Goal: Task Accomplishment & Management: Use online tool/utility

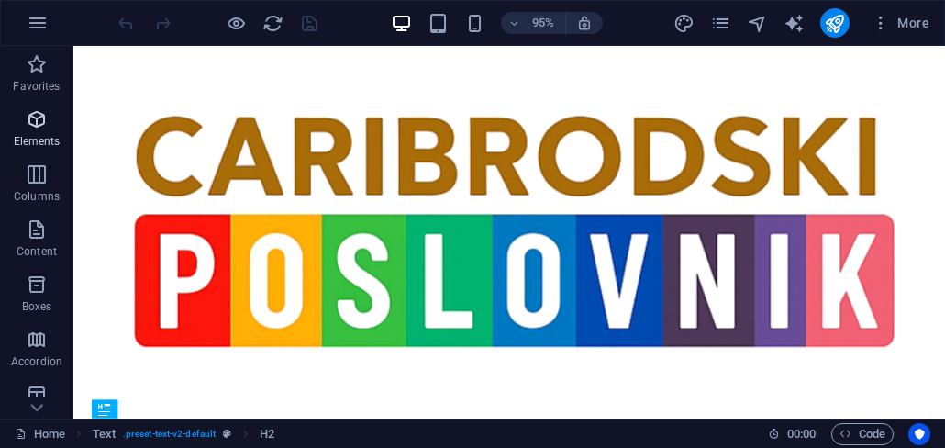
click at [44, 130] on span "Elements" at bounding box center [36, 130] width 73 height 44
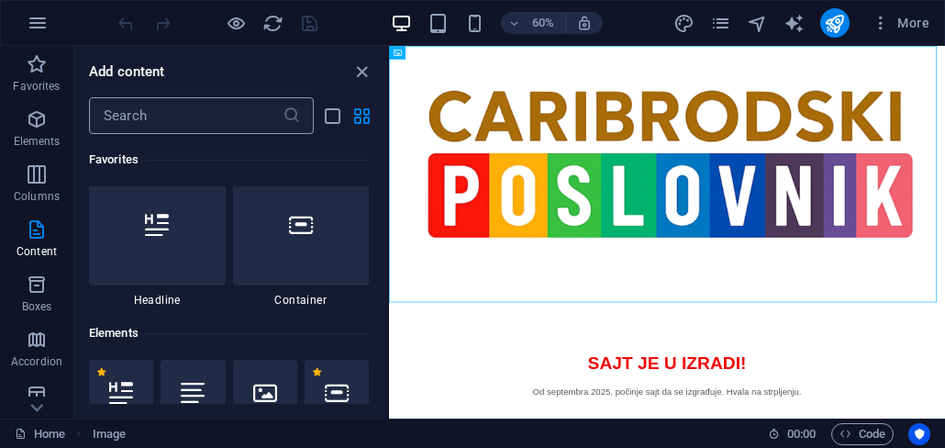
scroll to position [3211, 0]
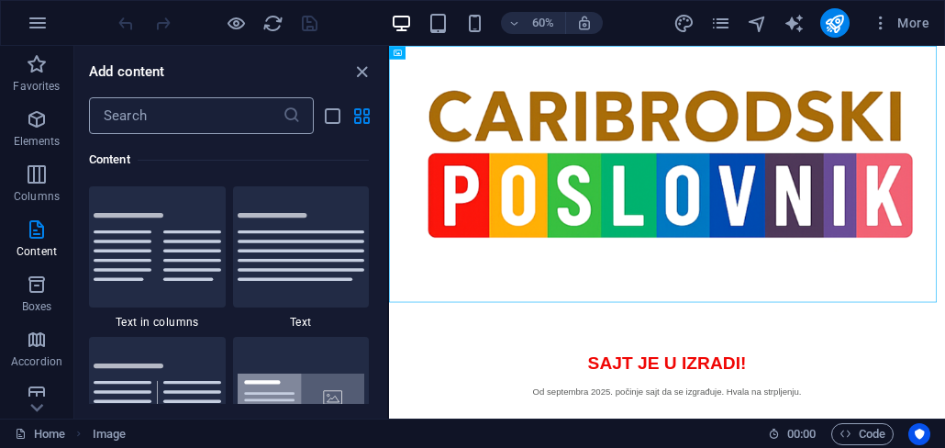
click at [135, 124] on input "text" at bounding box center [186, 115] width 194 height 37
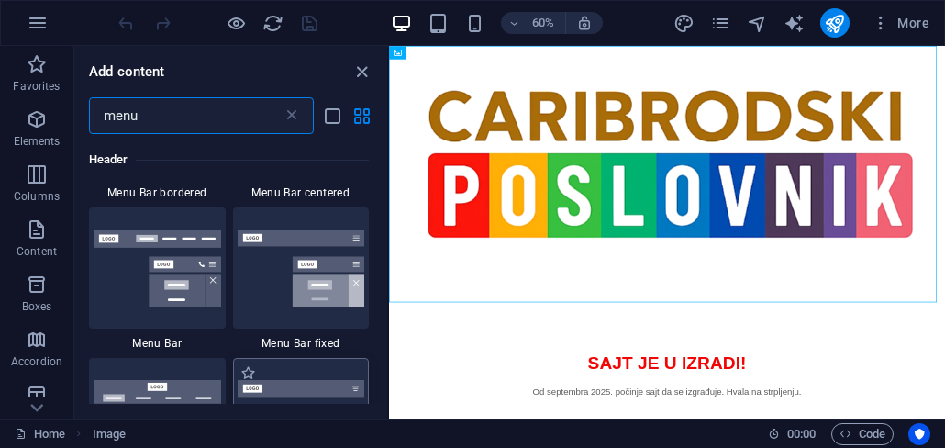
scroll to position [771, 0]
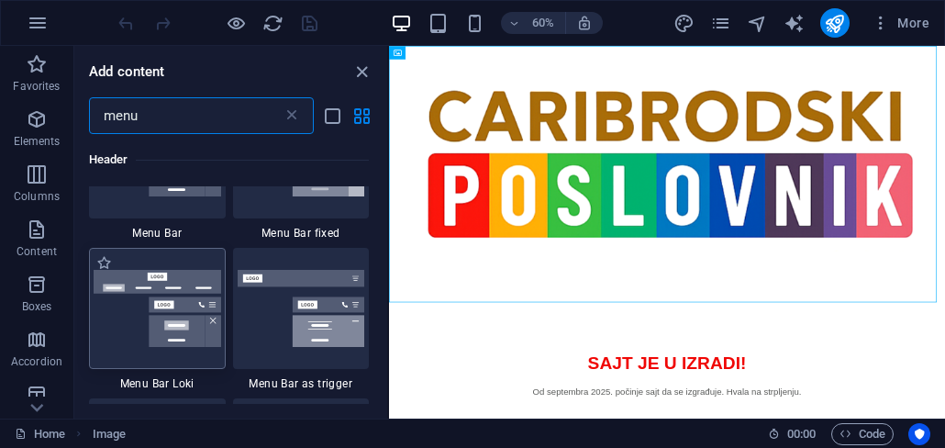
type input "menu"
click at [169, 327] on img at bounding box center [158, 308] width 128 height 77
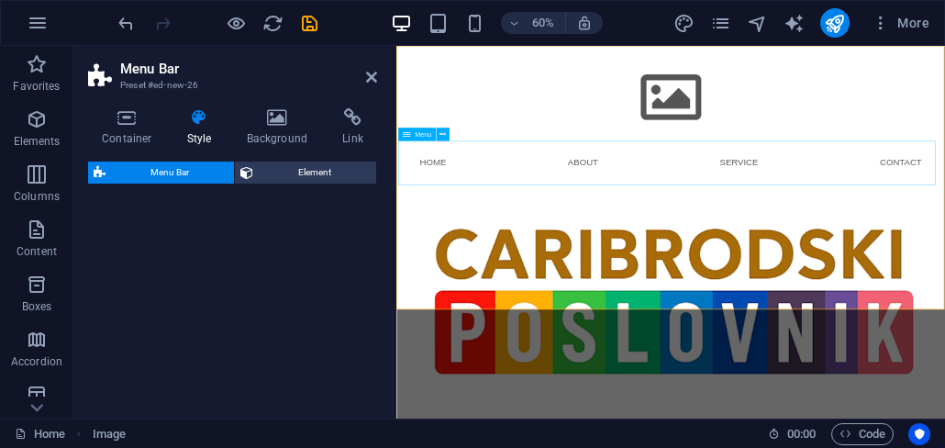
click at [861, 120] on div at bounding box center [855, 125] width 896 height 158
select select "rem"
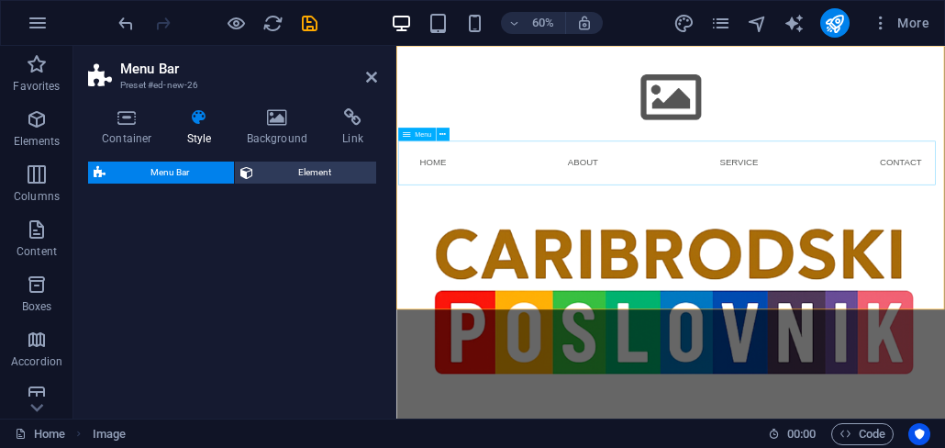
select select "rem"
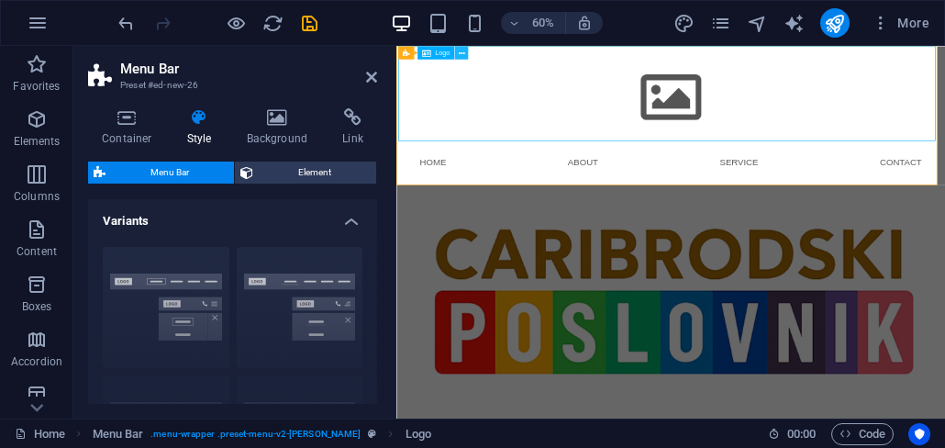
click at [463, 56] on icon at bounding box center [461, 53] width 6 height 12
click at [431, 53] on div "Logo" at bounding box center [436, 52] width 37 height 13
click at [439, 52] on span "Logo" at bounding box center [442, 53] width 15 height 6
click at [826, 117] on div at bounding box center [855, 125] width 896 height 158
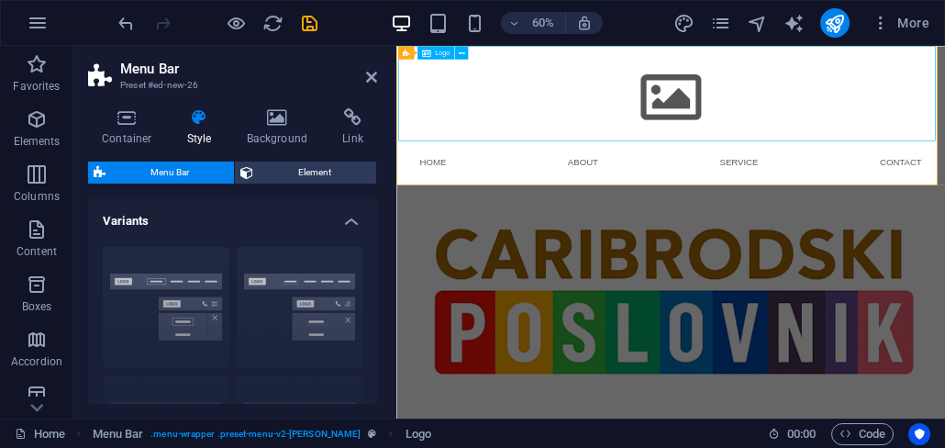
click at [826, 117] on div at bounding box center [855, 125] width 896 height 158
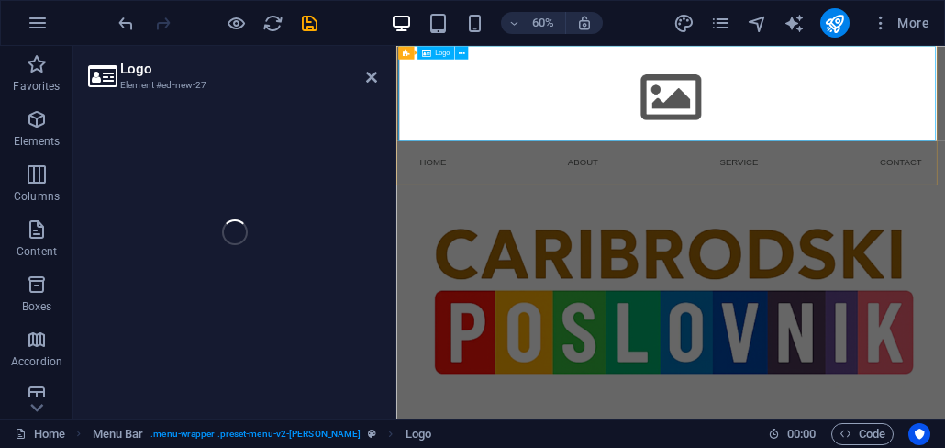
select select "px"
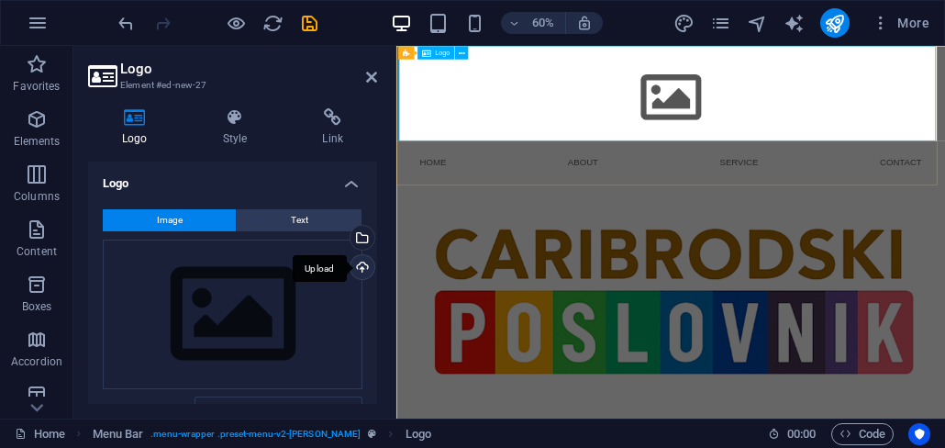
click at [358, 270] on div "Upload" at bounding box center [361, 269] width 28 height 28
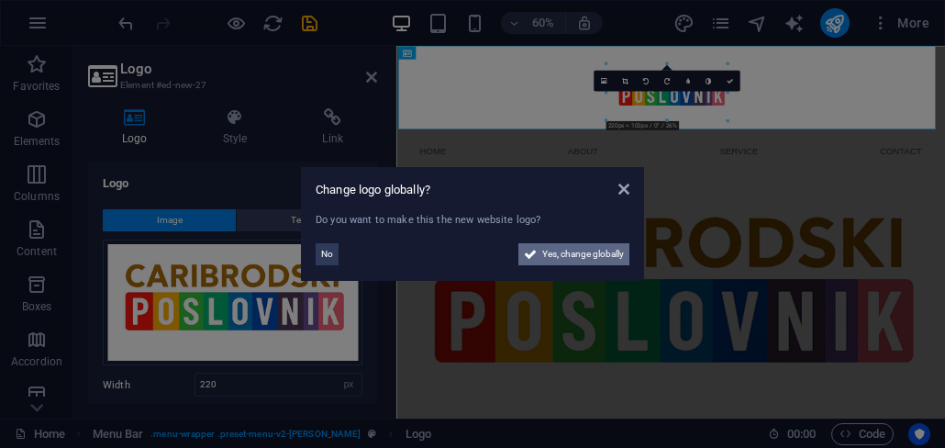
click at [564, 256] on span "Yes, change globally" at bounding box center [583, 254] width 82 height 22
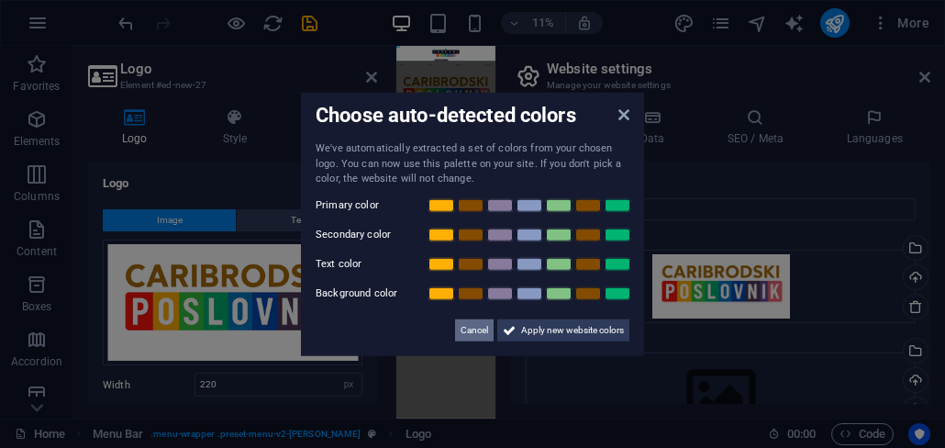
click at [477, 332] on span "Cancel" at bounding box center [475, 329] width 28 height 22
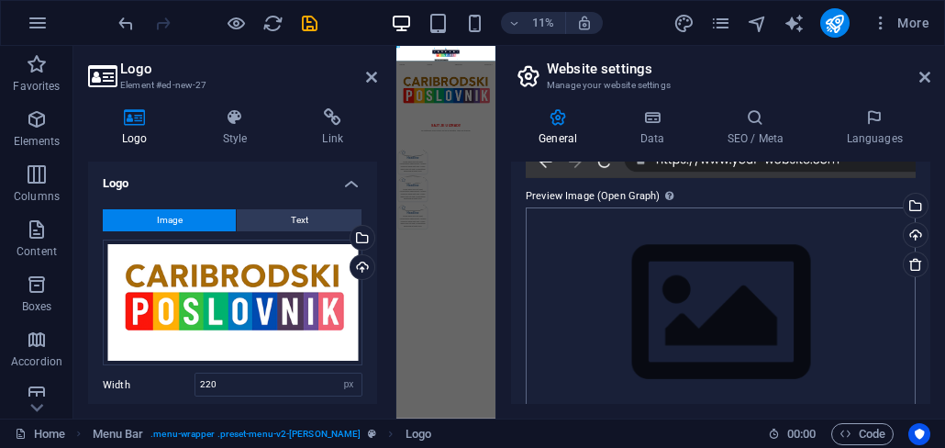
scroll to position [371, 0]
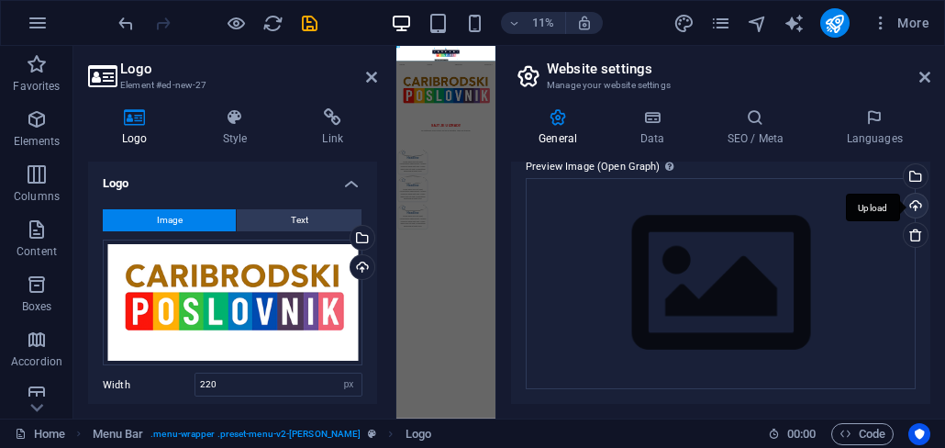
click at [915, 210] on div "Upload" at bounding box center [914, 208] width 28 height 28
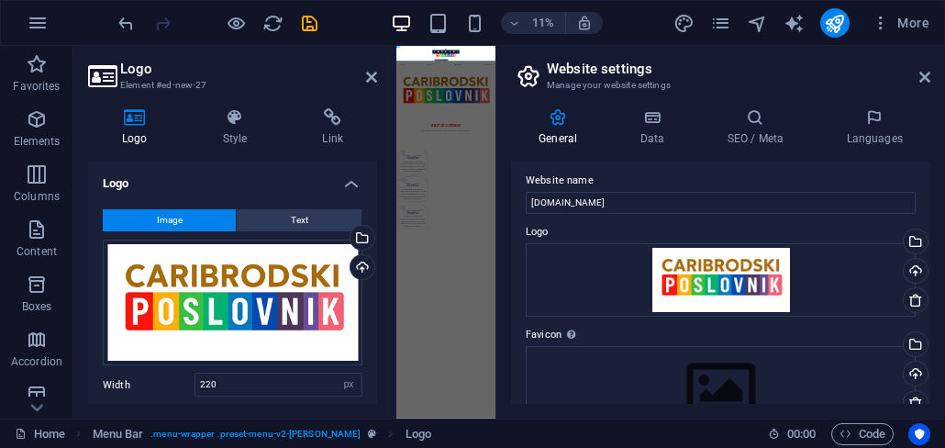
scroll to position [0, 0]
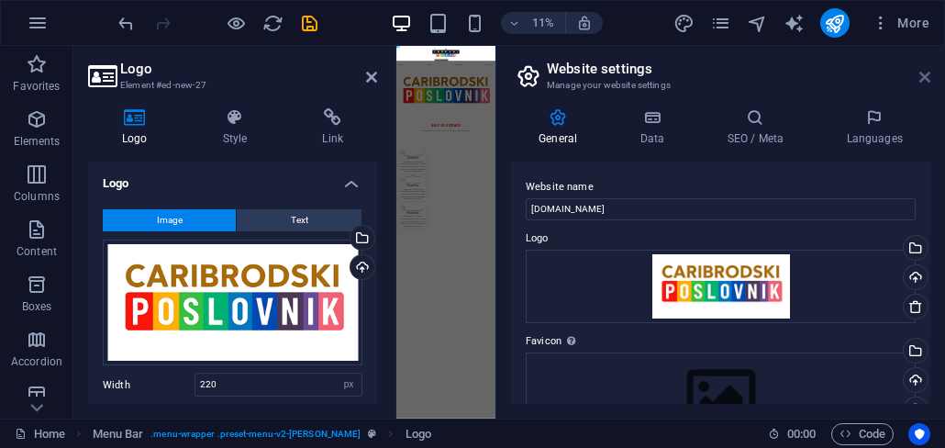
drag, startPoint x: 922, startPoint y: 82, endPoint x: 423, endPoint y: 264, distance: 531.6
click at [922, 82] on icon at bounding box center [925, 77] width 11 height 15
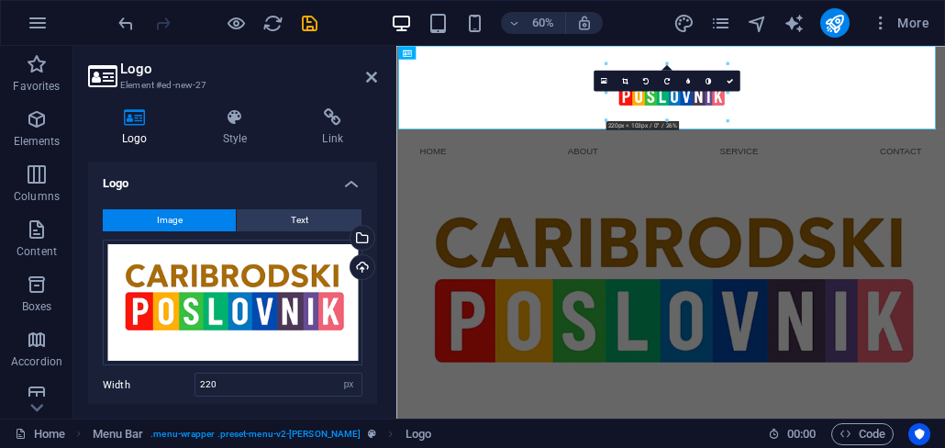
click at [944, 76] on div at bounding box center [855, 115] width 896 height 139
click at [667, 73] on link at bounding box center [666, 80] width 21 height 21
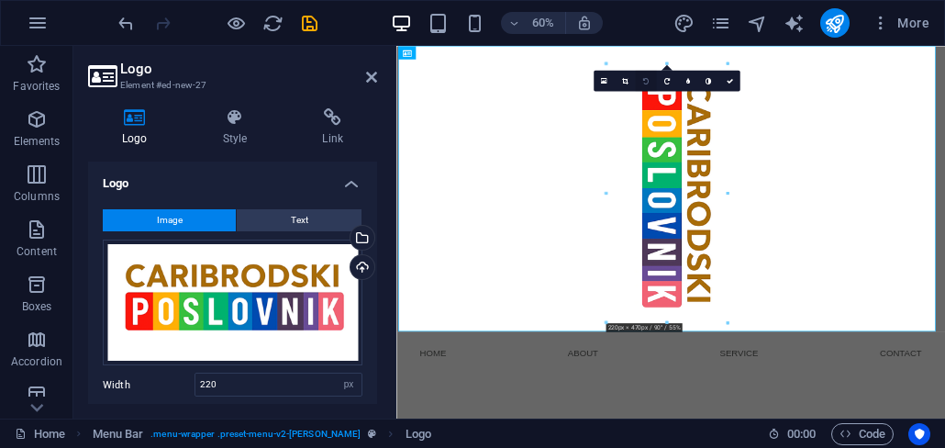
click at [653, 80] on link at bounding box center [645, 80] width 21 height 21
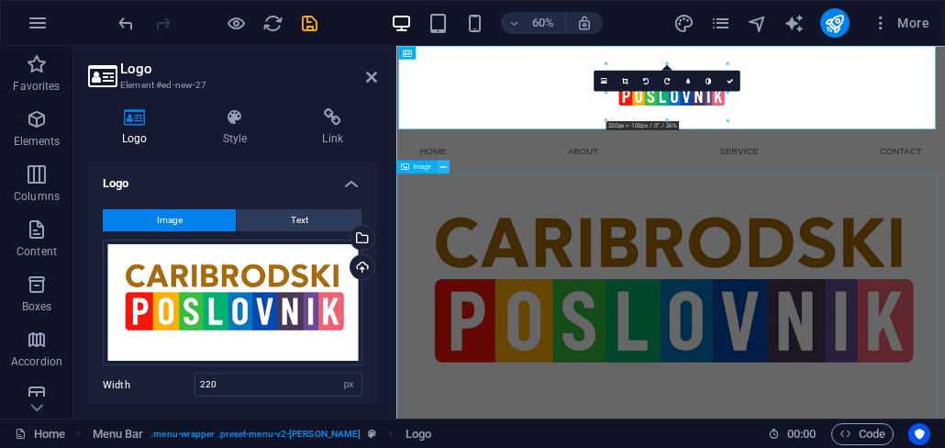
click at [446, 167] on icon at bounding box center [443, 167] width 6 height 12
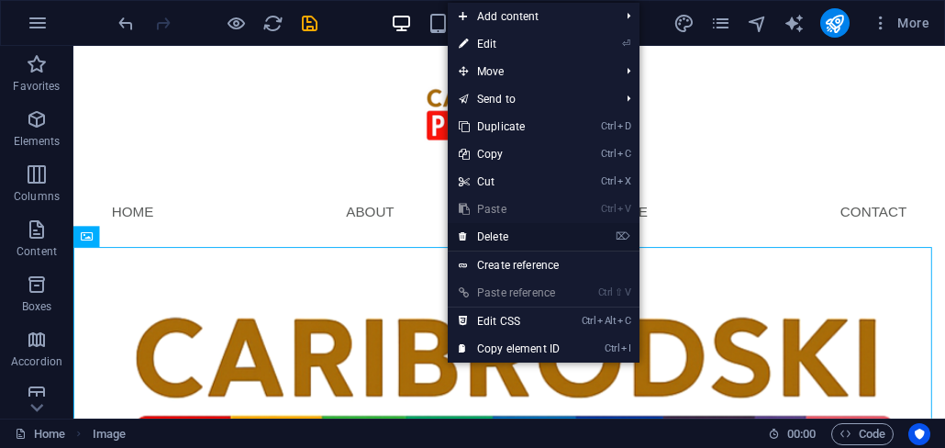
click at [525, 237] on link "⌦ Delete" at bounding box center [509, 237] width 123 height 28
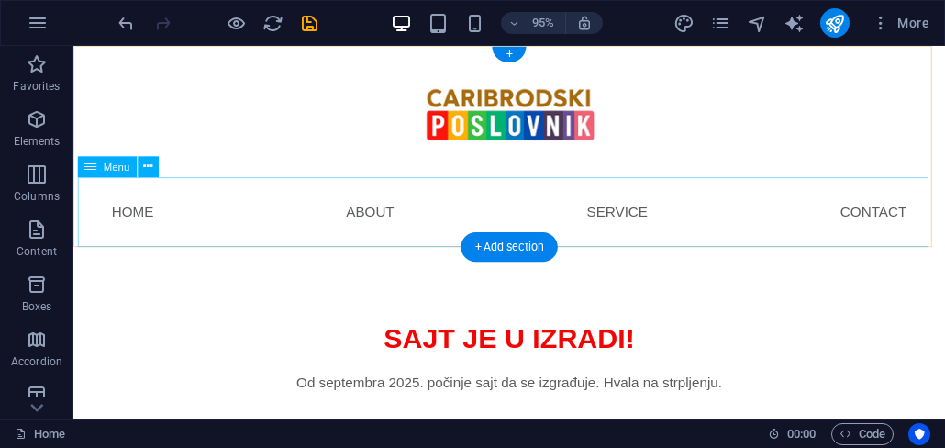
click at [400, 238] on nav "Home About Service Contact" at bounding box center [532, 220] width 896 height 73
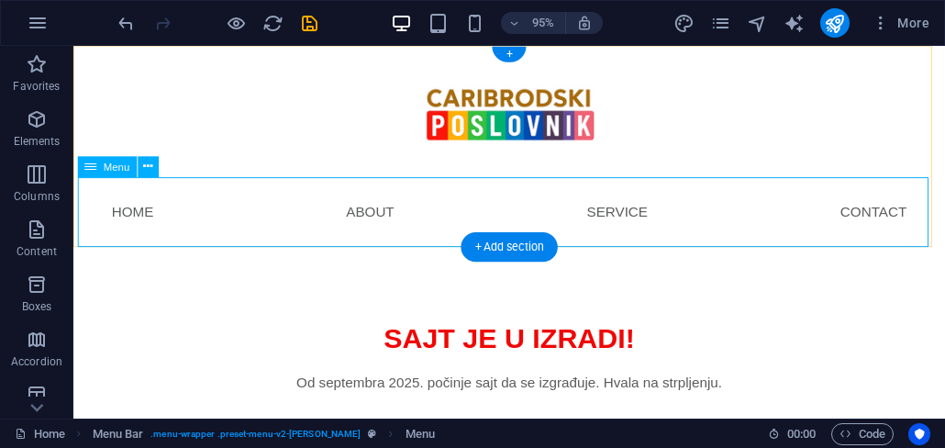
click at [140, 198] on nav "Home About Service Contact" at bounding box center [532, 220] width 896 height 73
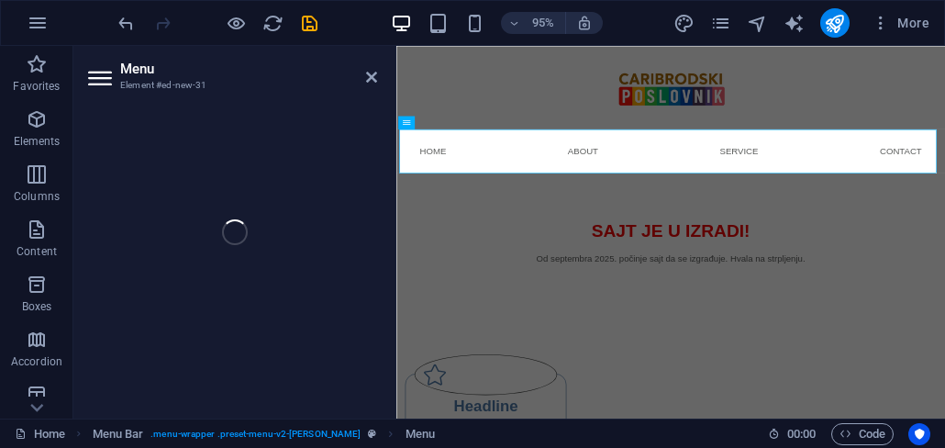
select select
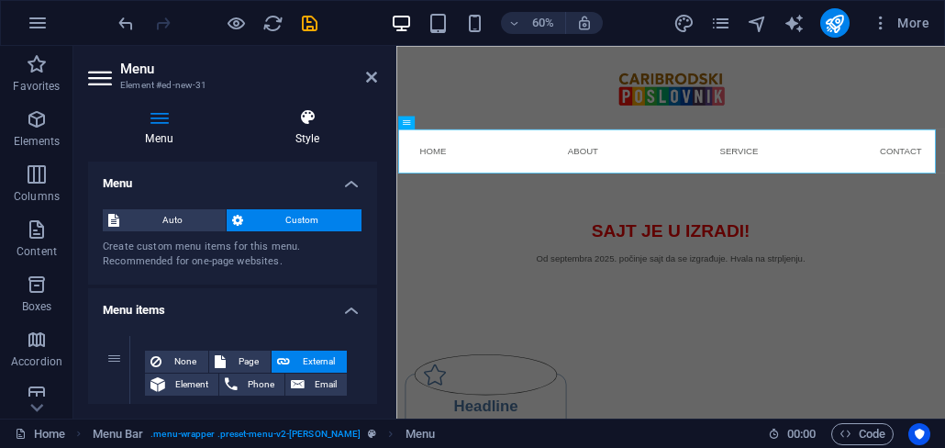
click at [307, 124] on icon at bounding box center [307, 117] width 139 height 18
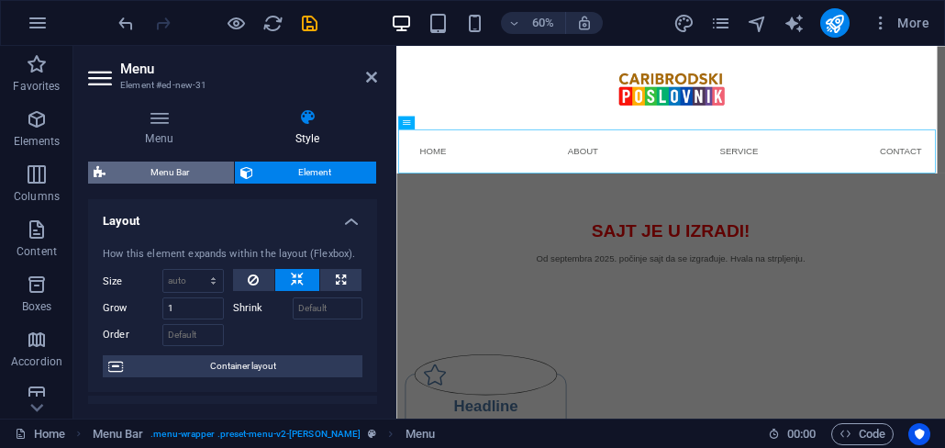
click at [190, 169] on span "Menu Bar" at bounding box center [169, 173] width 117 height 22
select select "rem"
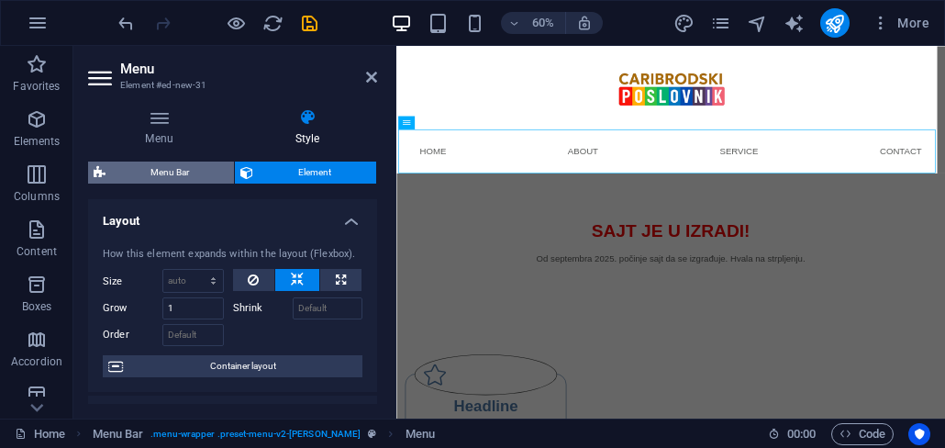
select select "rem"
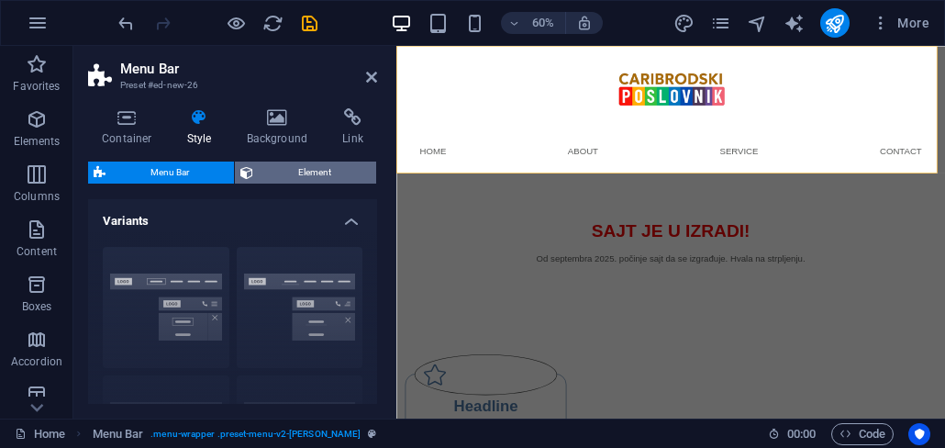
click at [318, 180] on span "Element" at bounding box center [315, 173] width 112 height 22
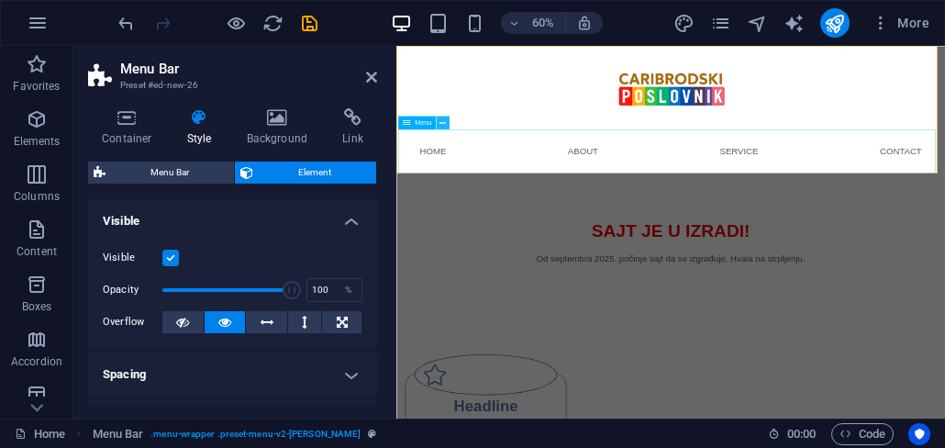
click at [442, 126] on icon at bounding box center [443, 123] width 6 height 12
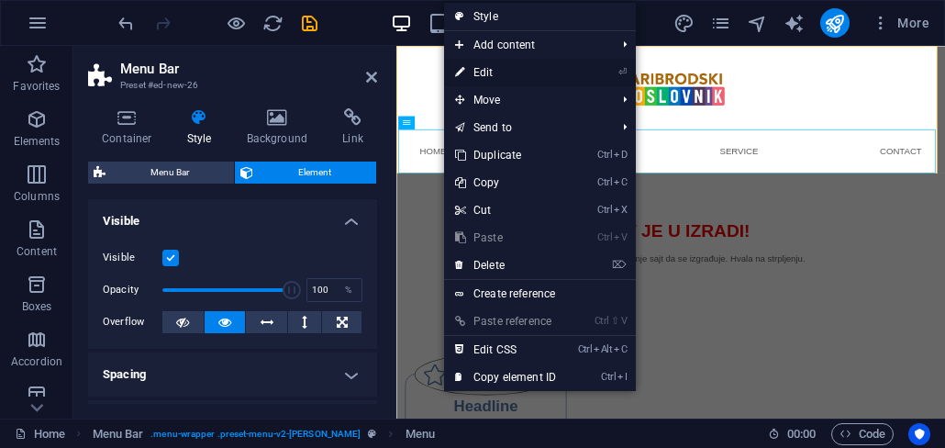
click at [481, 73] on link "⏎ Edit" at bounding box center [505, 73] width 123 height 28
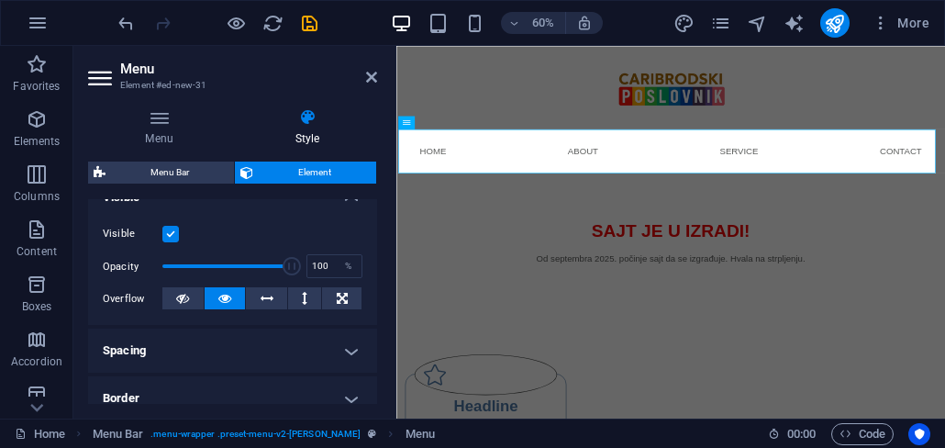
scroll to position [330, 0]
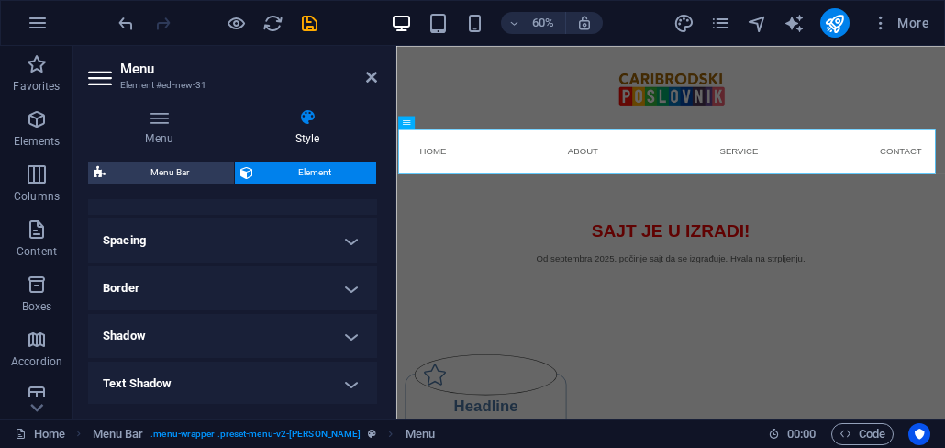
click at [277, 292] on h4 "Border" at bounding box center [232, 288] width 289 height 44
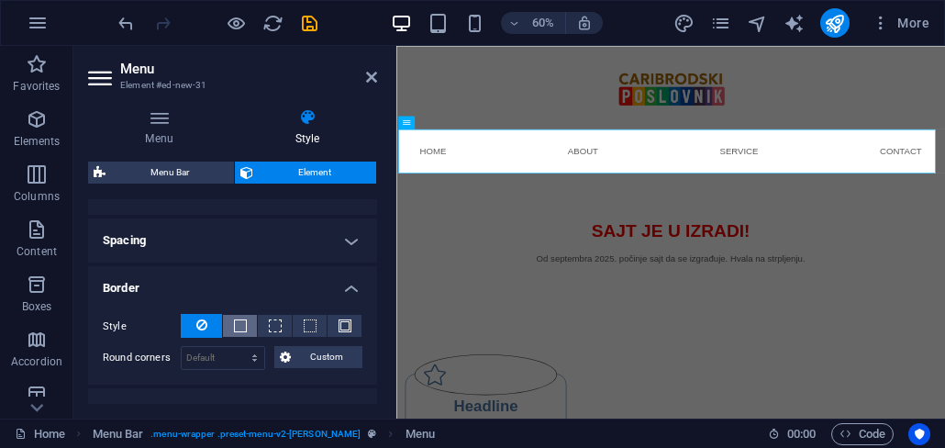
click at [234, 333] on button at bounding box center [240, 326] width 34 height 22
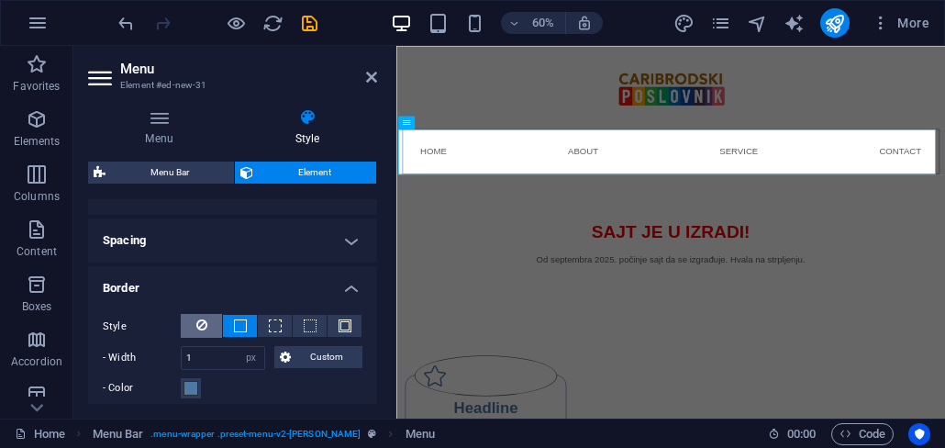
click at [198, 331] on icon at bounding box center [201, 325] width 11 height 22
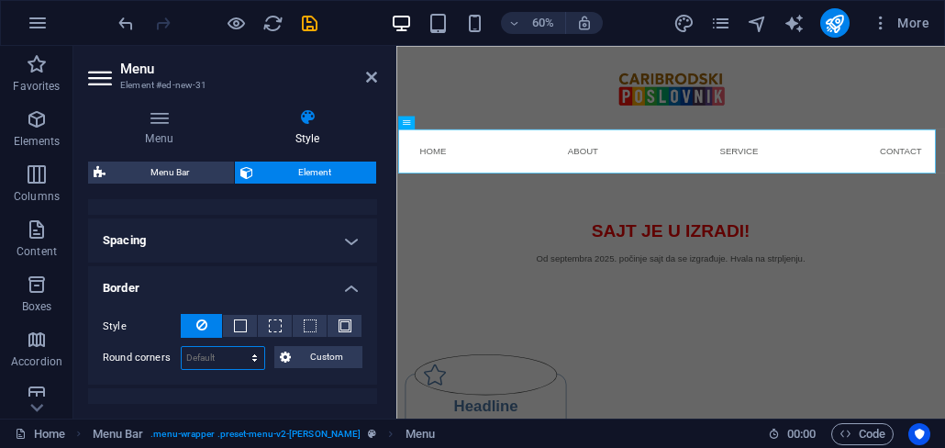
click at [247, 355] on select "Default px rem % vh vw Custom" at bounding box center [223, 358] width 83 height 22
click at [347, 282] on h4 "Border" at bounding box center [232, 282] width 289 height 33
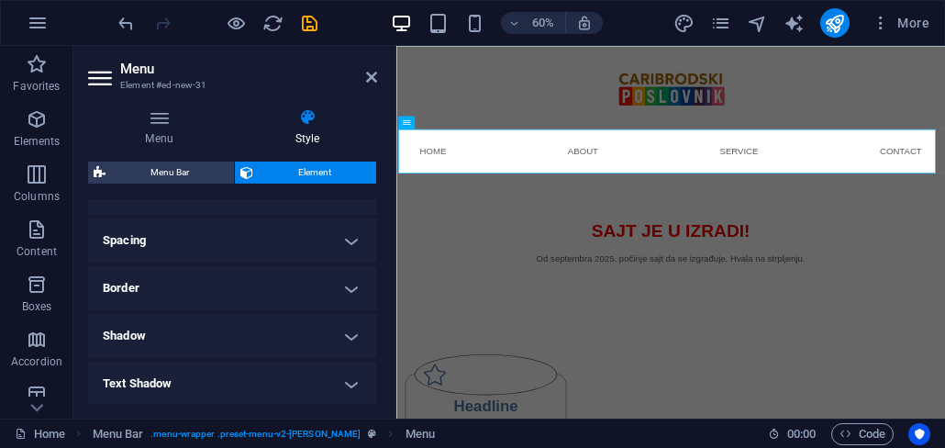
click at [345, 335] on h4 "Shadow" at bounding box center [232, 336] width 289 height 44
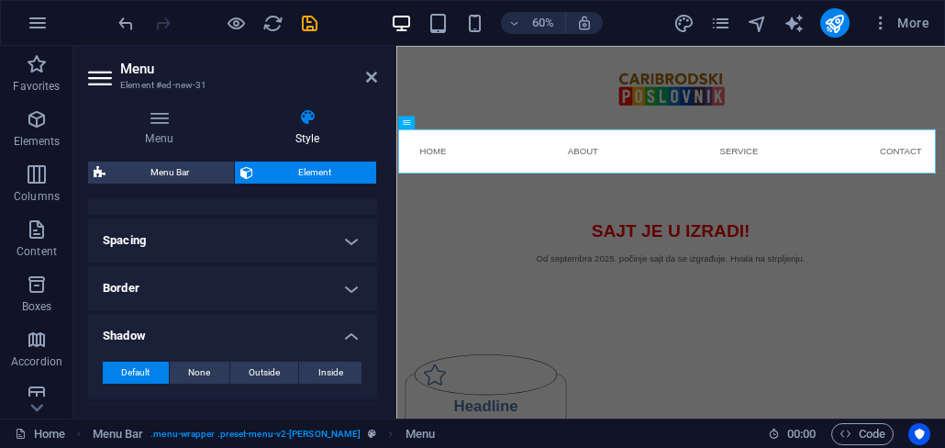
click at [345, 335] on h4 "Shadow" at bounding box center [232, 330] width 289 height 33
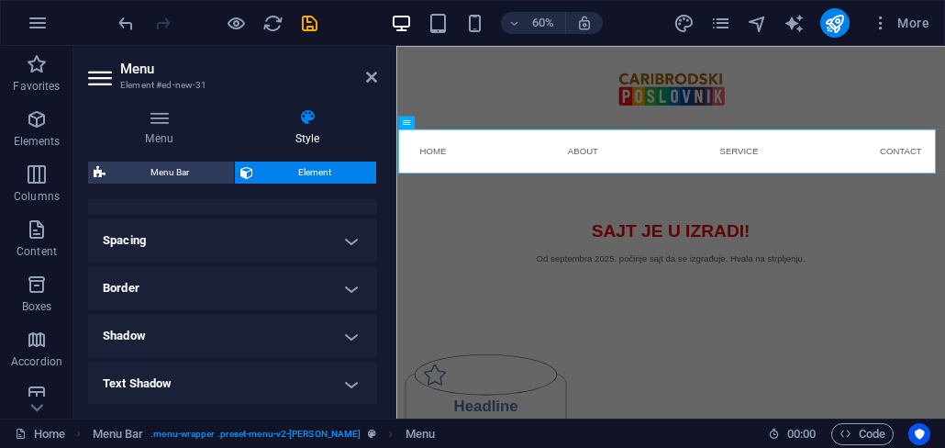
scroll to position [441, 0]
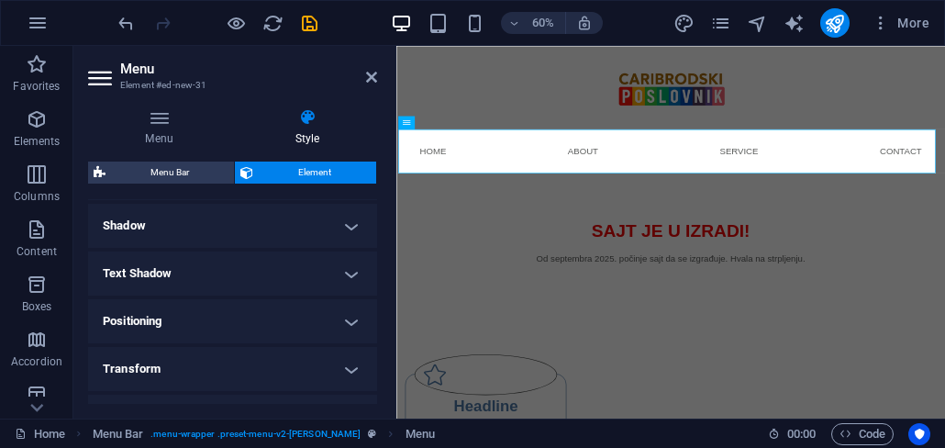
click at [349, 284] on h4 "Text Shadow" at bounding box center [232, 273] width 289 height 44
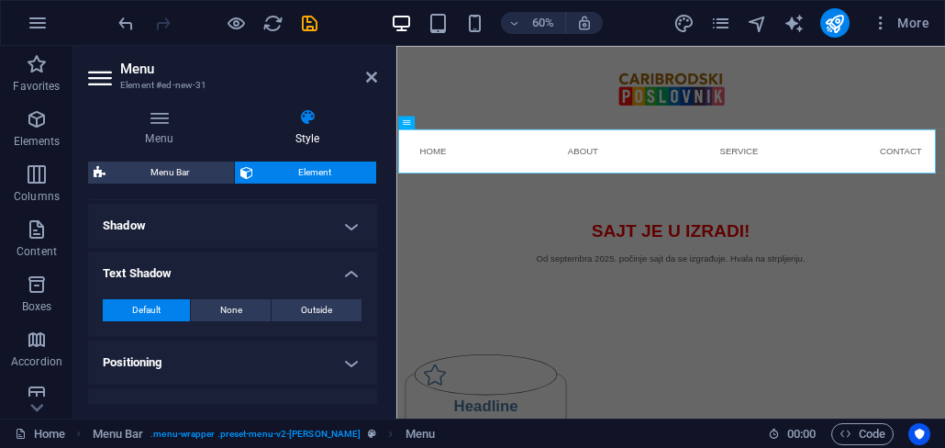
click at [353, 274] on h4 "Text Shadow" at bounding box center [232, 267] width 289 height 33
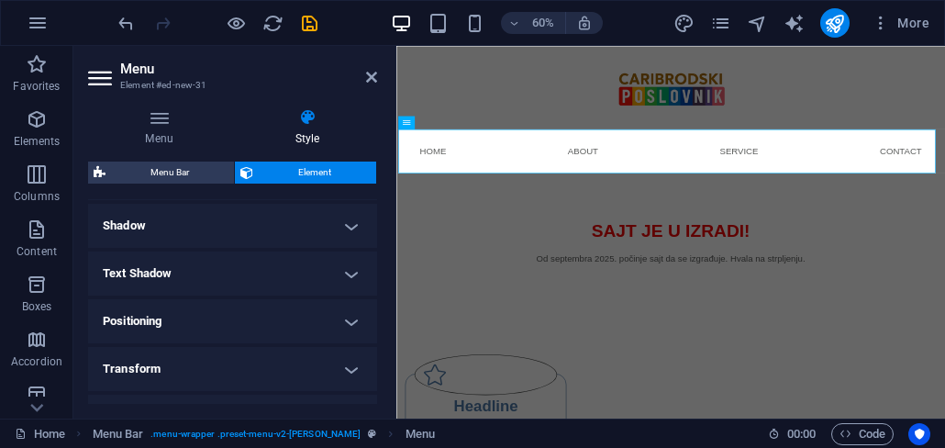
click at [353, 311] on h4 "Positioning" at bounding box center [232, 321] width 289 height 44
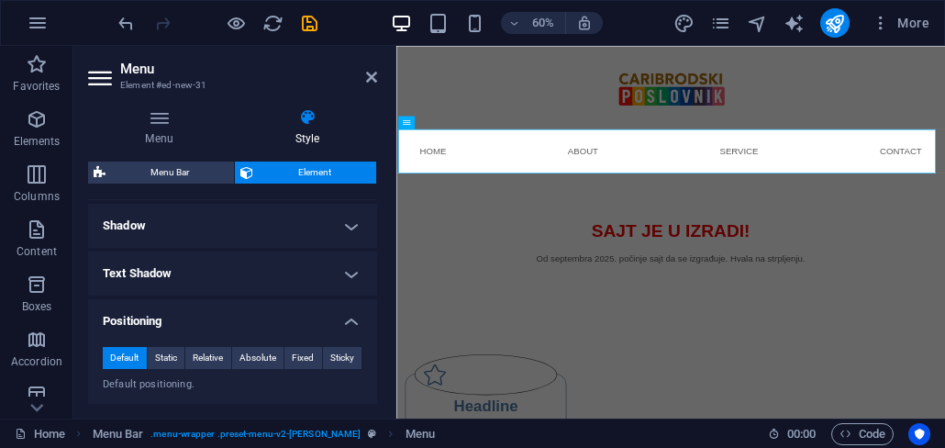
click at [353, 315] on h4 "Positioning" at bounding box center [232, 315] width 289 height 33
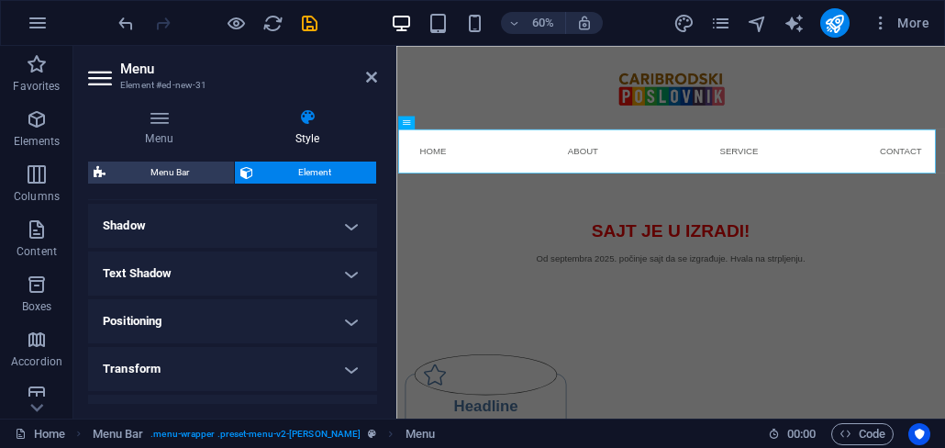
scroll to position [551, 0]
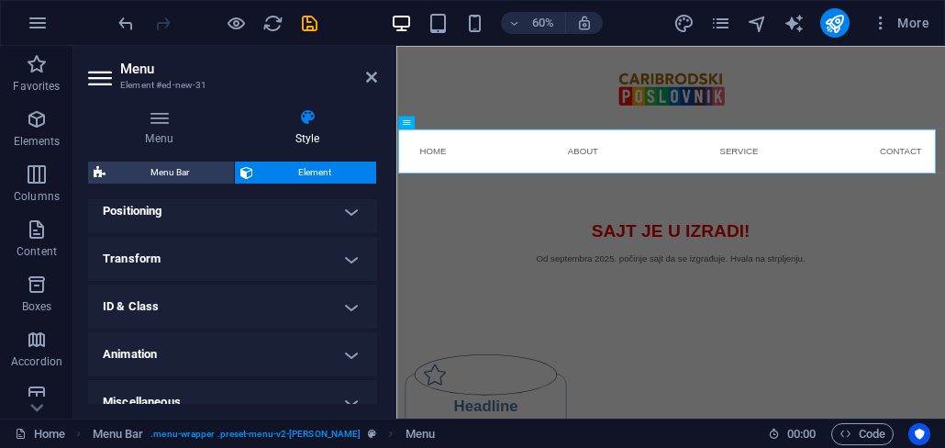
click at [351, 319] on h4 "ID & Class" at bounding box center [232, 306] width 289 height 44
click at [351, 319] on div "Element (nav) ID ed-new-31 CSS classes Assign HTML IDs and CSS classes for this…" at bounding box center [232, 406] width 289 height 176
click at [343, 310] on h4 "ID & Class" at bounding box center [232, 300] width 289 height 33
click at [347, 346] on h4 "Animation" at bounding box center [232, 354] width 289 height 44
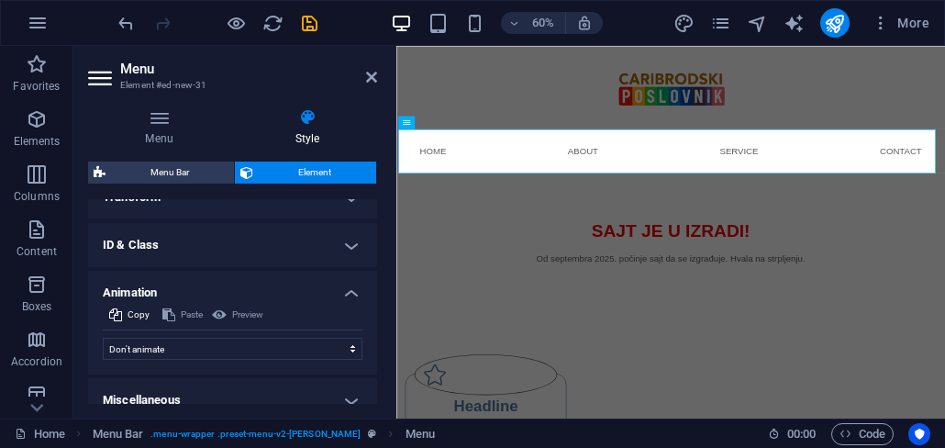
scroll to position [630, 0]
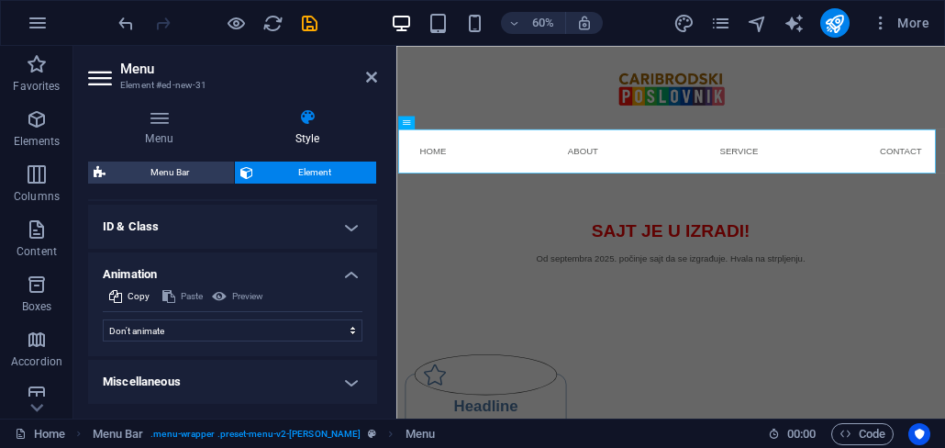
click at [347, 273] on h4 "Animation" at bounding box center [232, 268] width 289 height 33
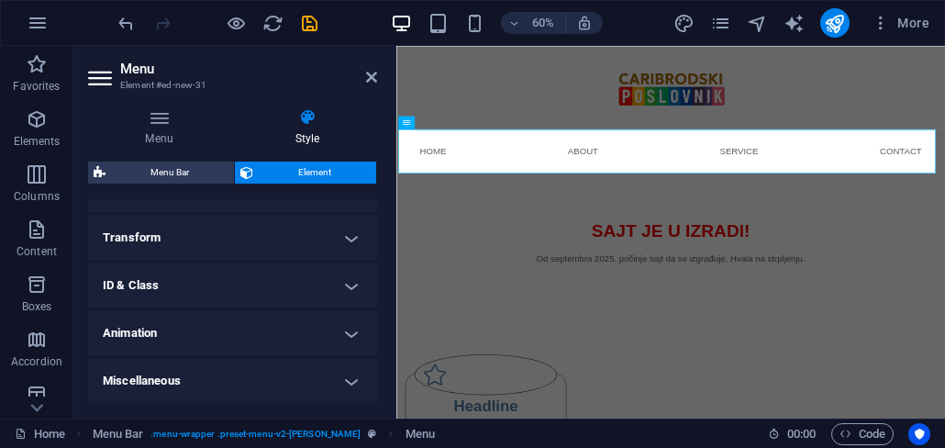
click at [352, 340] on h4 "Animation" at bounding box center [232, 333] width 289 height 44
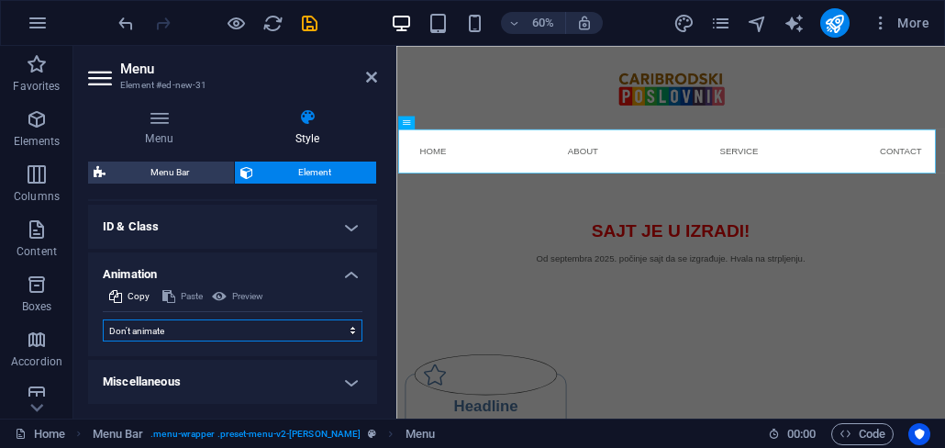
click at [252, 323] on select "Don't animate Show / Hide Slide up/down Zoom in/out Slide left to right Slide r…" at bounding box center [233, 330] width 260 height 22
click at [346, 277] on h4 "Animation" at bounding box center [232, 268] width 289 height 33
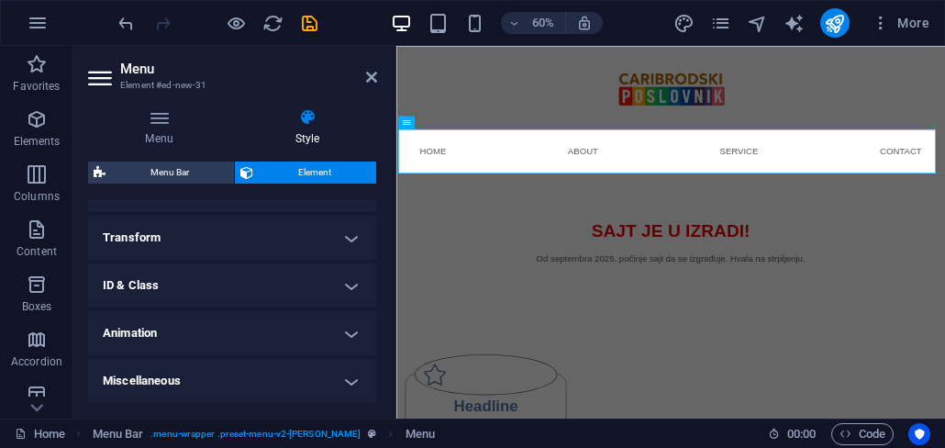
scroll to position [572, 0]
click at [346, 382] on h4 "Miscellaneous" at bounding box center [232, 381] width 289 height 44
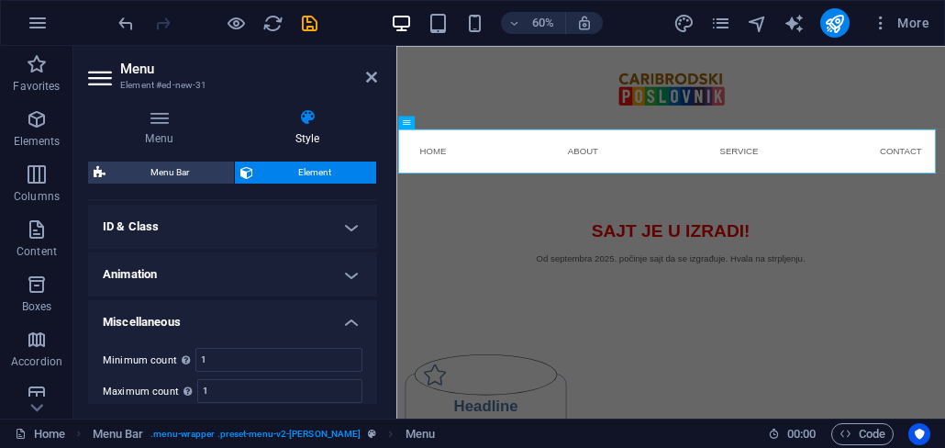
click at [348, 325] on h4 "Miscellaneous" at bounding box center [232, 316] width 289 height 33
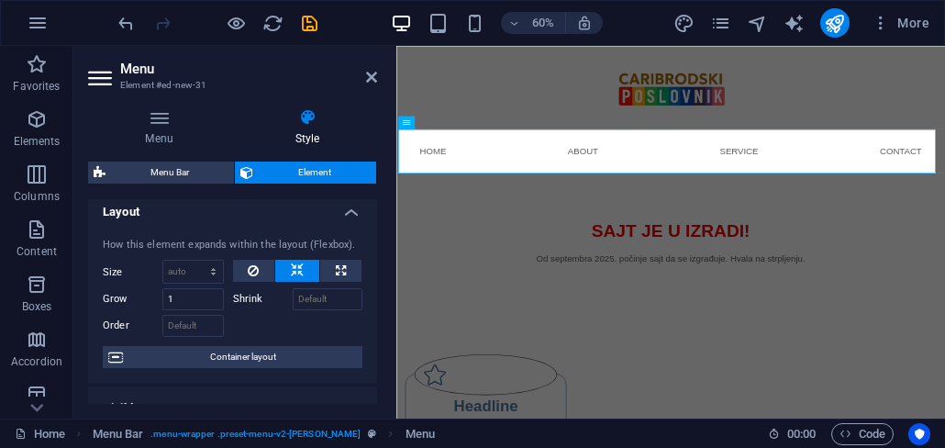
scroll to position [0, 0]
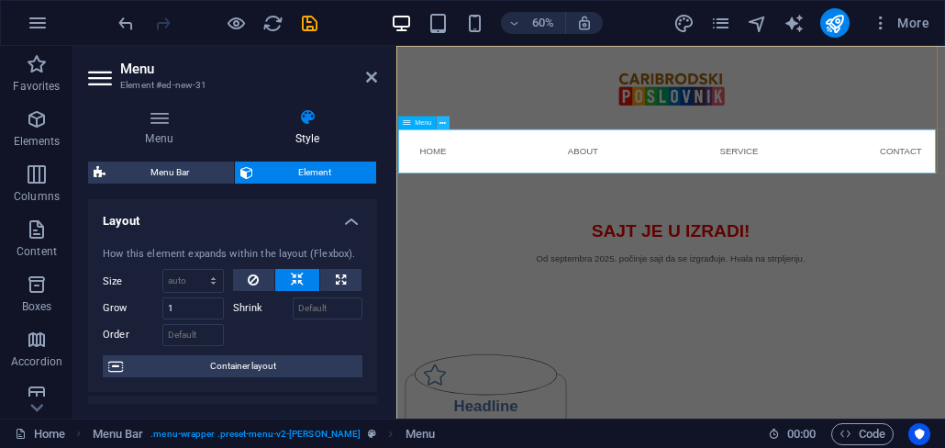
click at [440, 126] on icon at bounding box center [443, 123] width 6 height 12
click at [413, 232] on nav "Home About Service Contact" at bounding box center [855, 220] width 896 height 73
click at [620, 219] on nav "Home About Service Contact" at bounding box center [855, 220] width 896 height 73
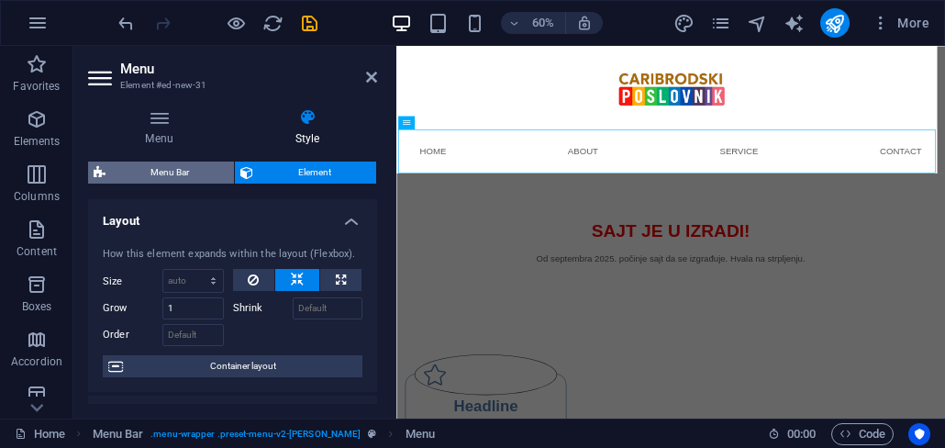
click at [197, 177] on span "Menu Bar" at bounding box center [169, 173] width 117 height 22
select select "rem"
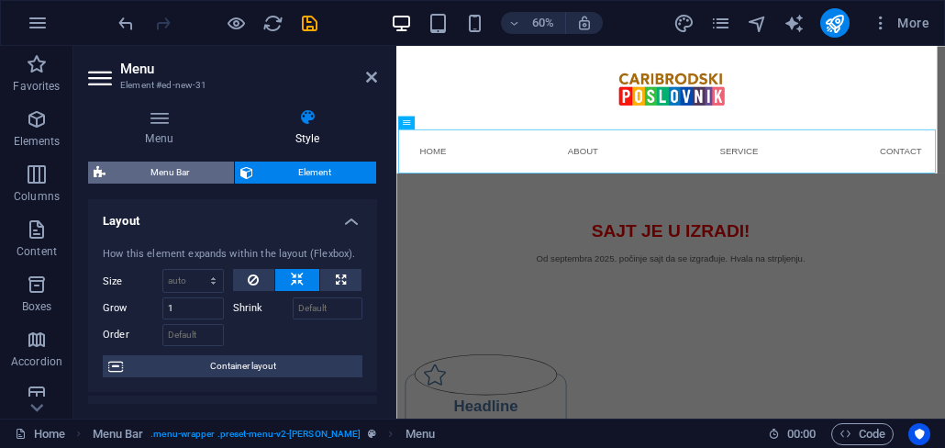
select select "rem"
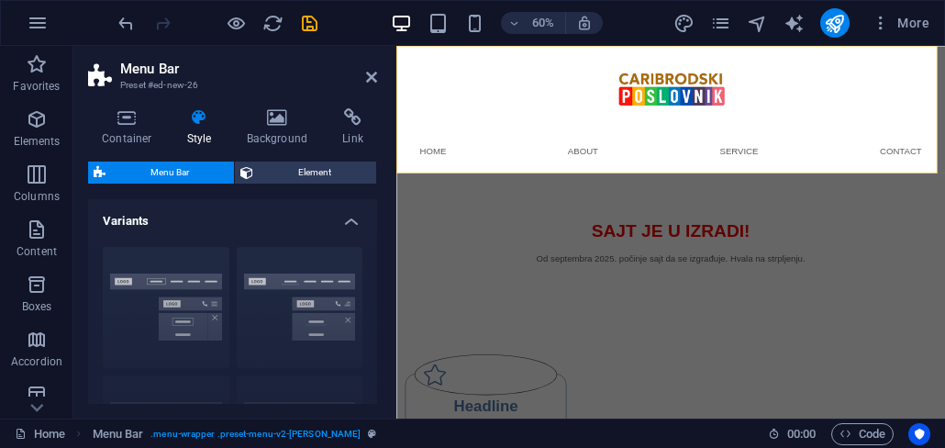
drag, startPoint x: 443, startPoint y: 219, endPoint x: 784, endPoint y: 223, distance: 340.5
click at [443, 219] on nav "Home About Service Contact" at bounding box center [855, 220] width 896 height 73
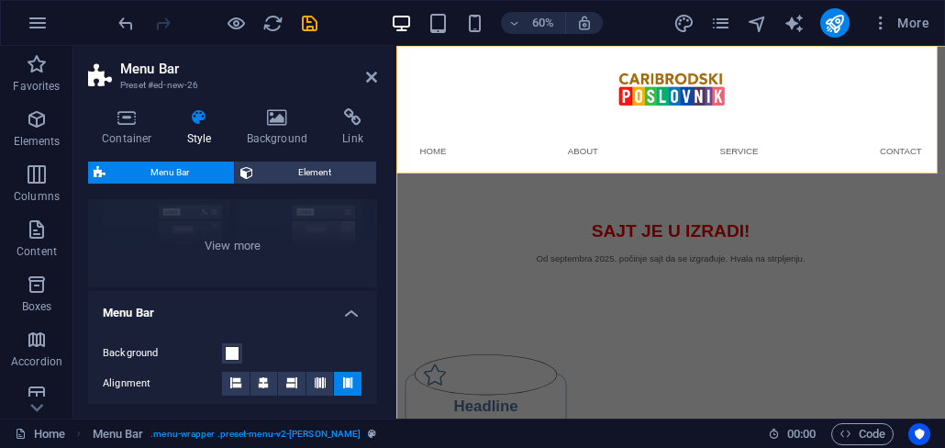
click at [443, 219] on nav "Home About Service Contact" at bounding box center [855, 220] width 896 height 73
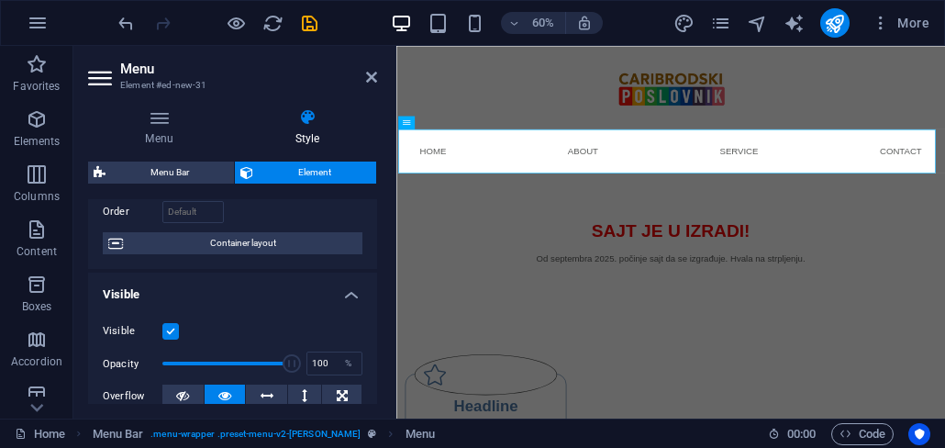
scroll to position [0, 0]
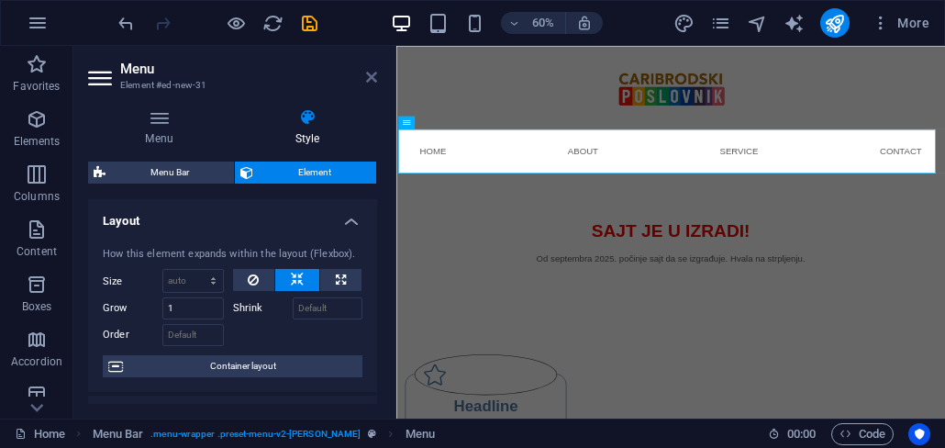
click at [370, 80] on icon at bounding box center [371, 77] width 11 height 15
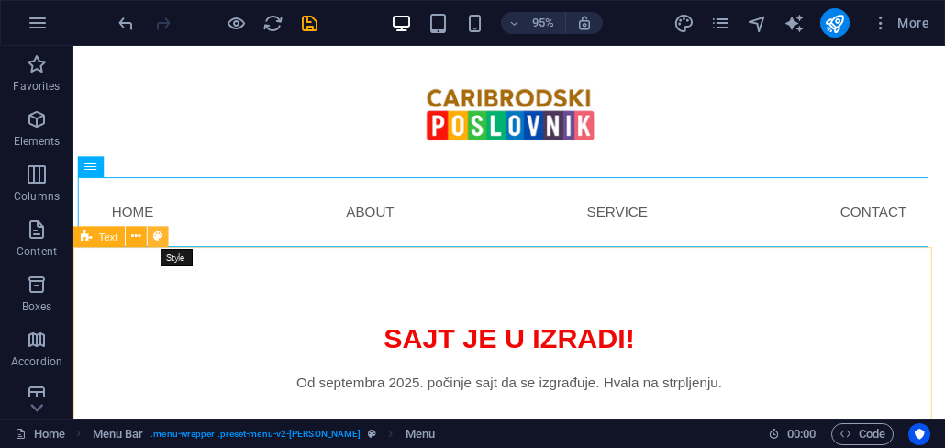
click at [153, 239] on icon at bounding box center [157, 237] width 9 height 18
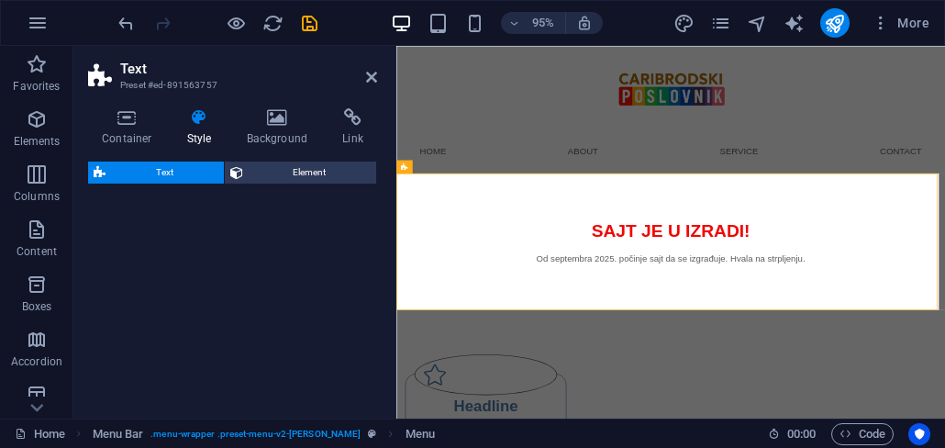
click at [370, 78] on icon at bounding box center [371, 77] width 11 height 15
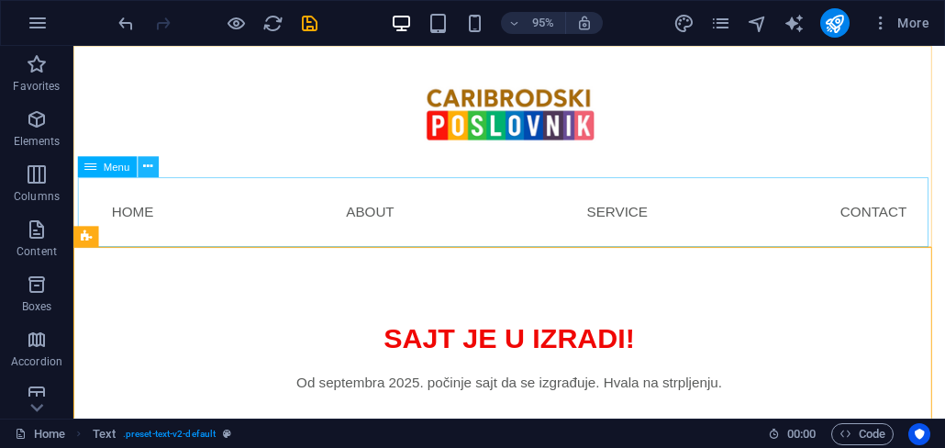
click at [144, 171] on icon at bounding box center [147, 167] width 9 height 18
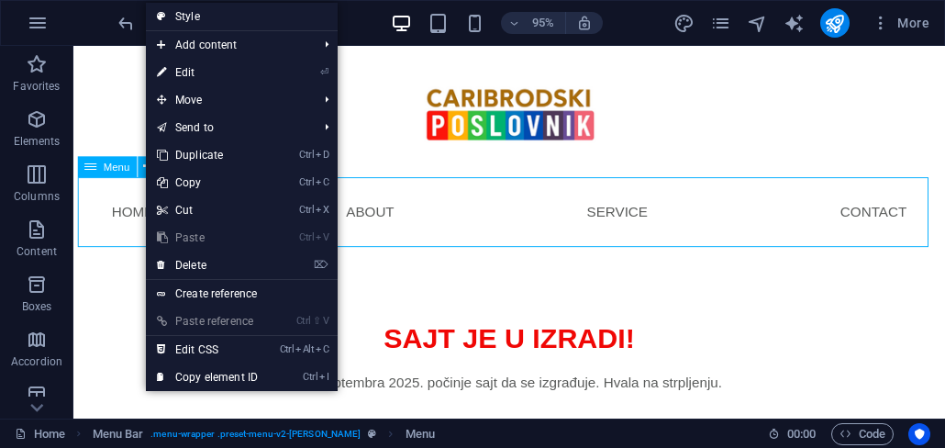
click at [107, 166] on span "Menu" at bounding box center [117, 167] width 27 height 10
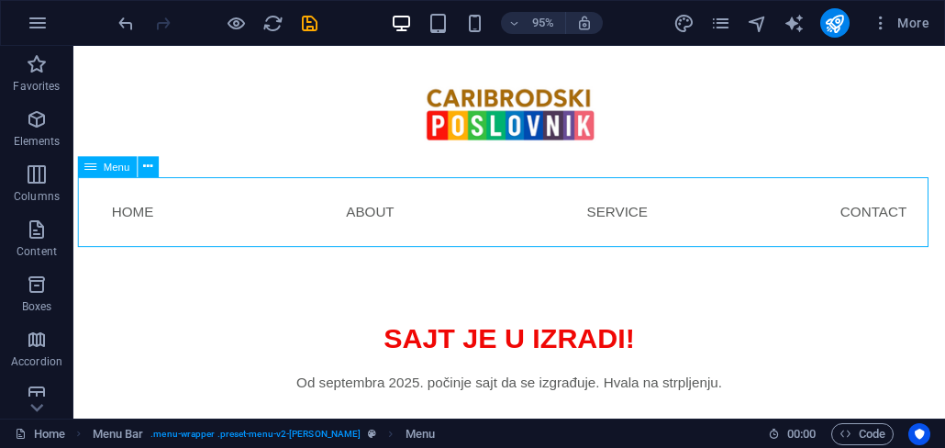
click at [107, 168] on span "Menu" at bounding box center [117, 167] width 27 height 10
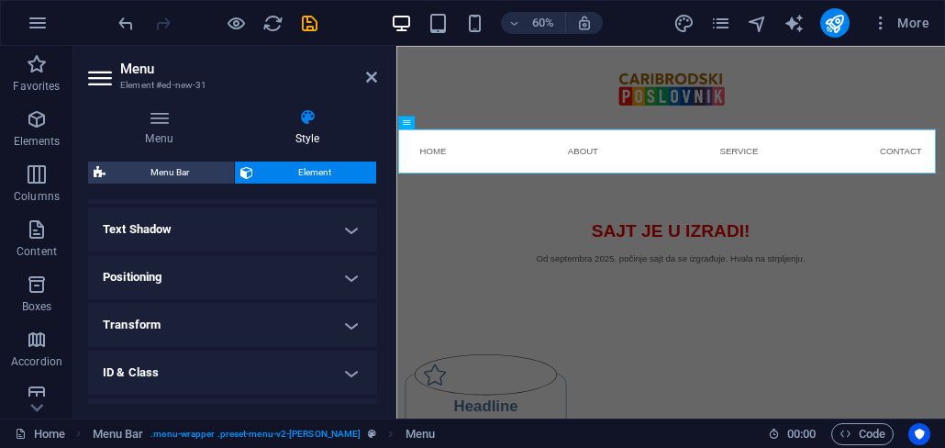
scroll to position [571, 0]
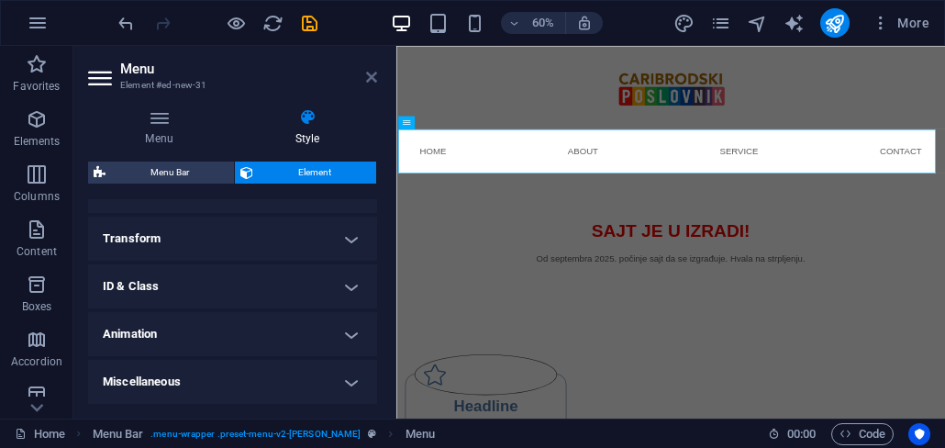
click at [371, 75] on icon at bounding box center [371, 77] width 11 height 15
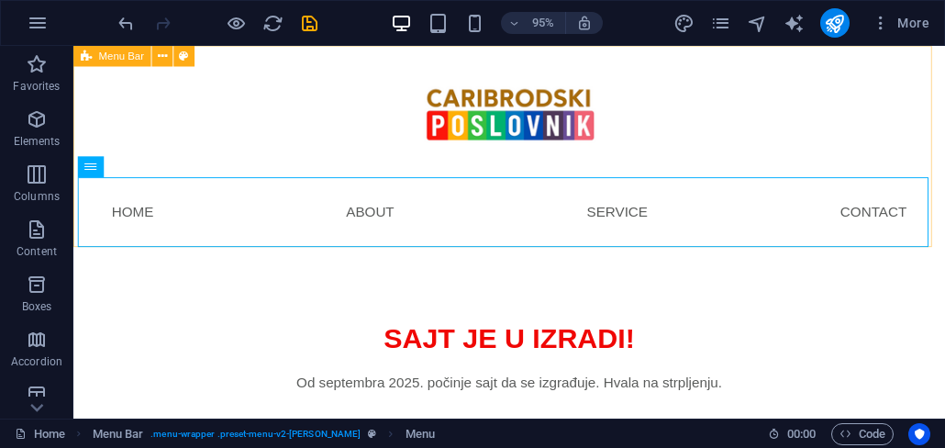
click at [91, 58] on icon at bounding box center [86, 56] width 11 height 21
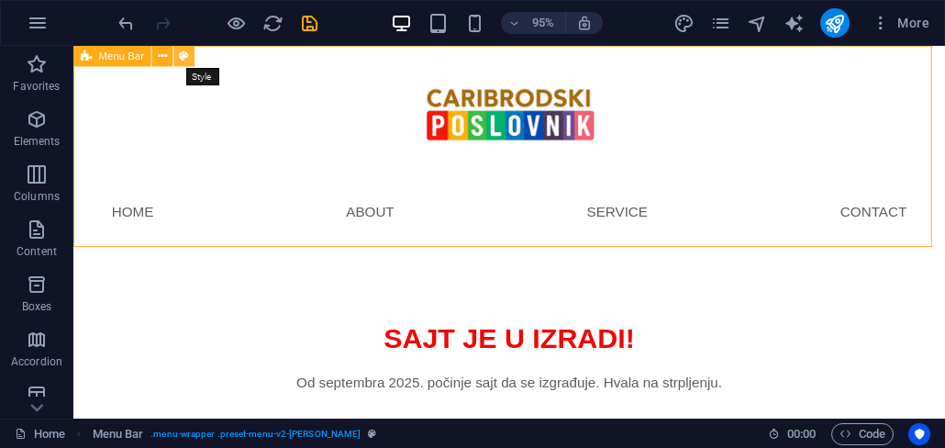
click at [182, 58] on icon at bounding box center [183, 56] width 9 height 18
select select "rem"
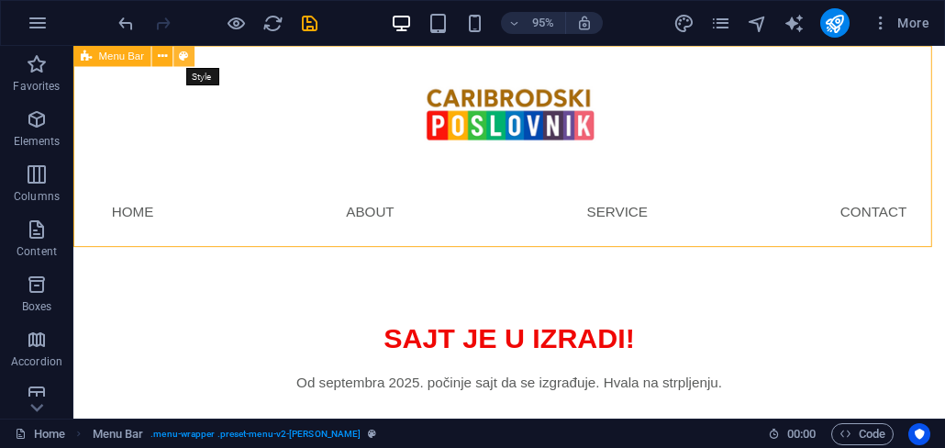
select select "rem"
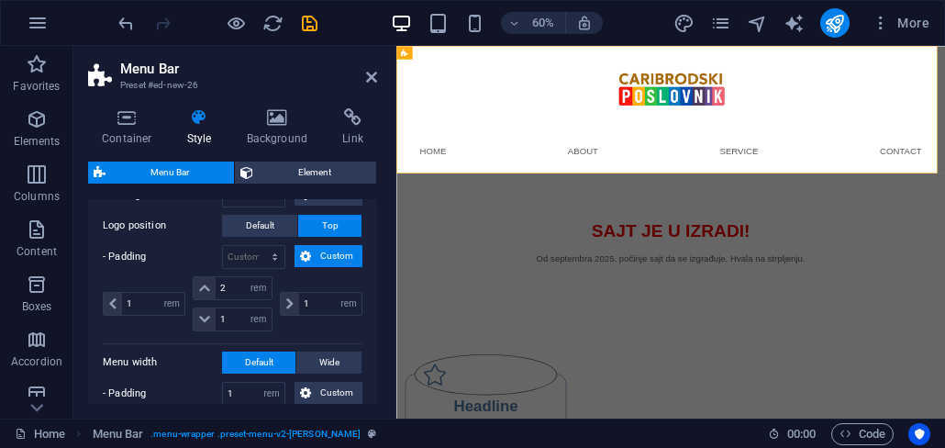
scroll to position [551, 0]
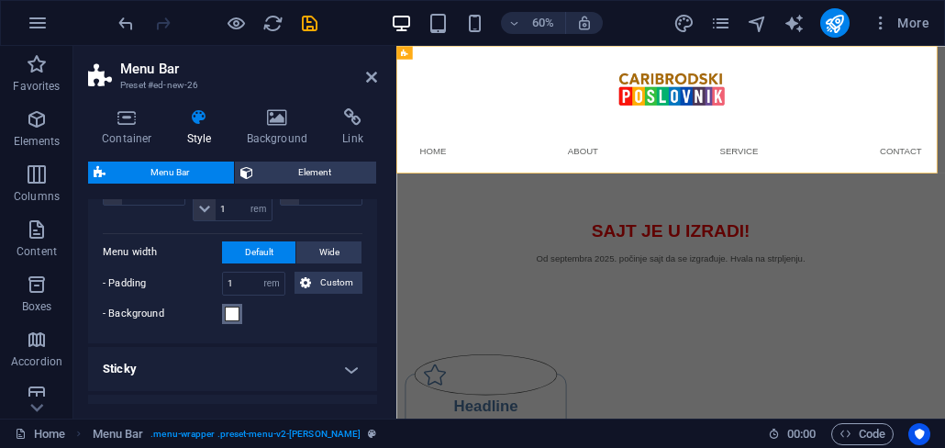
click at [236, 321] on button "- Background" at bounding box center [232, 314] width 20 height 20
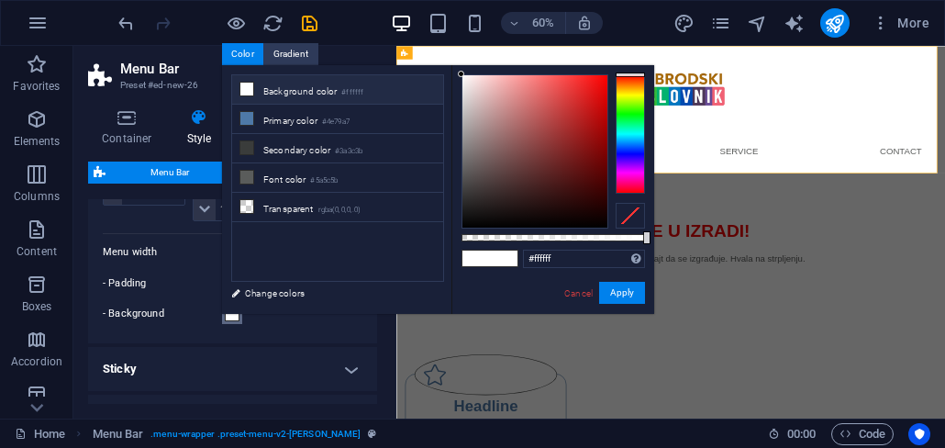
click at [475, 223] on div at bounding box center [535, 151] width 145 height 152
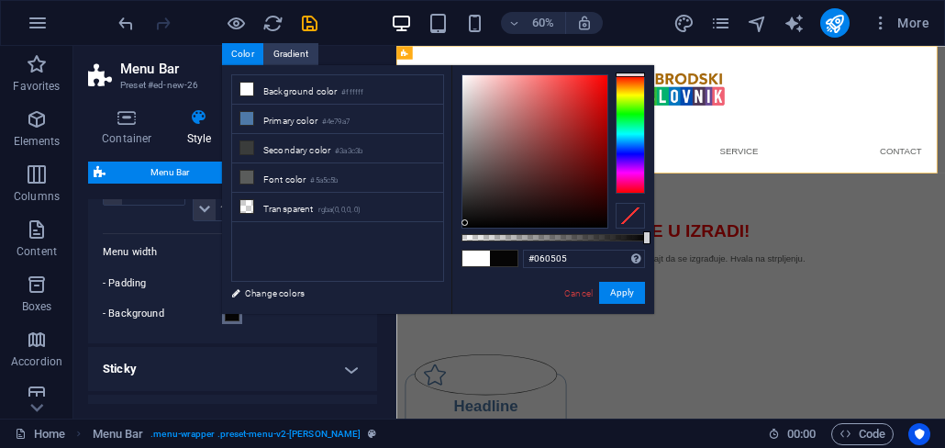
click at [465, 223] on div at bounding box center [535, 151] width 145 height 152
type input "rgba(6, 5, 5, 0.915)"
click at [630, 240] on div at bounding box center [554, 237] width 184 height 7
click at [630, 240] on div at bounding box center [631, 237] width 7 height 13
drag, startPoint x: 626, startPoint y: 294, endPoint x: 379, endPoint y: 412, distance: 273.8
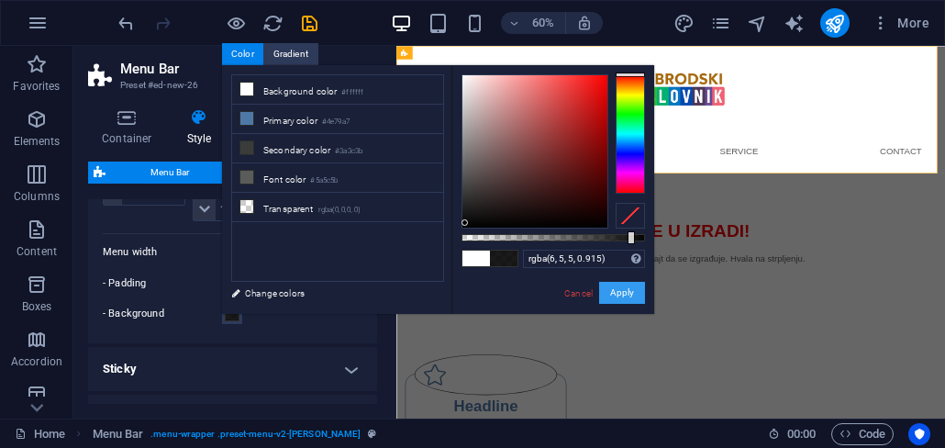
click at [626, 294] on button "Apply" at bounding box center [622, 293] width 46 height 22
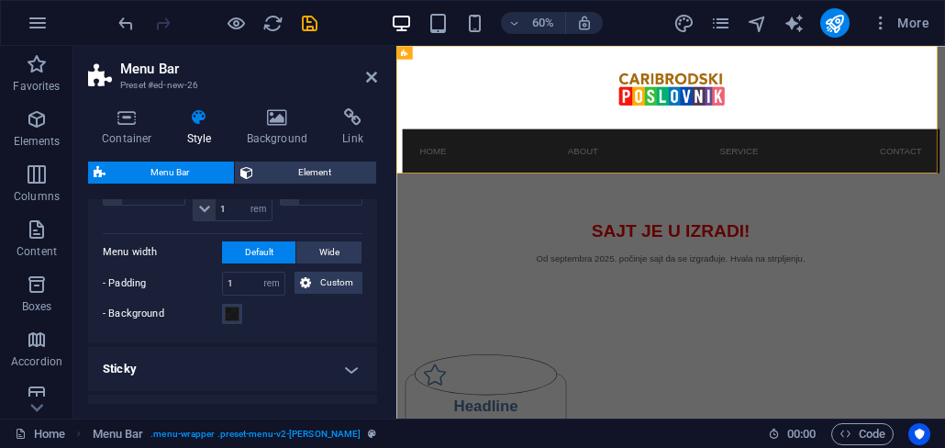
scroll to position [661, 0]
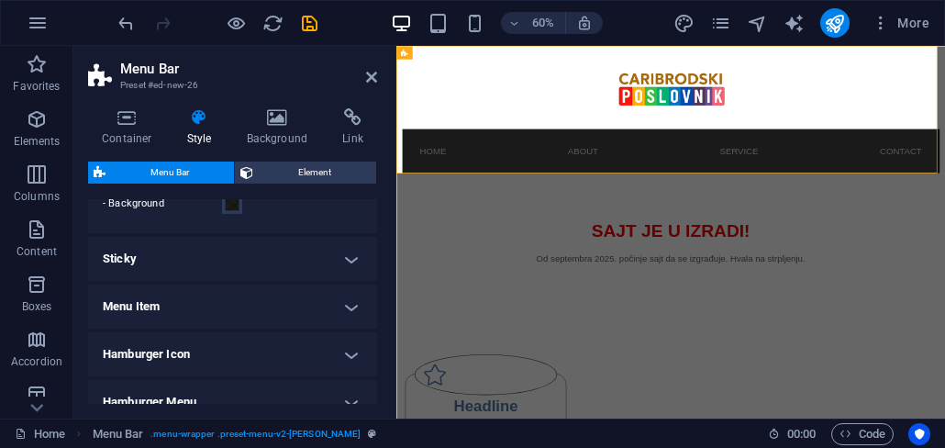
click at [355, 307] on h4 "Menu Item" at bounding box center [232, 306] width 289 height 44
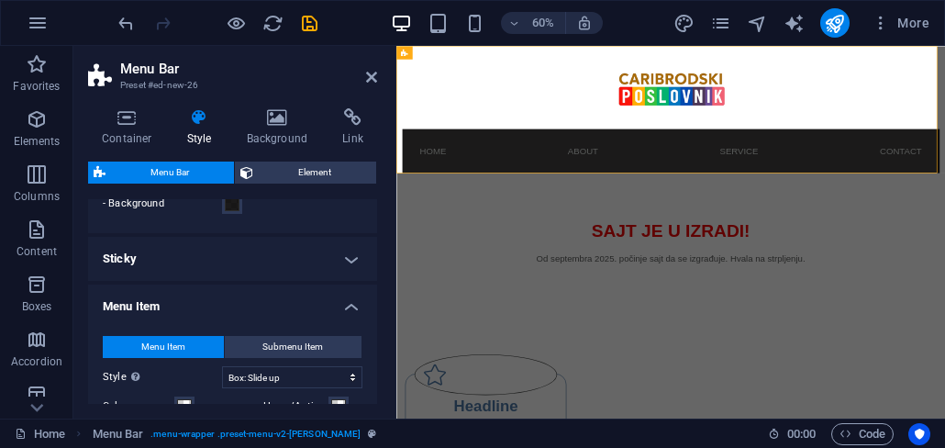
click at [353, 307] on h4 "Menu Item" at bounding box center [232, 300] width 289 height 33
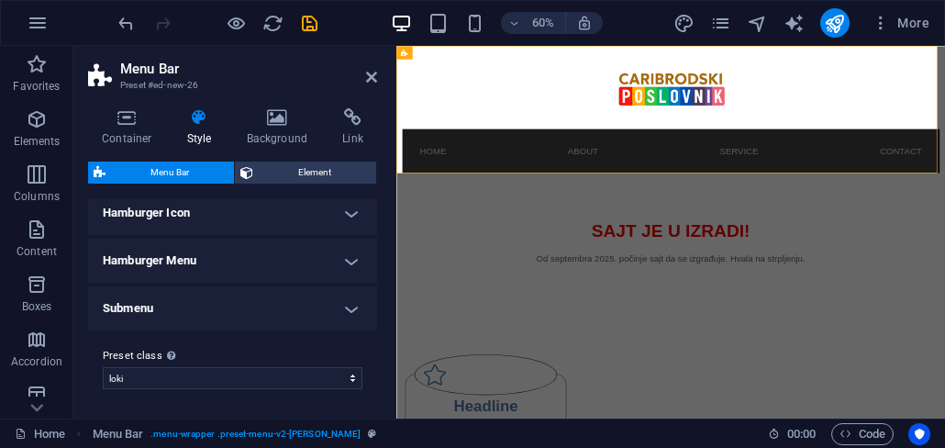
scroll to position [692, 0]
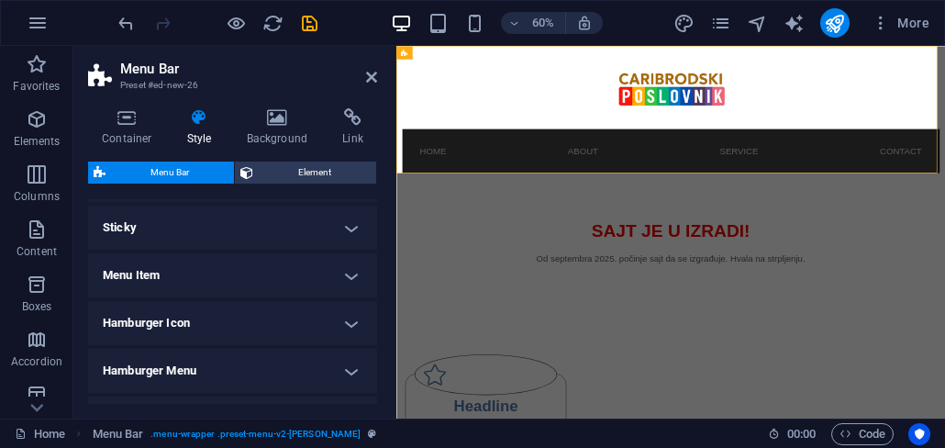
click at [347, 284] on h4 "Menu Item" at bounding box center [232, 275] width 289 height 44
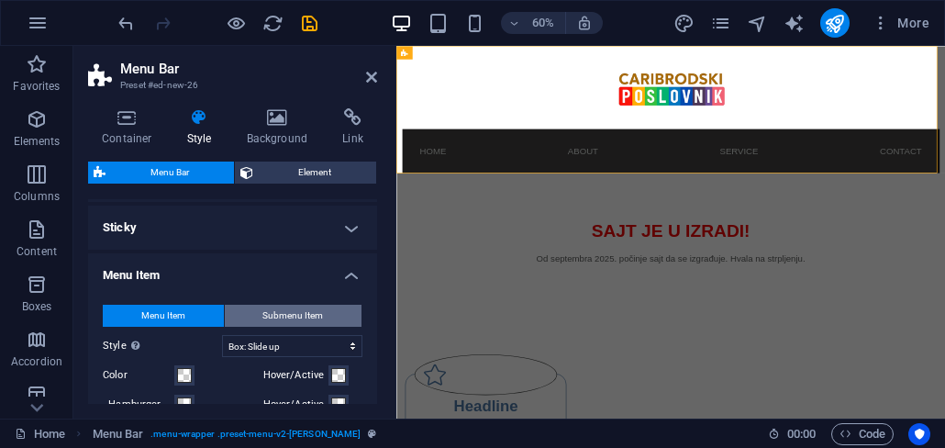
scroll to position [802, 0]
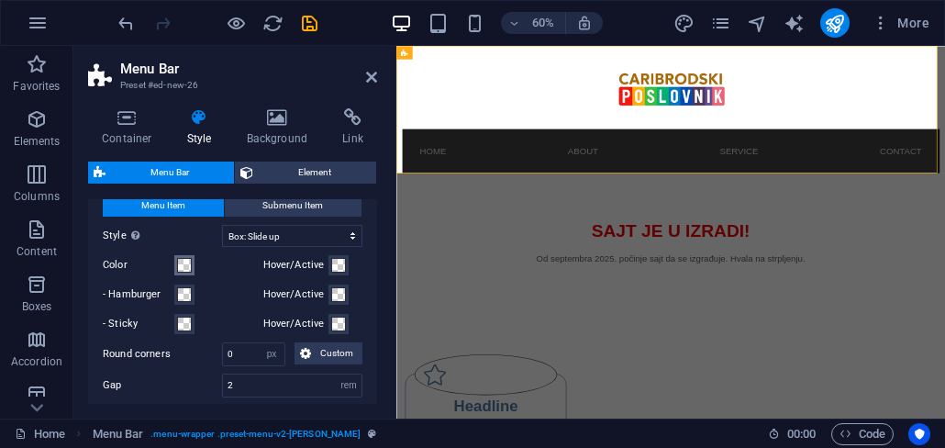
click at [187, 265] on span at bounding box center [184, 265] width 15 height 15
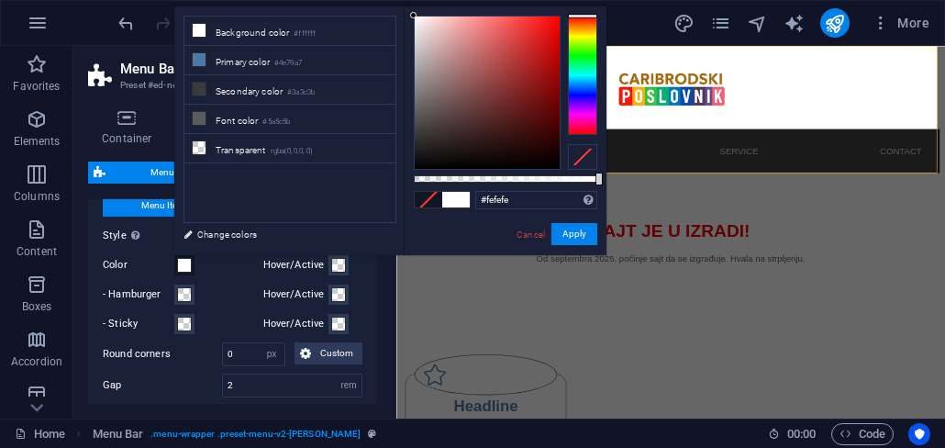
type input "#fbfbfb"
drag, startPoint x: 422, startPoint y: 59, endPoint x: 411, endPoint y: 17, distance: 42.7
click at [415, 17] on div at bounding box center [487, 93] width 145 height 152
click at [580, 244] on button "Apply" at bounding box center [575, 234] width 46 height 22
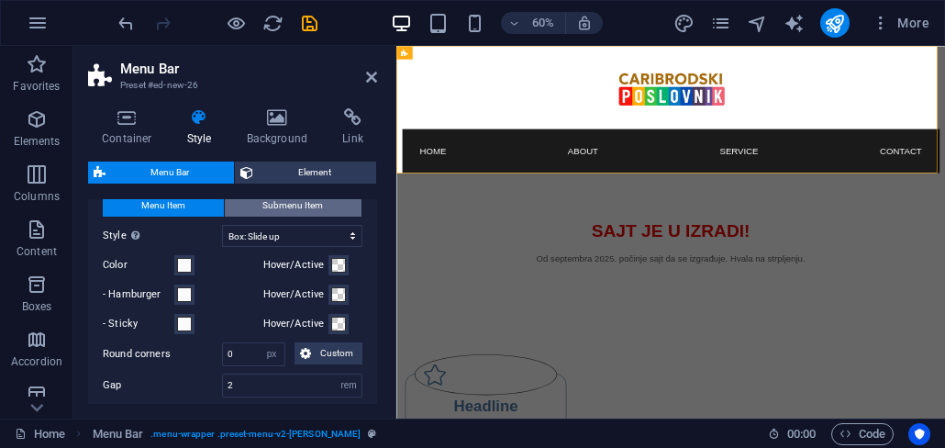
click at [301, 202] on span "Submenu Item" at bounding box center [292, 206] width 61 height 22
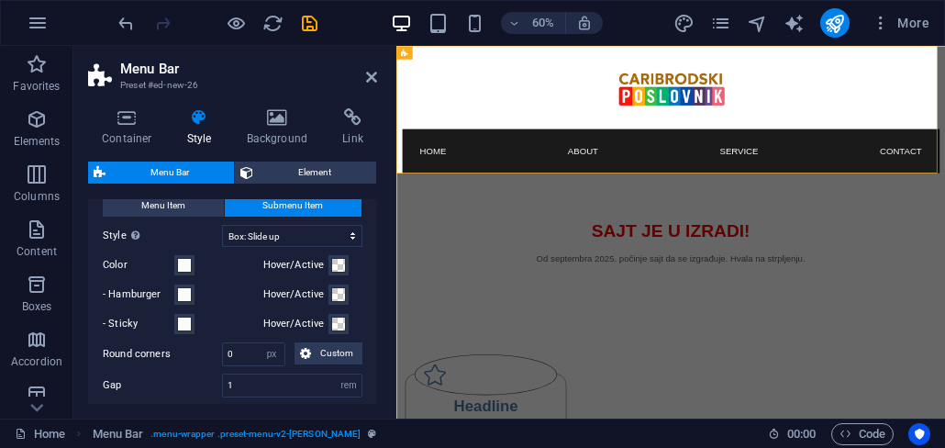
select select
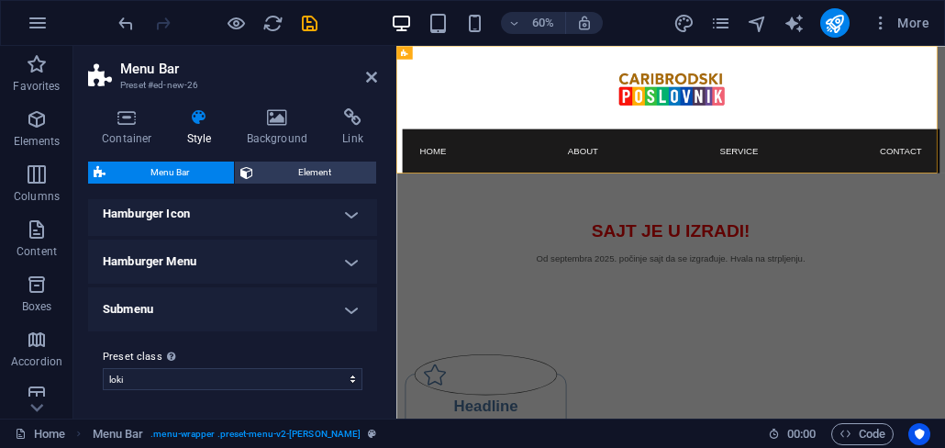
scroll to position [1279, 0]
click at [349, 119] on icon at bounding box center [353, 117] width 49 height 18
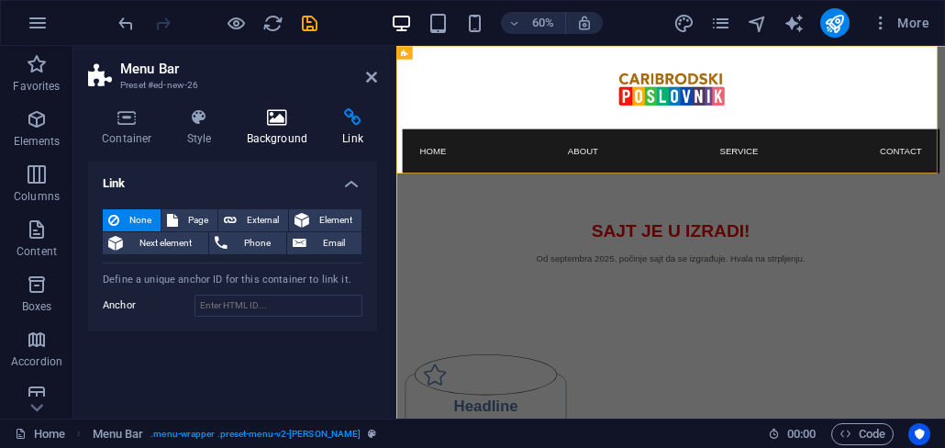
click at [295, 130] on h4 "Background" at bounding box center [281, 127] width 96 height 39
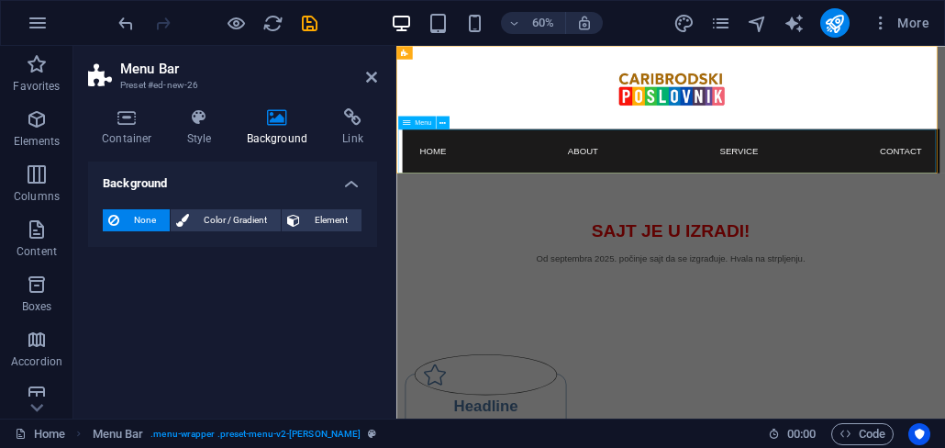
click at [521, 207] on nav "Home About Service Contact" at bounding box center [855, 220] width 896 height 73
click at [540, 215] on nav "Home About Service Contact" at bounding box center [855, 220] width 896 height 73
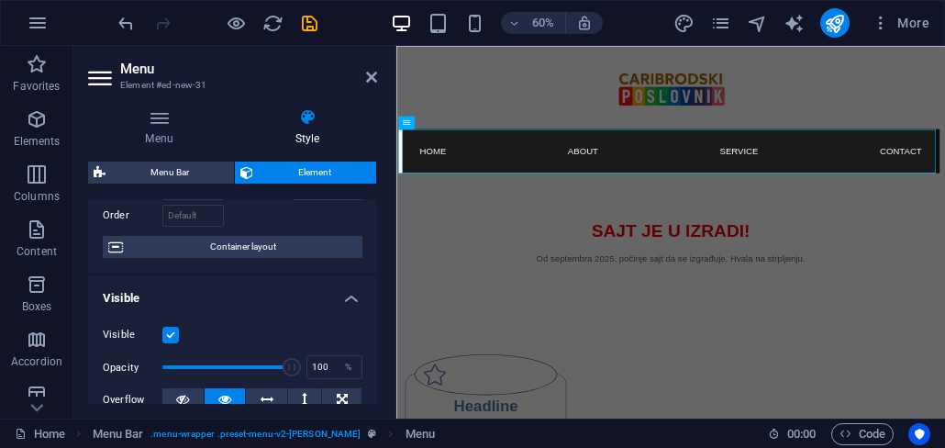
scroll to position [0, 0]
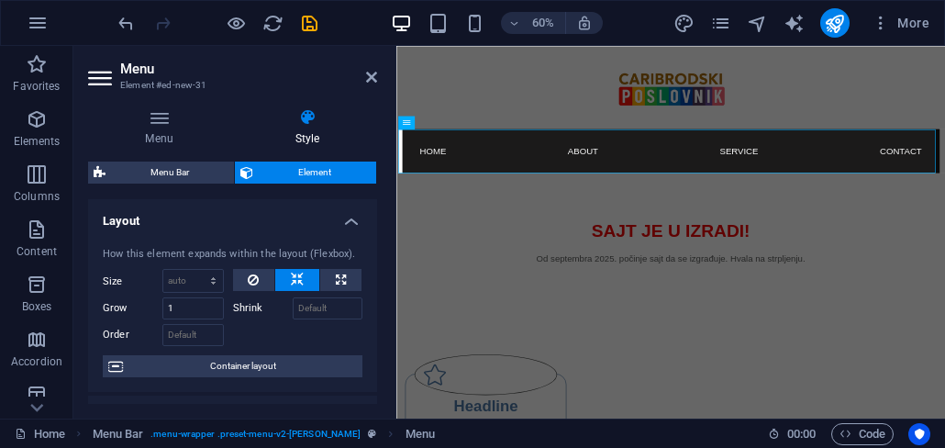
click at [347, 218] on h4 "Layout" at bounding box center [232, 215] width 289 height 33
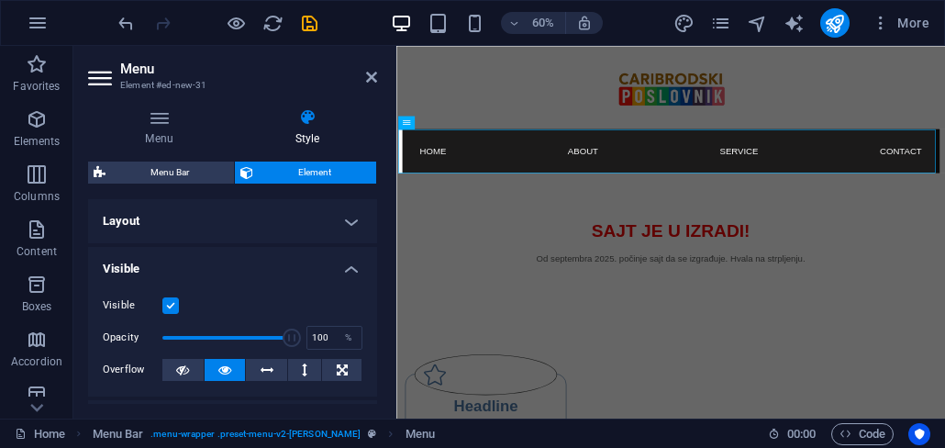
click at [347, 269] on h4 "Visible" at bounding box center [232, 263] width 289 height 33
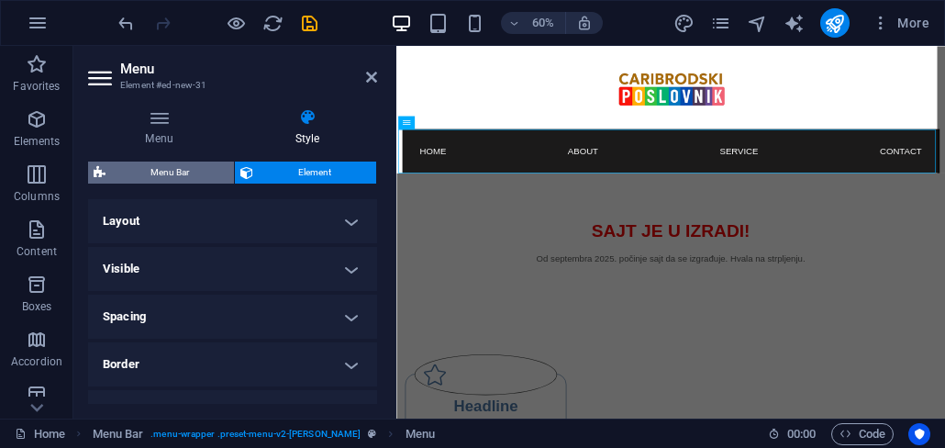
click at [194, 170] on span "Menu Bar" at bounding box center [169, 173] width 117 height 22
select select "rem"
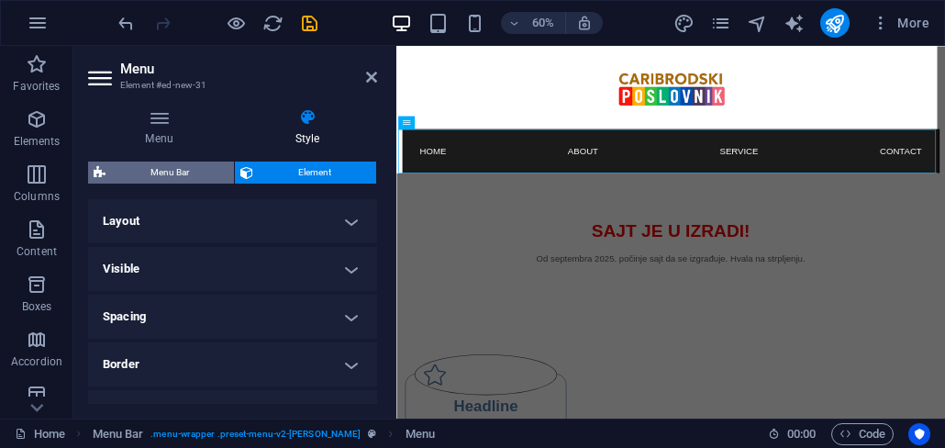
select select "rem"
select select "hover_box_bottom"
select select "px"
select select "rem"
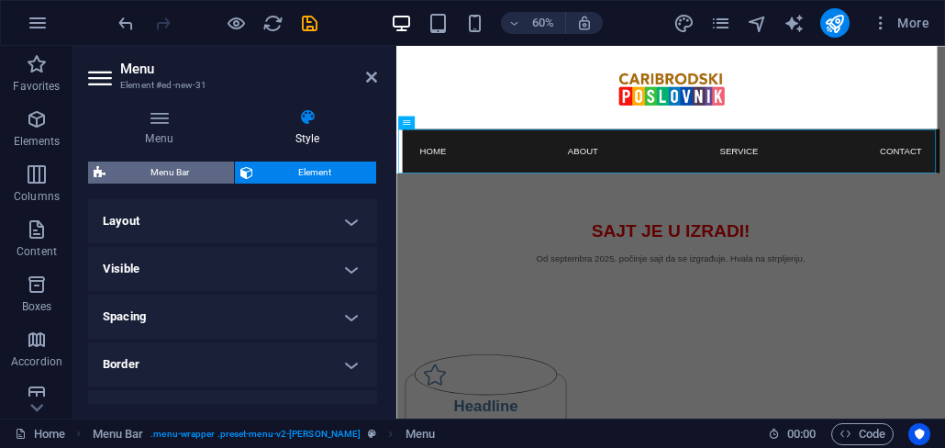
select select "rem"
select select
select select "px"
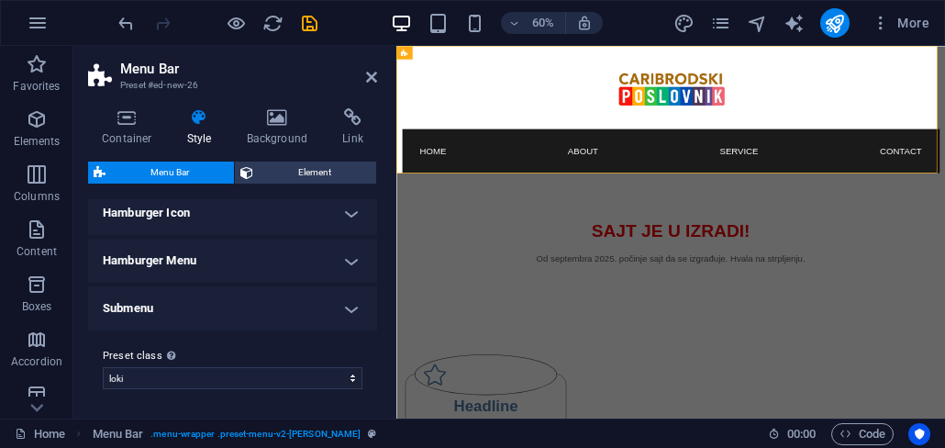
scroll to position [619, 0]
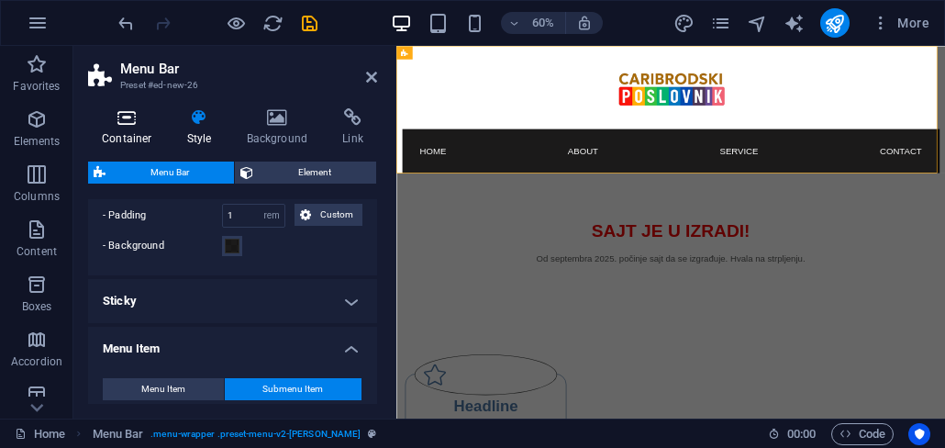
click at [133, 131] on h4 "Container" at bounding box center [130, 127] width 85 height 39
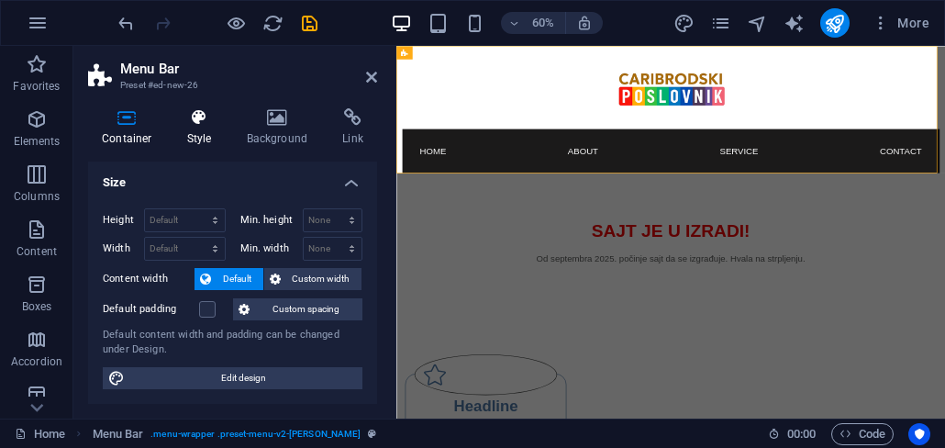
scroll to position [0, 0]
click at [206, 126] on icon at bounding box center [199, 117] width 52 height 18
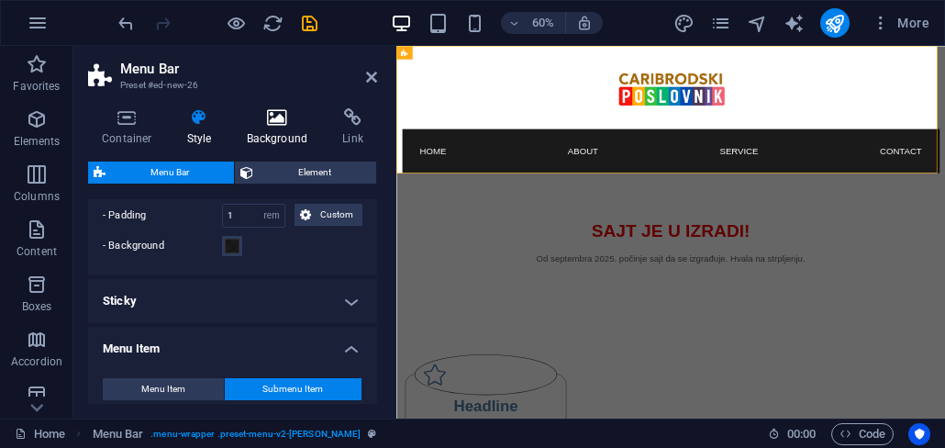
click at [283, 128] on h4 "Background" at bounding box center [281, 127] width 96 height 39
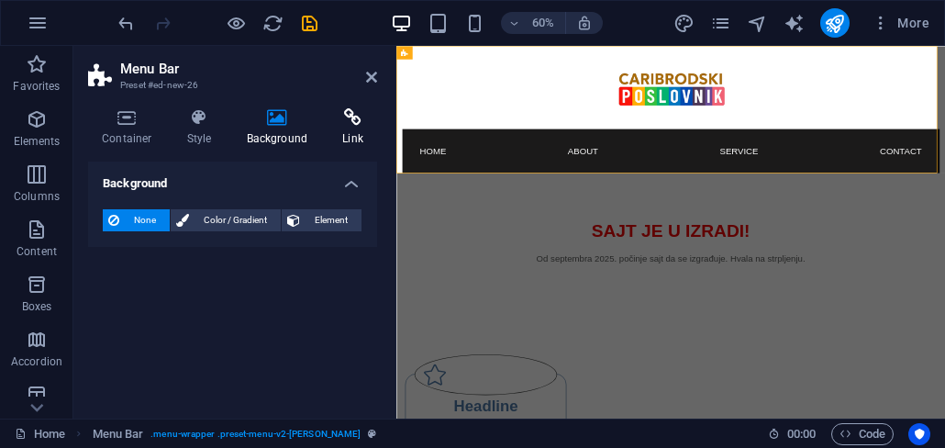
click at [348, 128] on h4 "Link" at bounding box center [353, 127] width 49 height 39
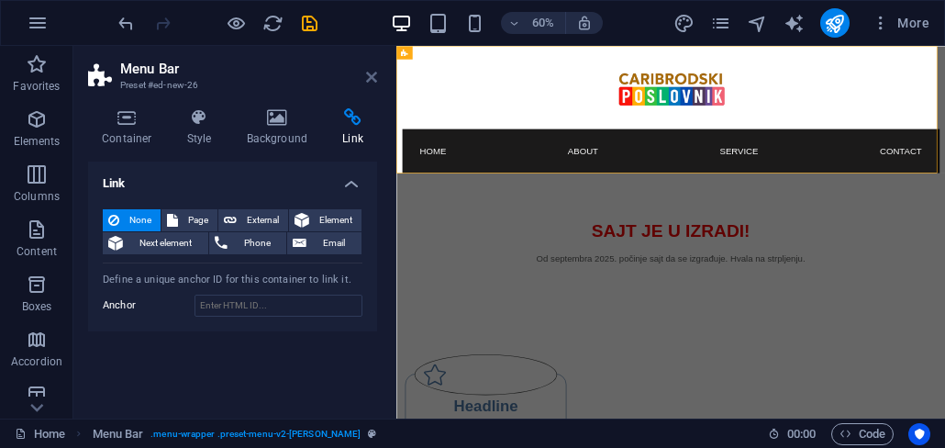
click at [370, 78] on icon at bounding box center [371, 77] width 11 height 15
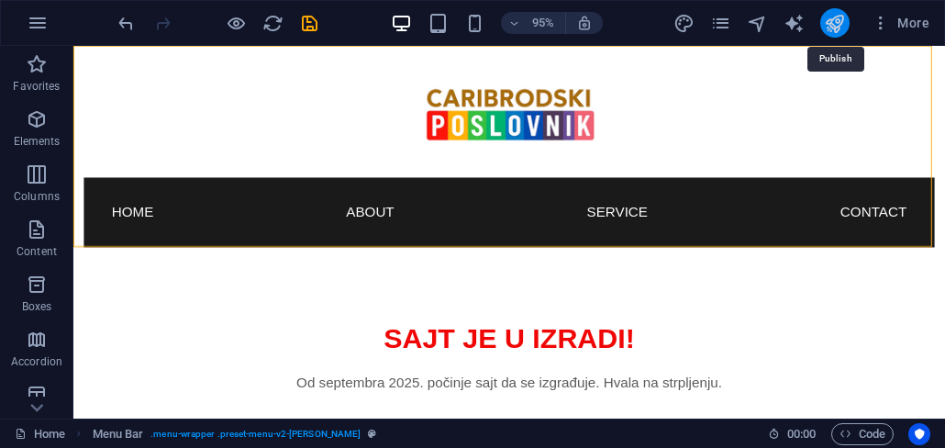
click at [837, 24] on icon "publish" at bounding box center [834, 23] width 21 height 21
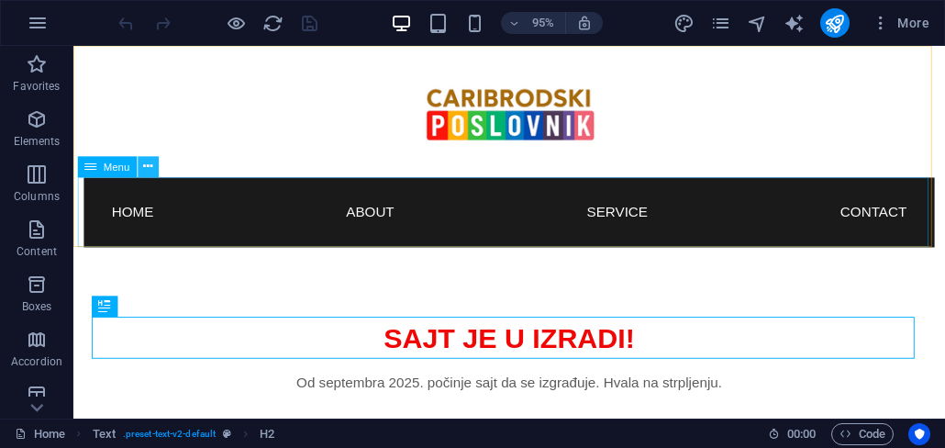
click at [152, 170] on icon at bounding box center [147, 167] width 9 height 18
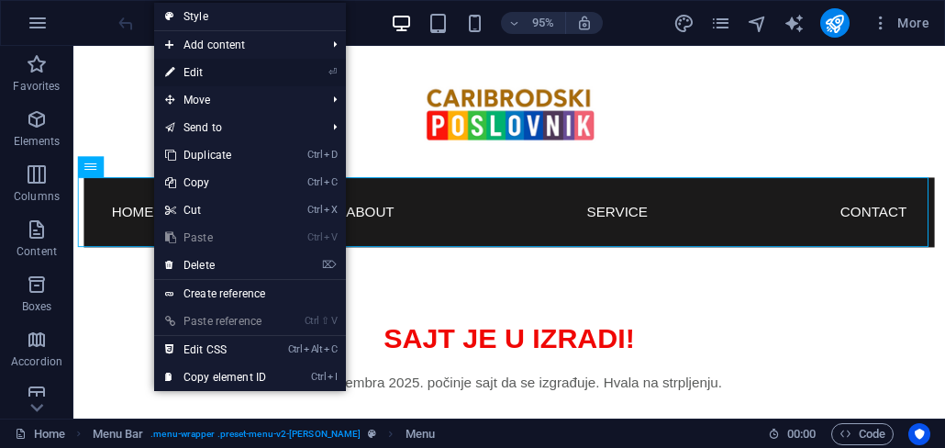
click at [239, 77] on link "⏎ Edit" at bounding box center [215, 73] width 123 height 28
select select
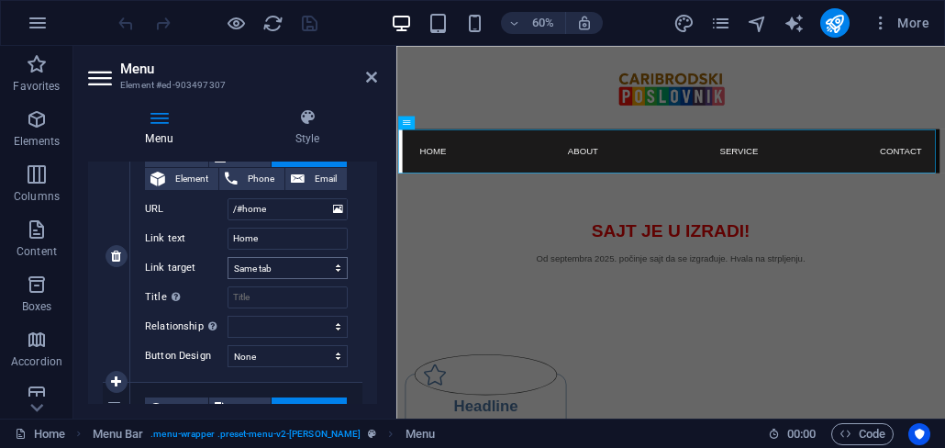
scroll to position [220, 0]
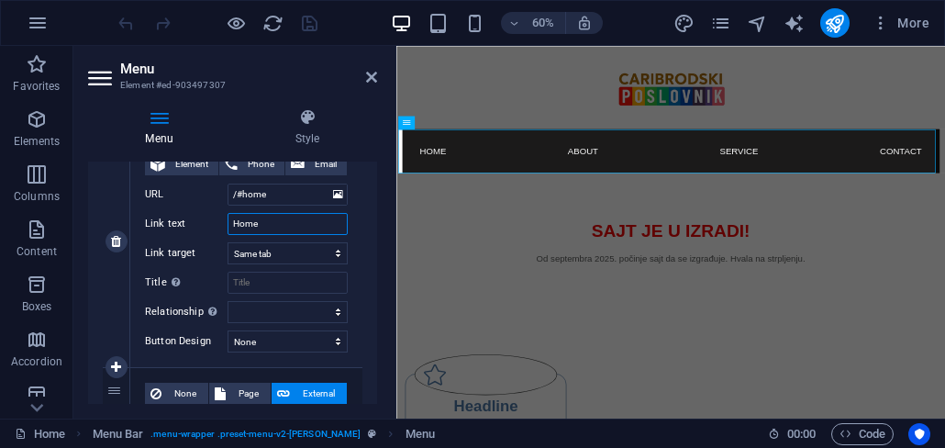
drag, startPoint x: 274, startPoint y: 225, endPoint x: 218, endPoint y: 225, distance: 56.0
click at [218, 225] on div "Link text Home" at bounding box center [246, 224] width 203 height 22
type input "Početna"
select select
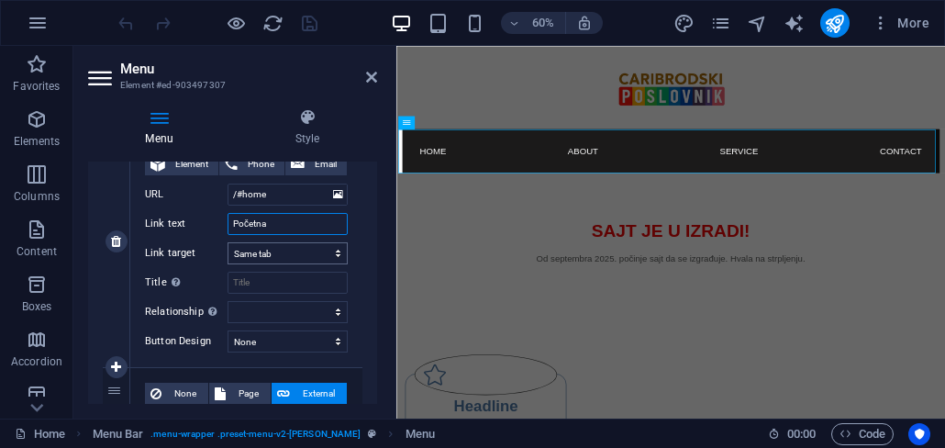
select select
type input "Početna"
click at [357, 273] on div "None Page External Element Phone Email Page Home Legal Notice Privacy Element U…" at bounding box center [246, 241] width 232 height 251
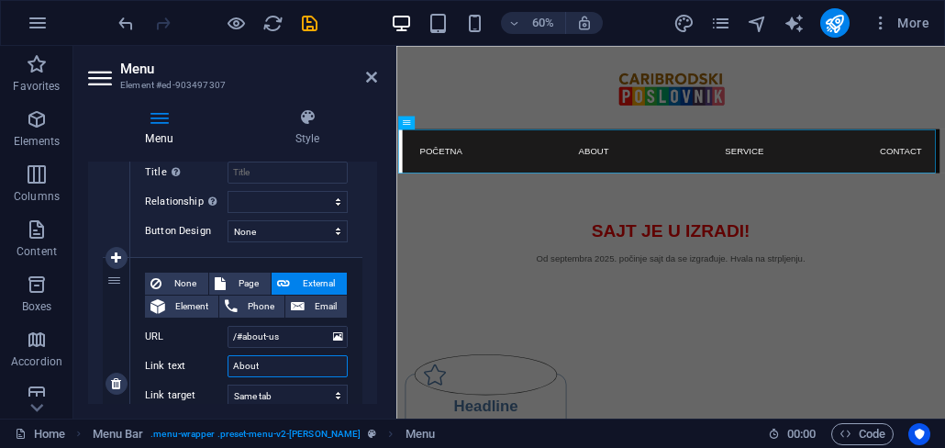
drag, startPoint x: 233, startPoint y: 364, endPoint x: 223, endPoint y: 364, distance: 10.1
click at [223, 364] on div "Link text About" at bounding box center [246, 366] width 203 height 22
type input "O P"
select select
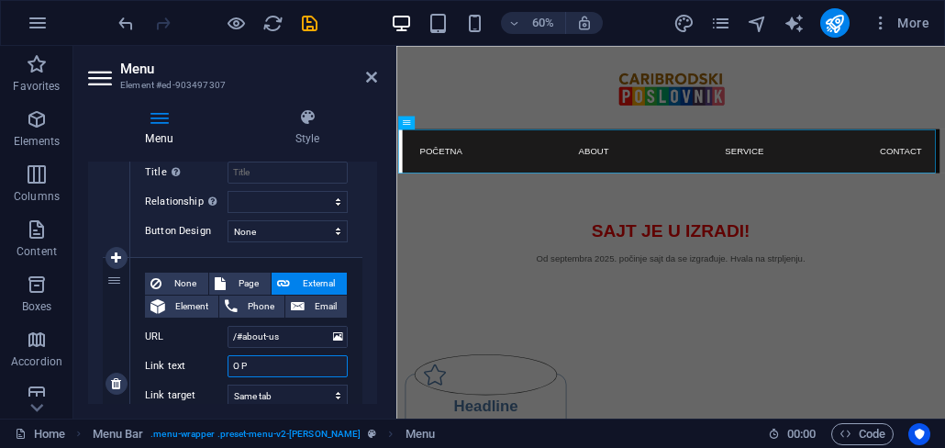
select select
type input "O PR"
select select
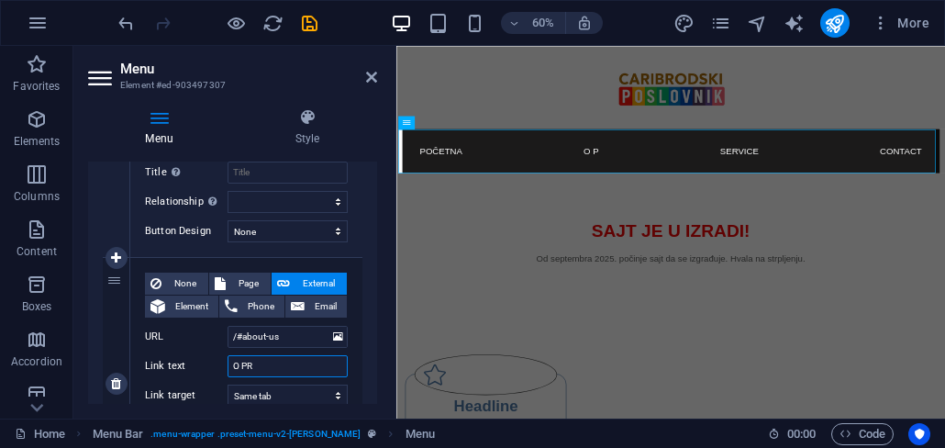
select select
type input "O PROJEKTu"
select select
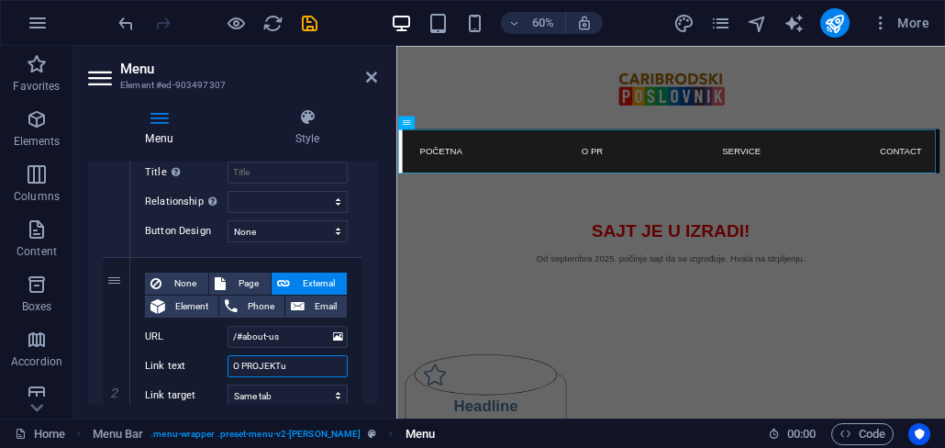
select select
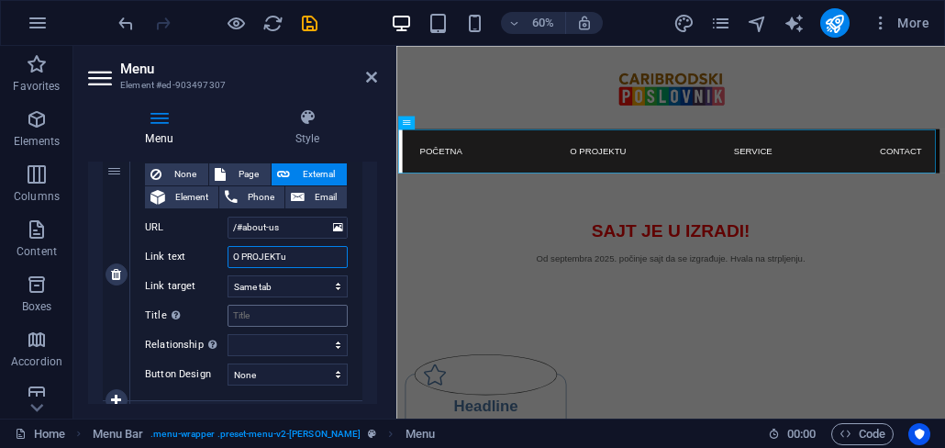
scroll to position [441, 0]
type input "O PROJEKTU"
select select
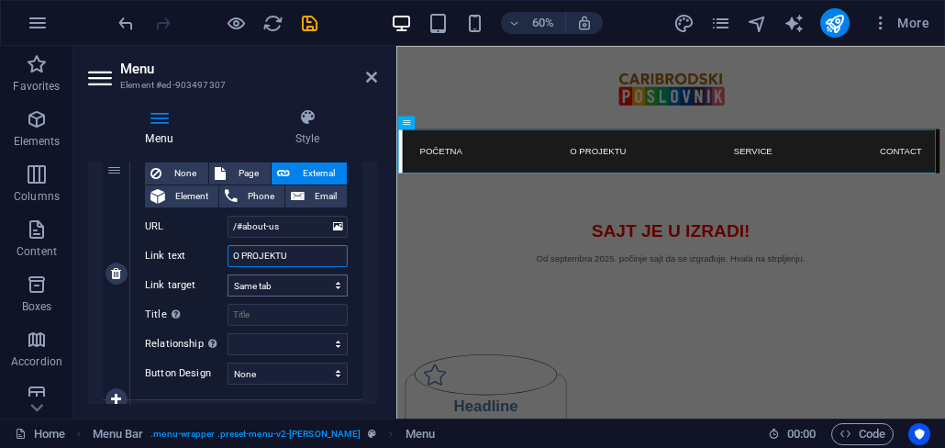
select select
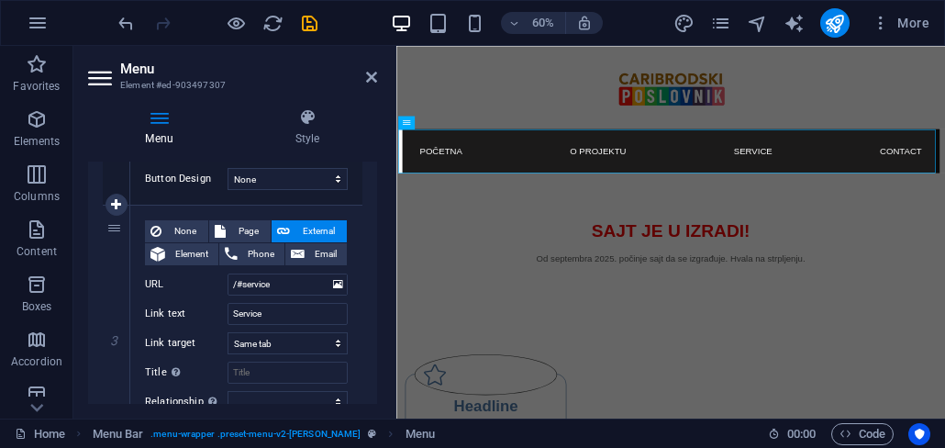
scroll to position [661, 0]
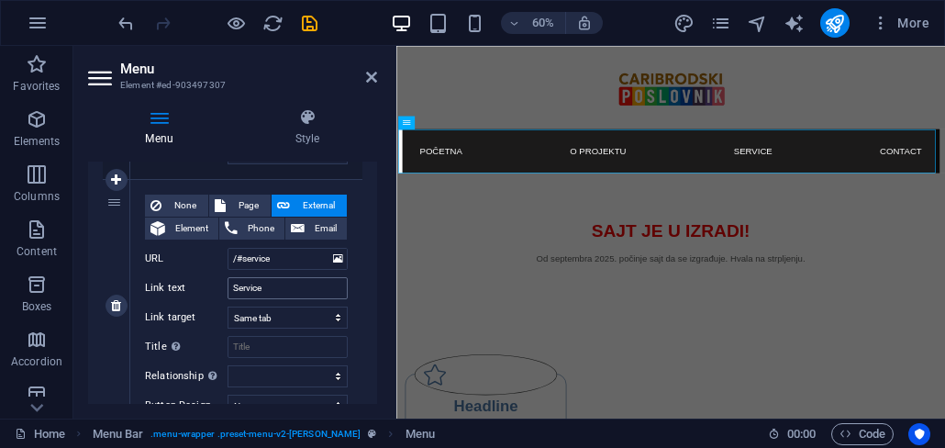
type input "O PROJEKTU"
drag, startPoint x: 283, startPoint y: 285, endPoint x: 215, endPoint y: 285, distance: 67.9
click at [215, 285] on div "Link text Service" at bounding box center [246, 288] width 203 height 22
type input "UPIŠE SE"
select select
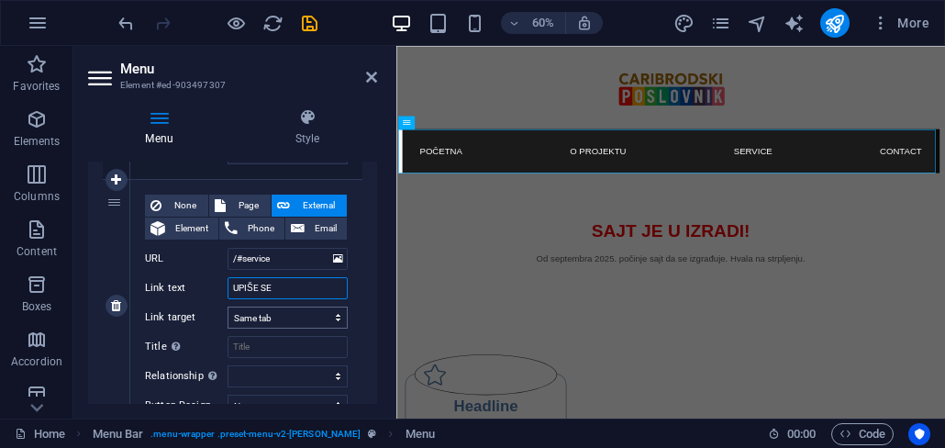
select select
type input "UPIŠE SE"
click at [351, 301] on div "None Page External Element Phone Email Page Home Legal Notice Privacy Element U…" at bounding box center [246, 305] width 232 height 251
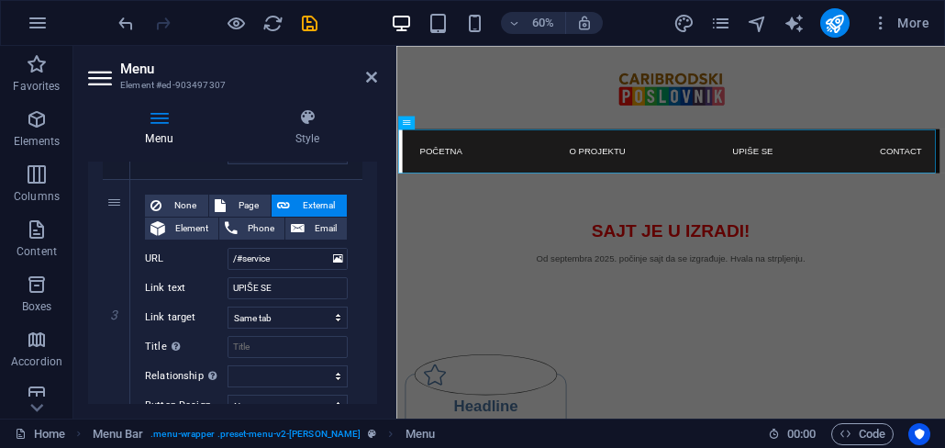
scroll to position [881, 0]
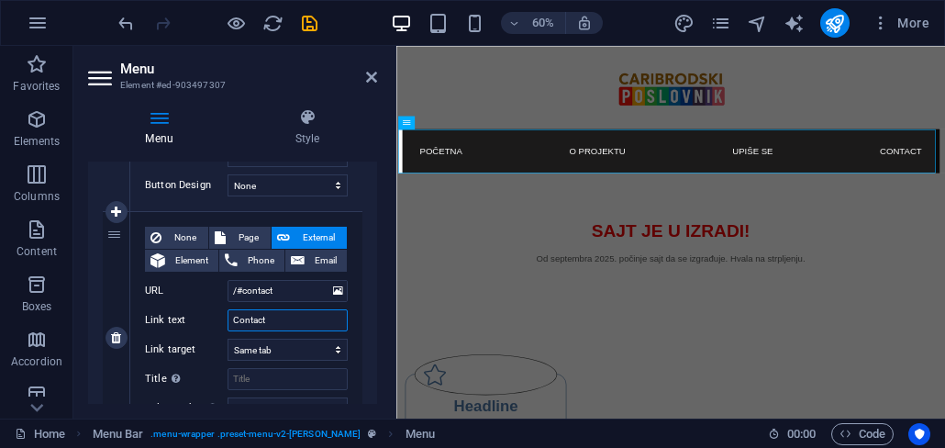
drag, startPoint x: 284, startPoint y: 321, endPoint x: 157, endPoint y: 318, distance: 127.6
click at [157, 318] on div "Link text Contact" at bounding box center [246, 320] width 203 height 22
type input "KATEG"
select select
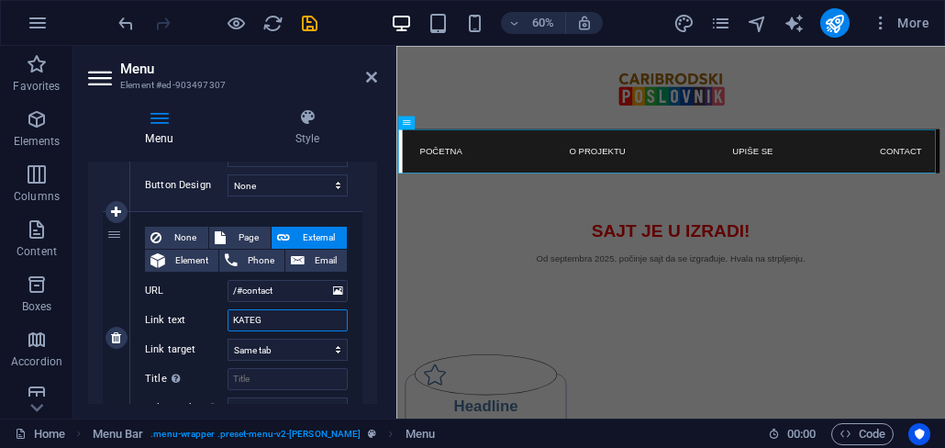
select select
type input "KATEGORGIE"
select select
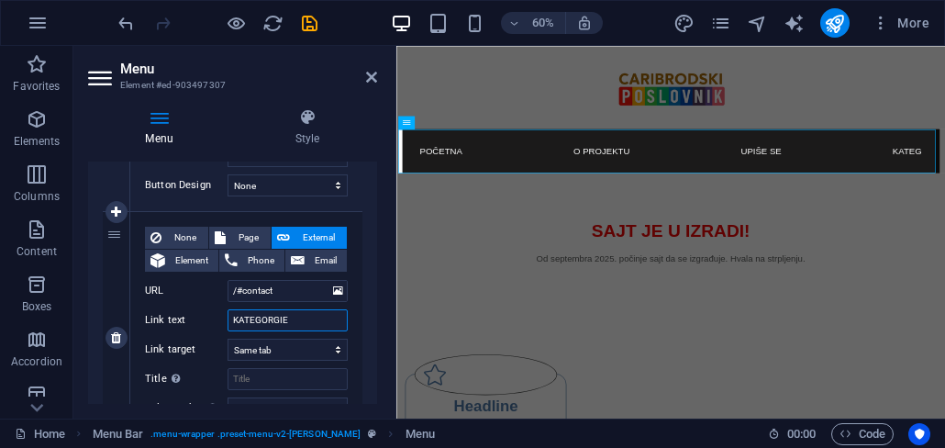
select select
type input "KATEGORGIJE"
select select
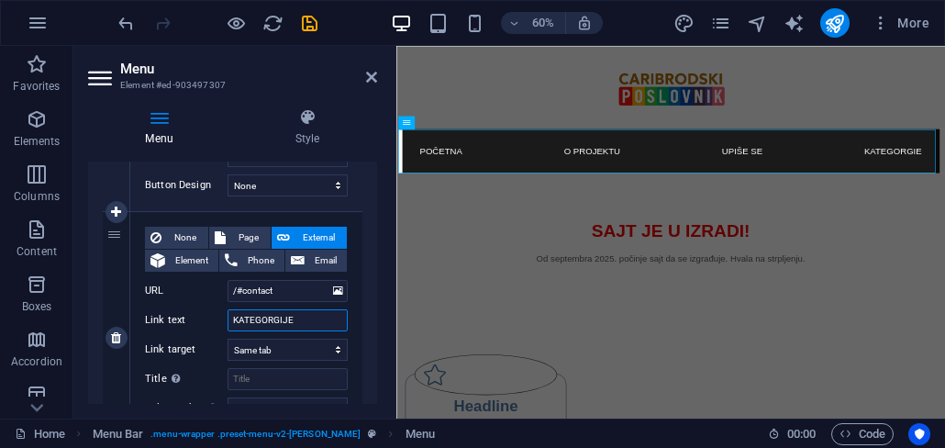
select select
type input "K"
select select
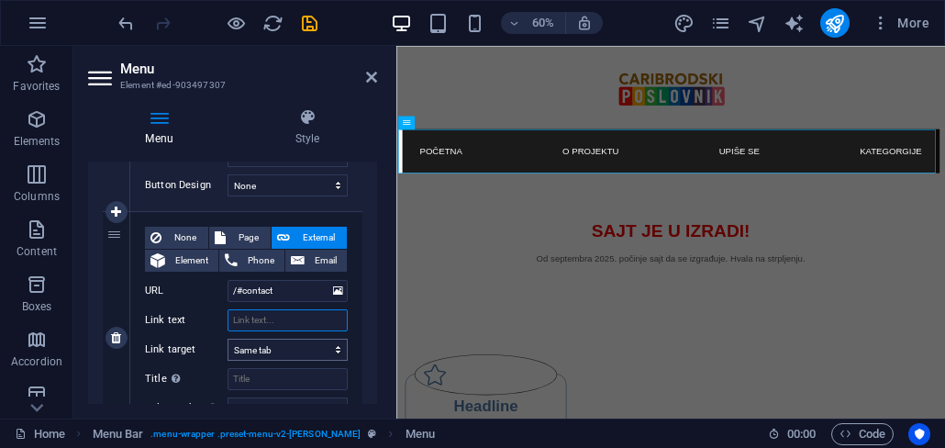
select select
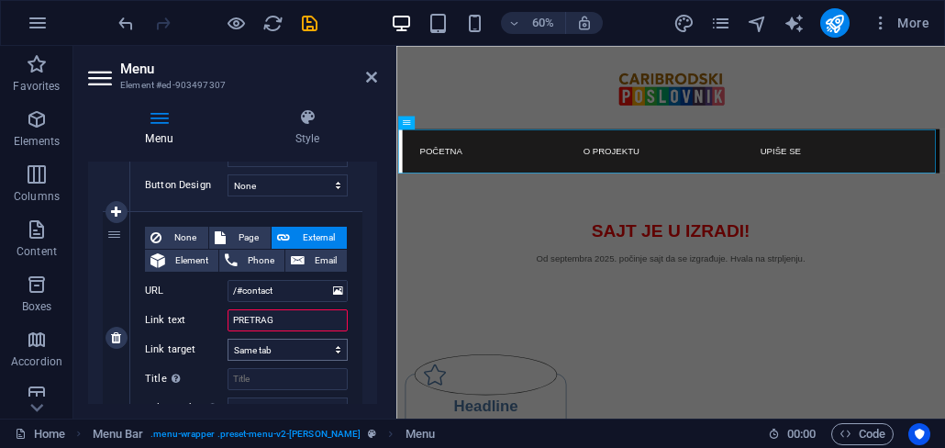
type input "PRETRAGA"
select select
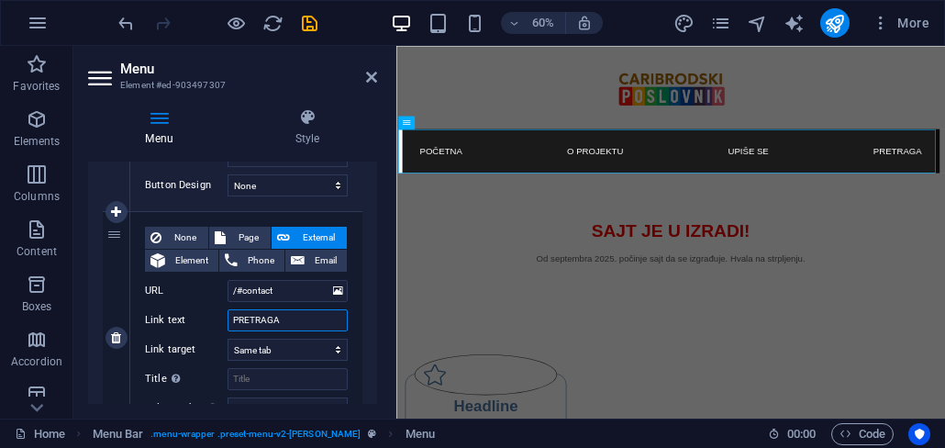
type input "PRETRAGA"
click at [354, 308] on div "None Page External Element Phone Email Page Home Legal Notice Privacy Element U…" at bounding box center [246, 337] width 232 height 251
click at [354, 265] on div "None Page External Element Phone Email Page Home Legal Notice Privacy Element U…" at bounding box center [246, 337] width 232 height 251
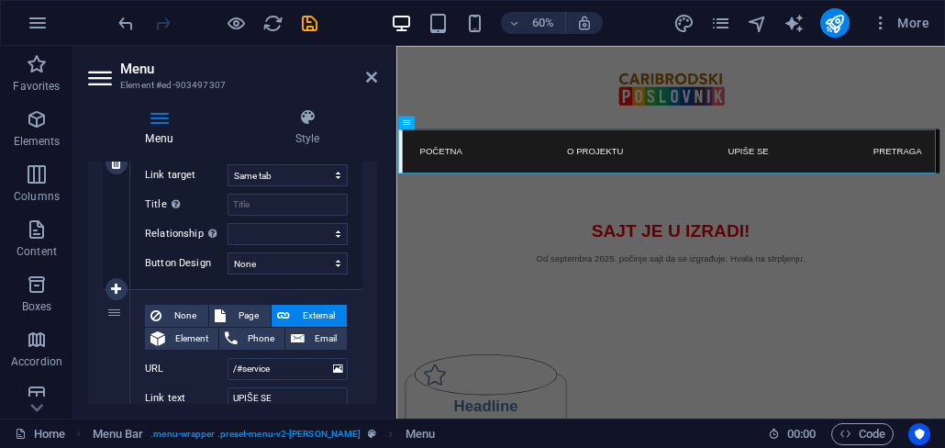
scroll to position [661, 0]
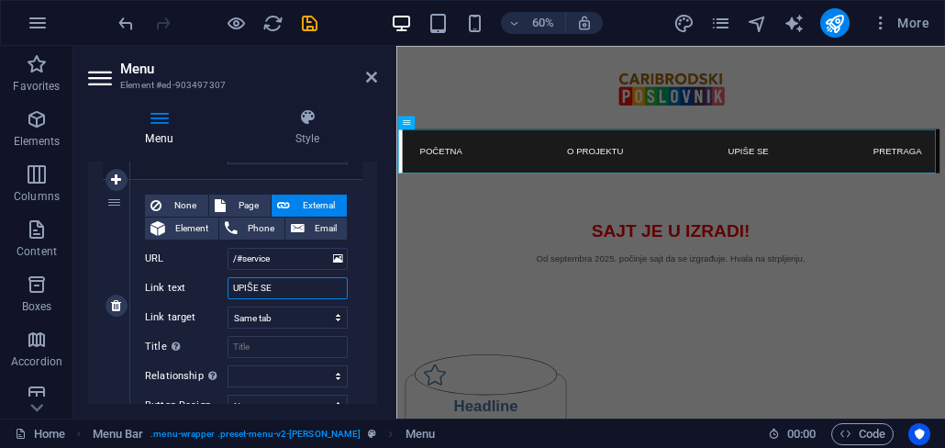
click at [261, 289] on input "UPIŠE SE" at bounding box center [288, 288] width 120 height 22
type input "UPIŠI SE"
select select
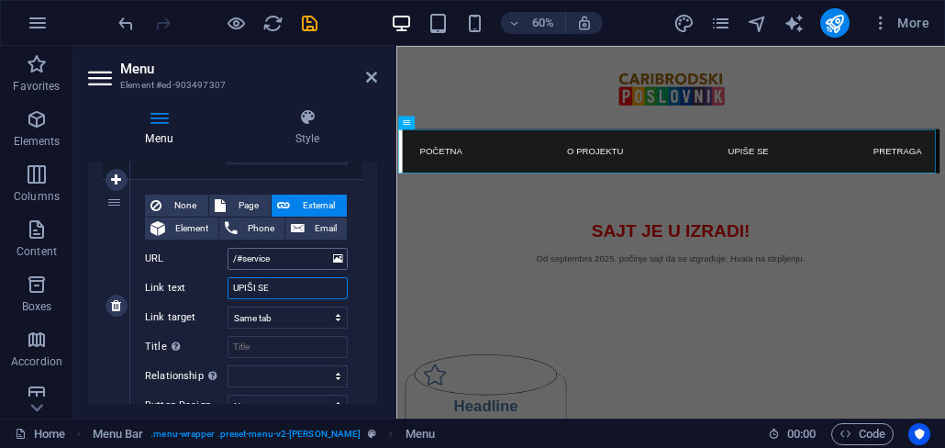
select select
type input "UPIŠI SE"
click at [354, 293] on div "None Page External Element Phone Email Page Home Legal Notice Privacy Element U…" at bounding box center [246, 305] width 232 height 251
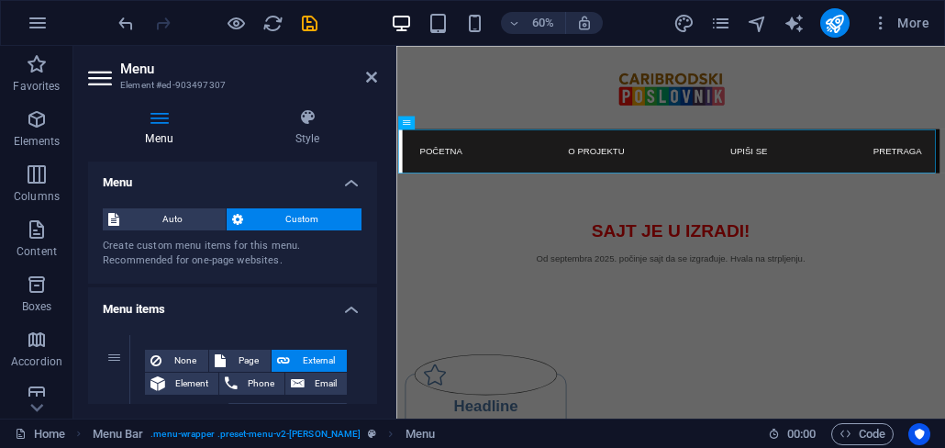
scroll to position [0, 0]
click at [371, 81] on icon at bounding box center [371, 77] width 11 height 15
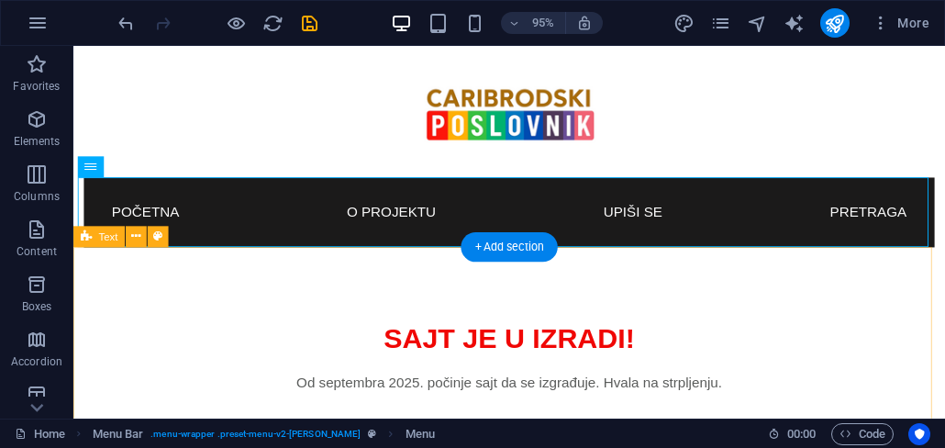
scroll to position [110, 0]
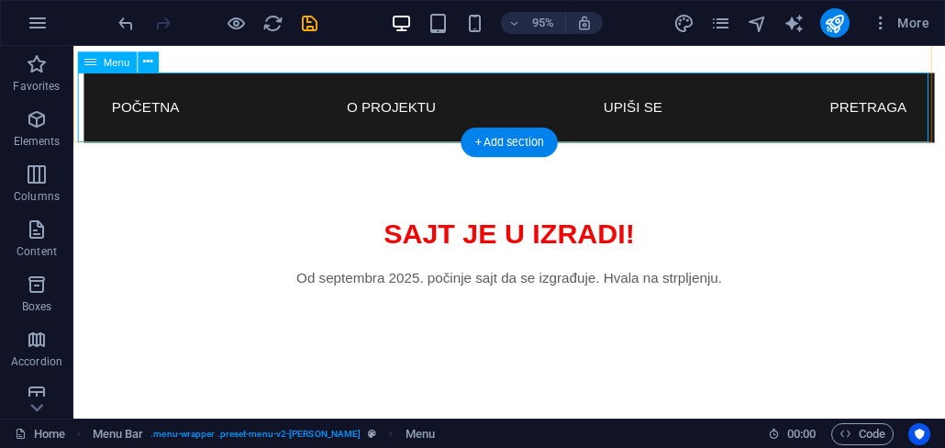
click at [254, 93] on nav "Početna O PROJEKTU UPIŠI SE PRETRAGA" at bounding box center [532, 110] width 896 height 73
select select
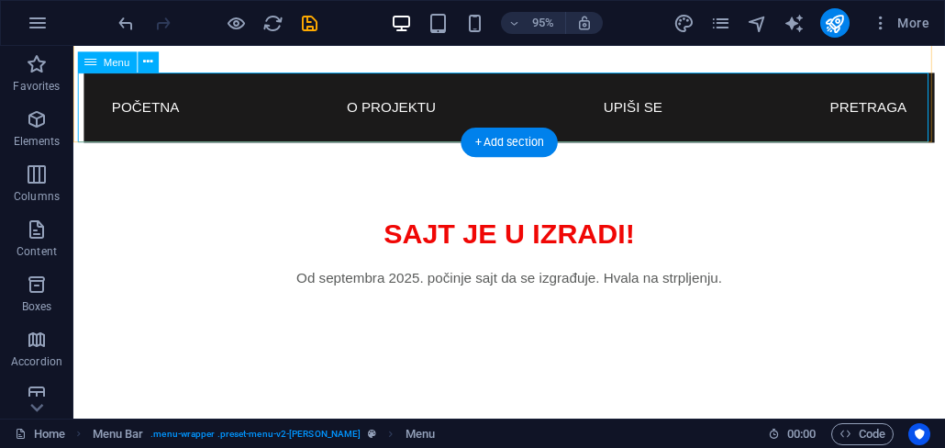
select select
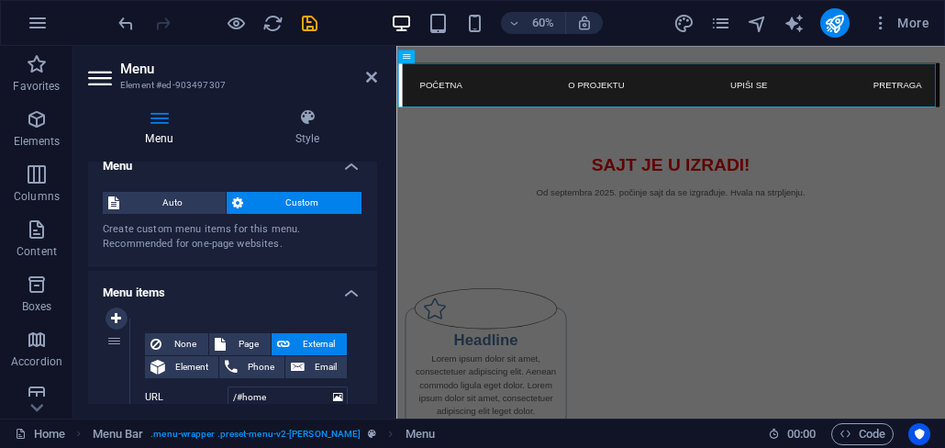
scroll to position [0, 0]
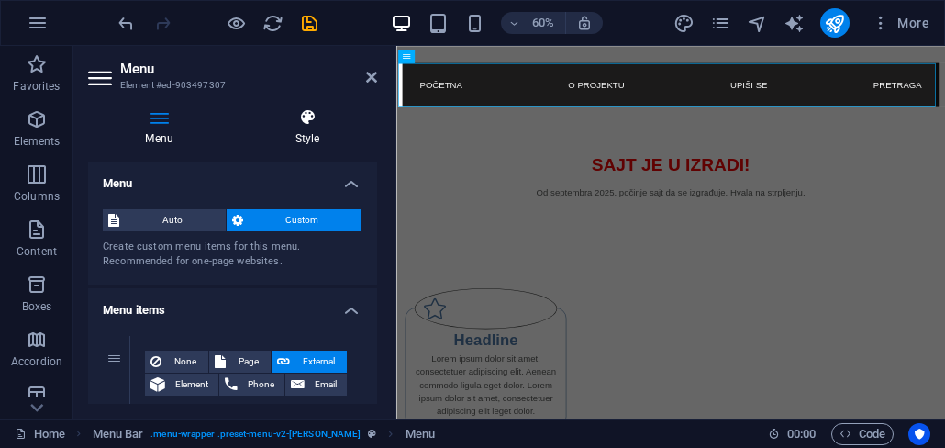
click at [306, 139] on h4 "Style" at bounding box center [307, 127] width 139 height 39
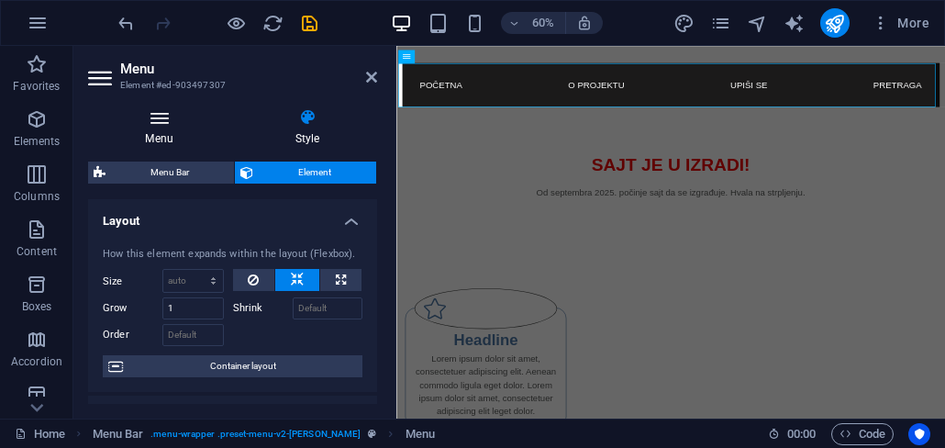
click at [152, 134] on h4 "Menu" at bounding box center [163, 127] width 150 height 39
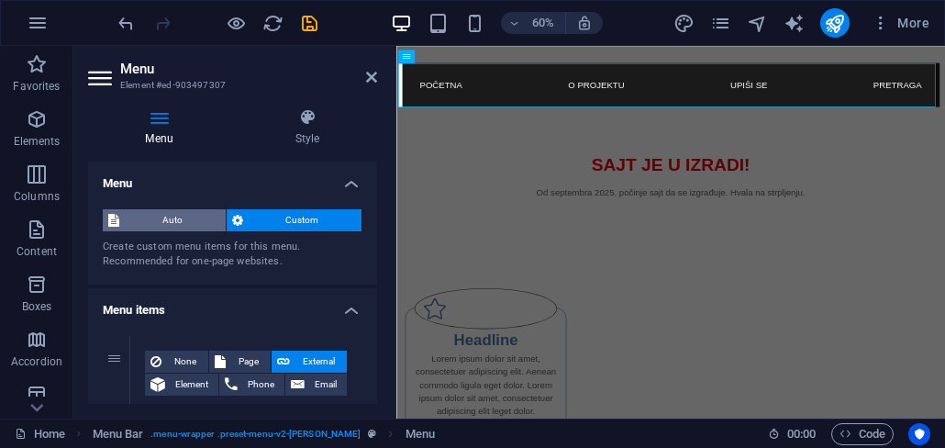
click at [193, 224] on span "Auto" at bounding box center [172, 220] width 95 height 22
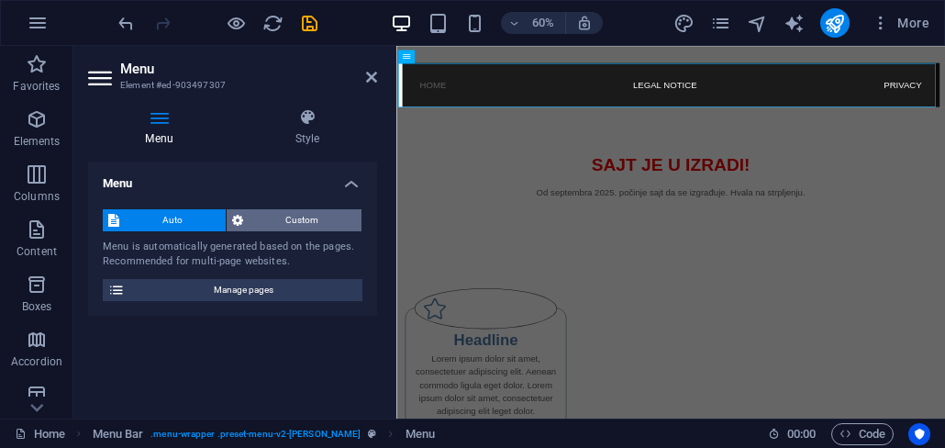
click at [283, 218] on span "Custom" at bounding box center [303, 220] width 108 height 22
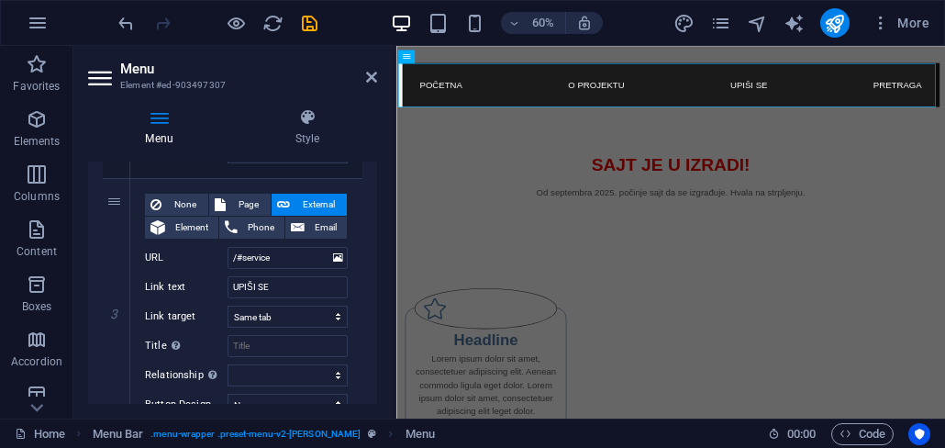
scroll to position [441, 0]
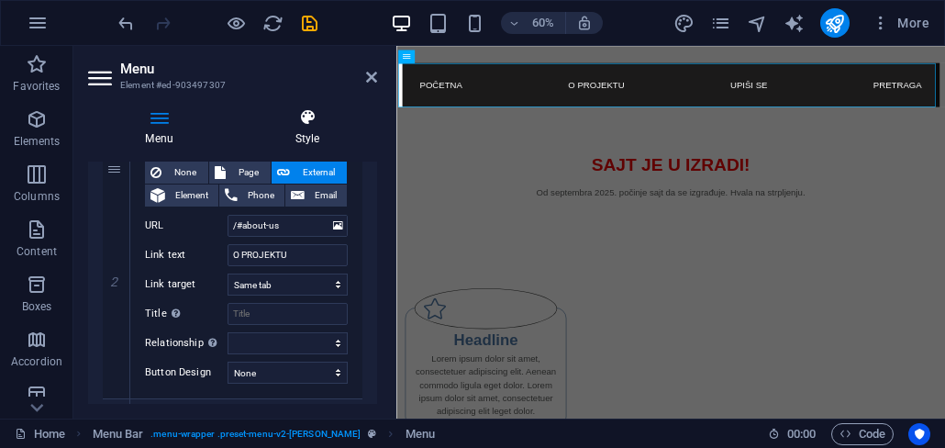
click at [307, 135] on h4 "Style" at bounding box center [307, 127] width 139 height 39
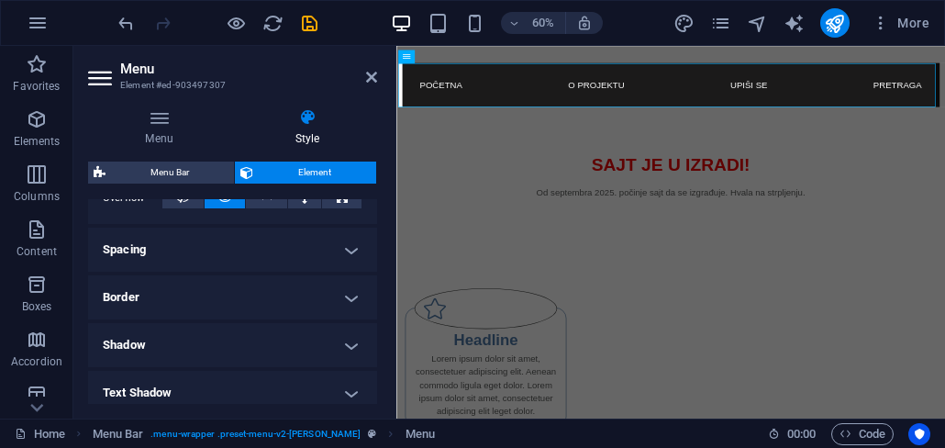
scroll to position [330, 0]
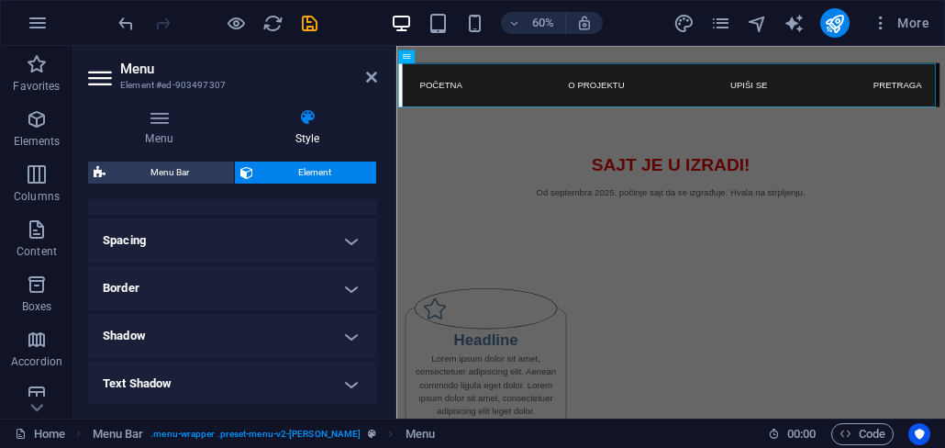
click at [341, 244] on h4 "Spacing" at bounding box center [232, 240] width 289 height 44
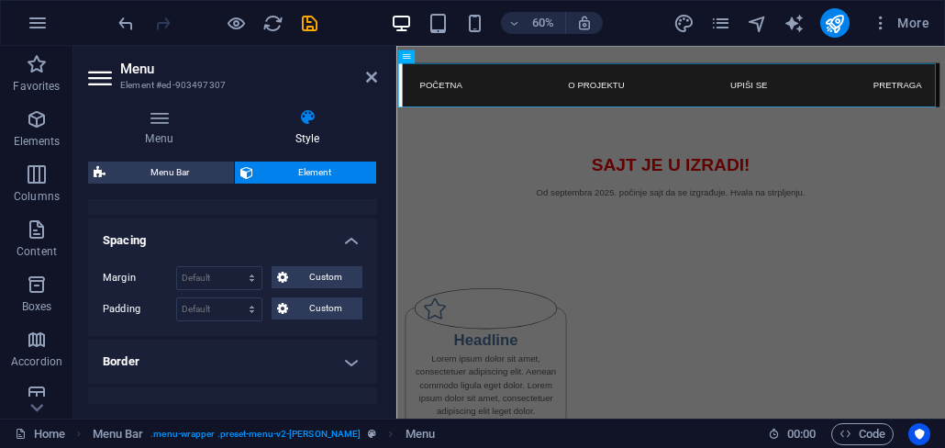
click at [345, 242] on h4 "Spacing" at bounding box center [232, 234] width 289 height 33
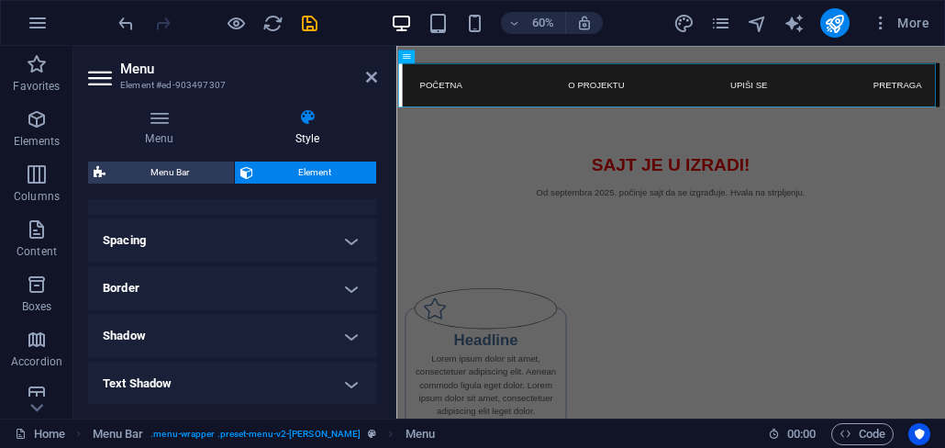
click at [352, 284] on h4 "Border" at bounding box center [232, 288] width 289 height 44
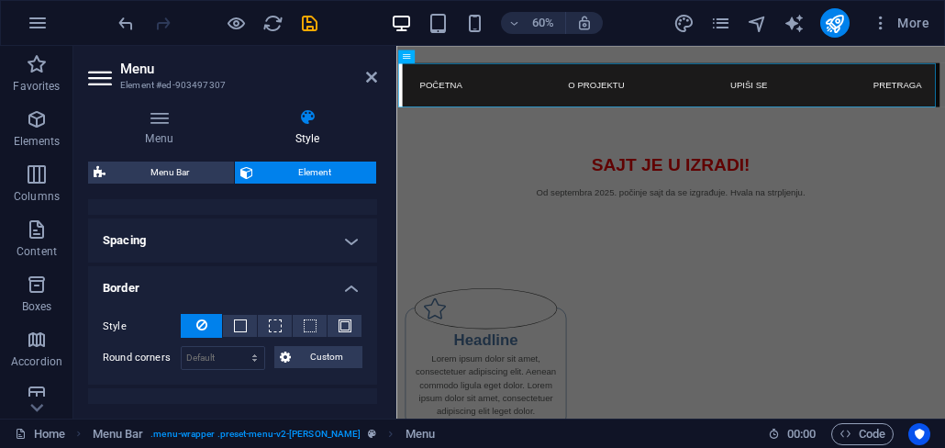
click at [352, 284] on h4 "Border" at bounding box center [232, 282] width 289 height 33
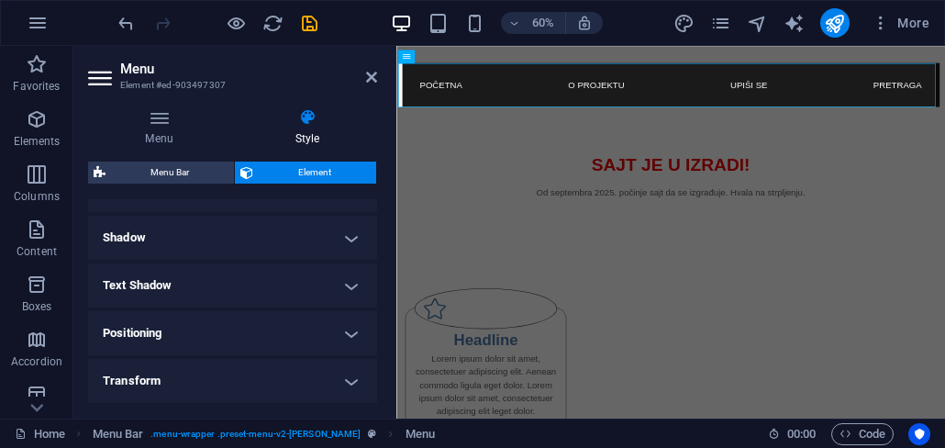
scroll to position [441, 0]
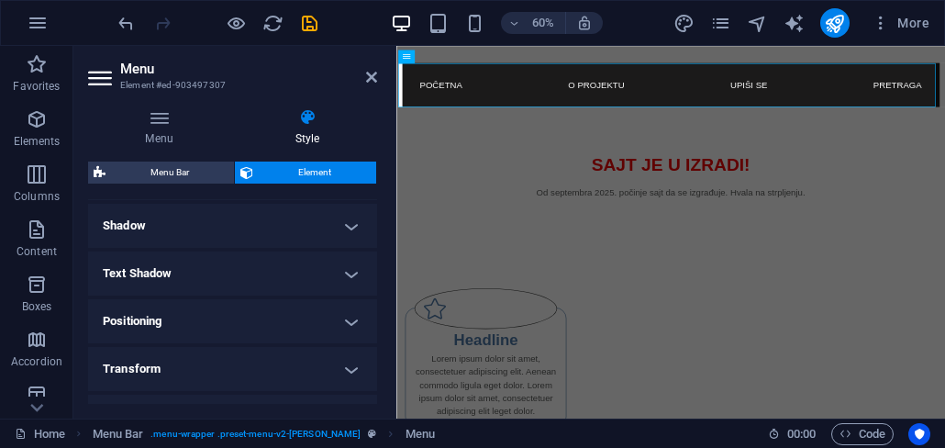
click at [347, 234] on h4 "Shadow" at bounding box center [232, 226] width 289 height 44
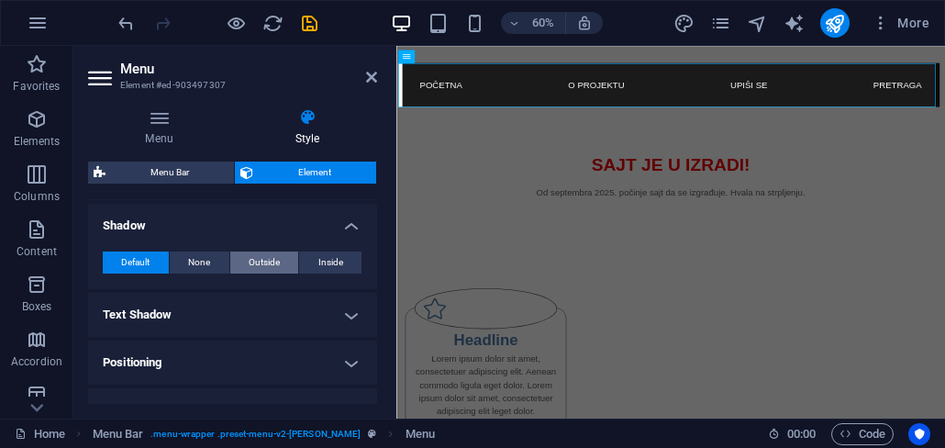
click at [263, 263] on span "Outside" at bounding box center [264, 262] width 31 height 22
type input "2"
type input "4"
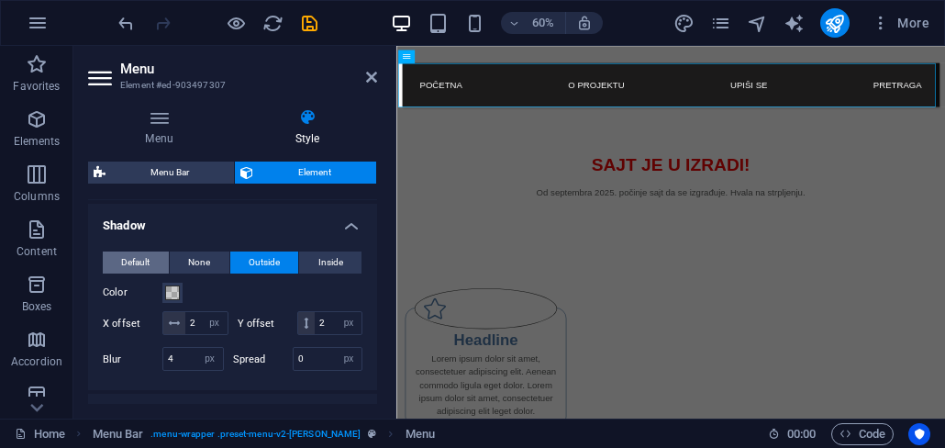
click at [150, 270] on span "Default" at bounding box center [135, 262] width 28 height 22
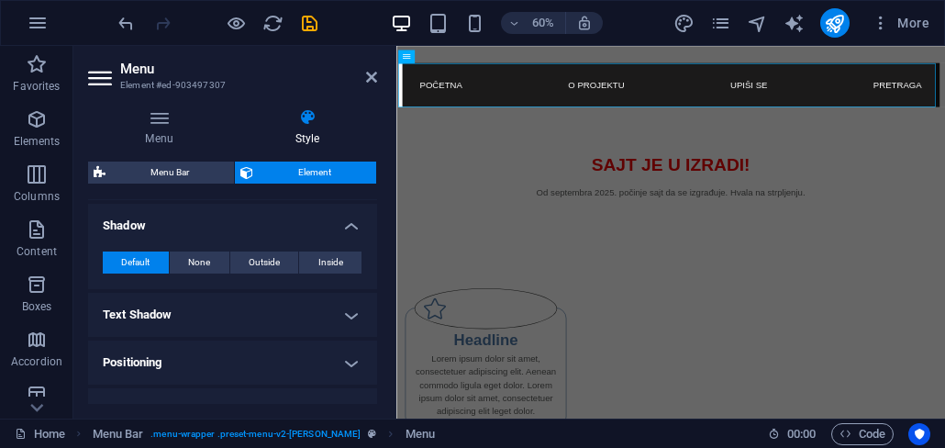
click at [353, 231] on h4 "Shadow" at bounding box center [232, 220] width 289 height 33
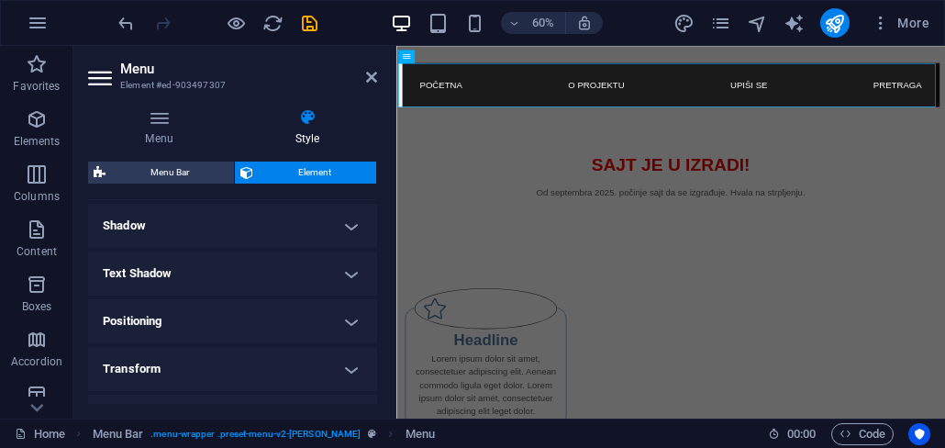
click at [350, 311] on h4 "Positioning" at bounding box center [232, 321] width 289 height 44
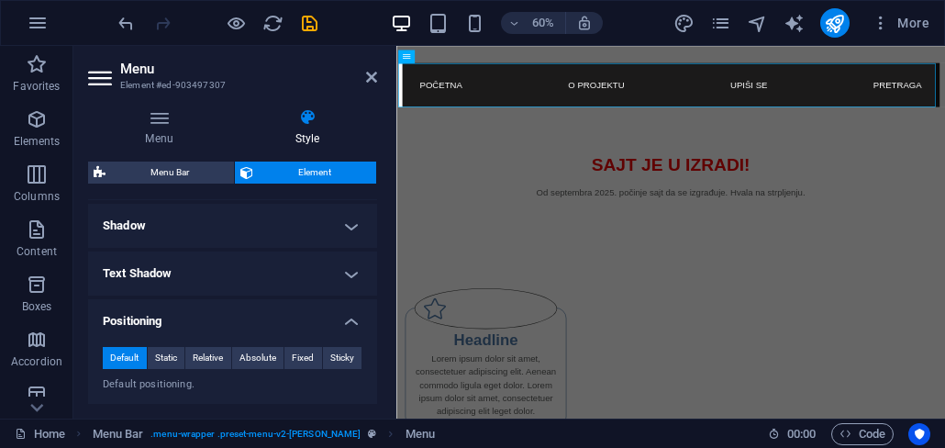
scroll to position [551, 0]
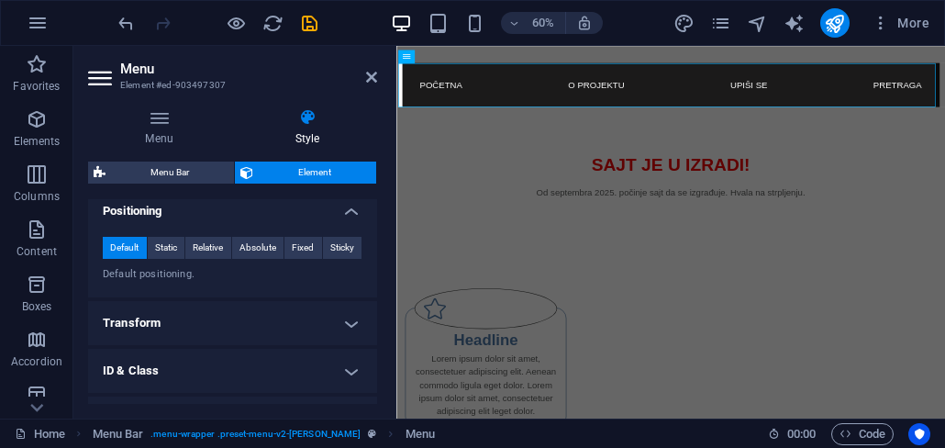
click at [354, 217] on h4 "Positioning" at bounding box center [232, 205] width 289 height 33
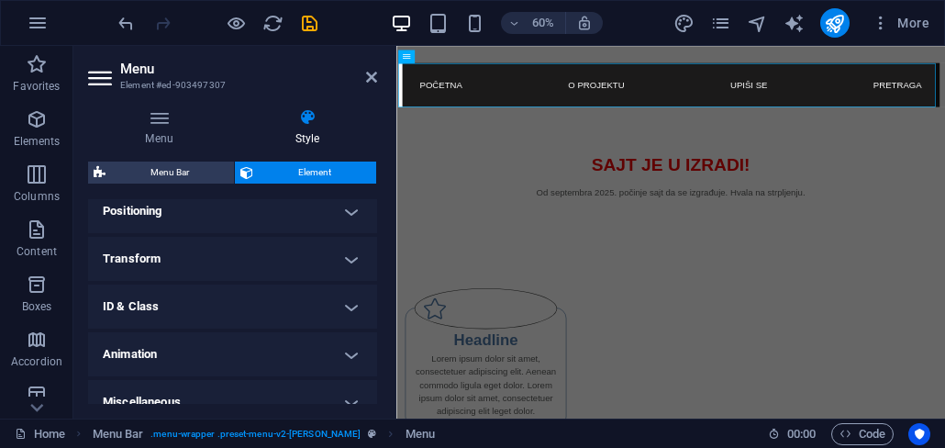
scroll to position [571, 0]
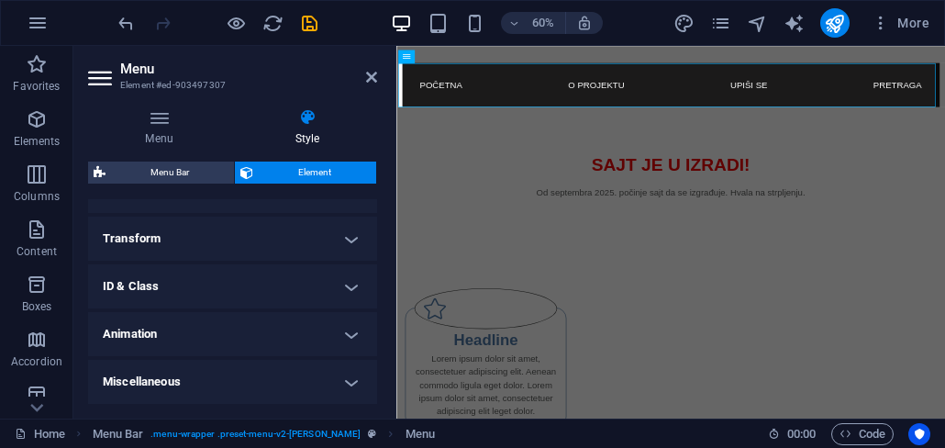
click at [345, 379] on h4 "Miscellaneous" at bounding box center [232, 382] width 289 height 44
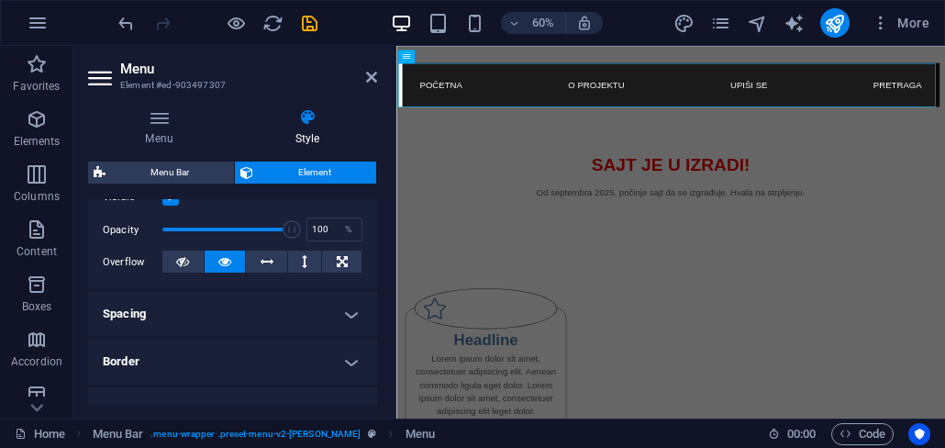
scroll to position [134, 0]
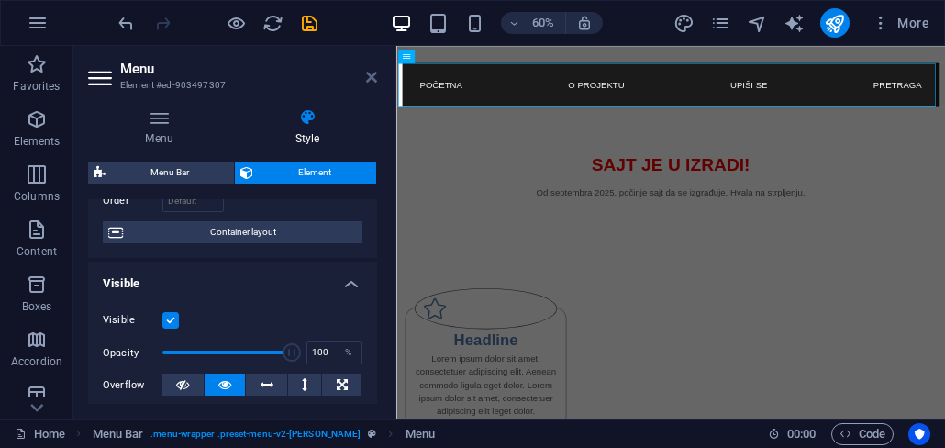
click at [368, 81] on icon at bounding box center [371, 77] width 11 height 15
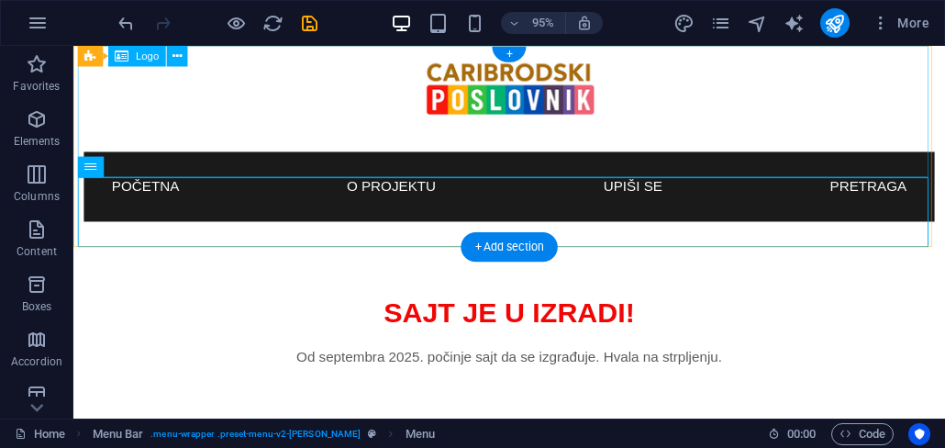
scroll to position [0, 0]
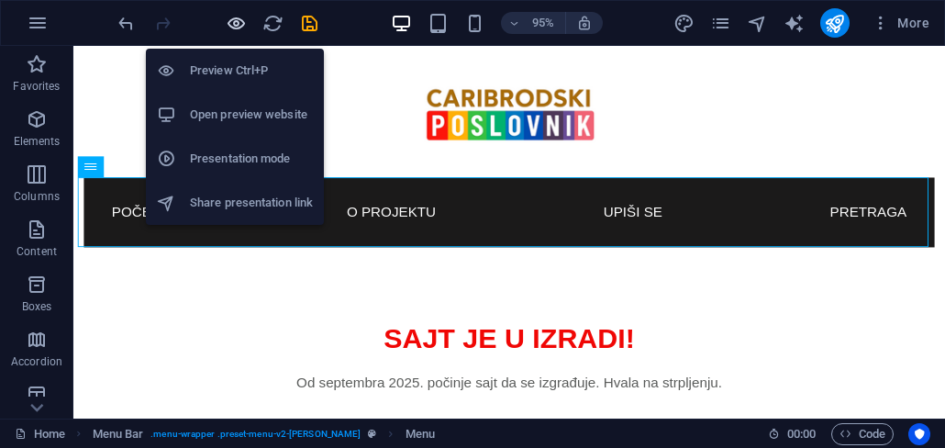
click at [236, 28] on icon "button" at bounding box center [236, 23] width 21 height 21
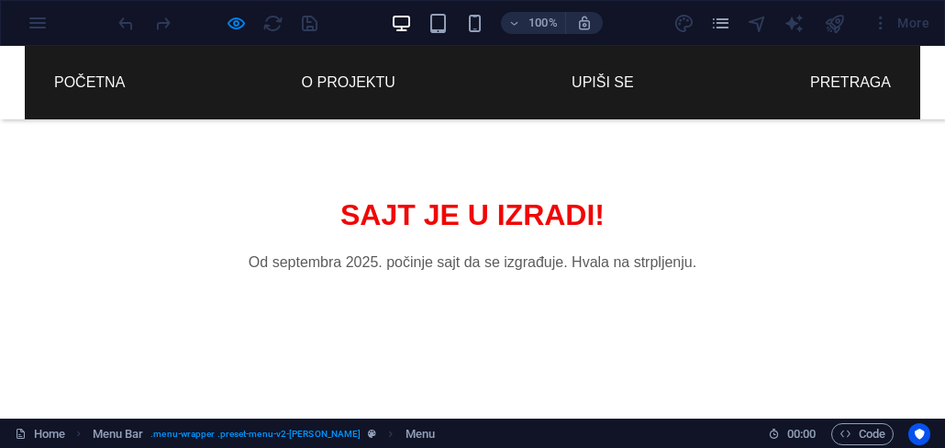
scroll to position [82, 0]
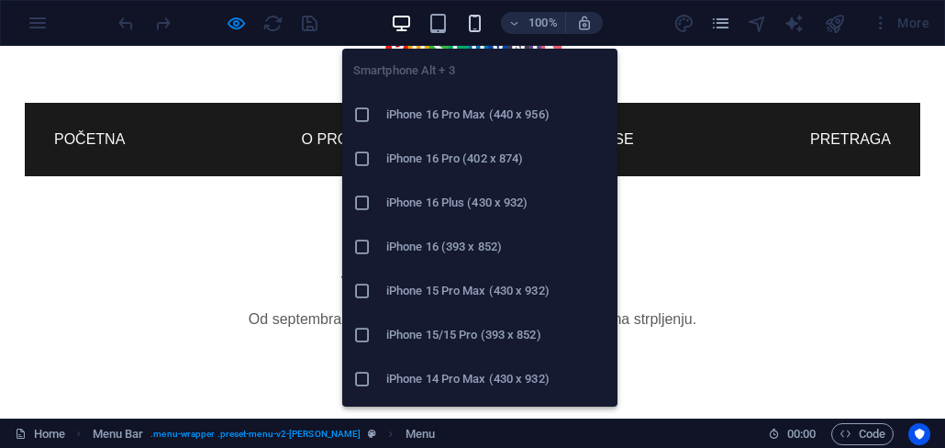
click at [471, 27] on icon "button" at bounding box center [474, 23] width 21 height 21
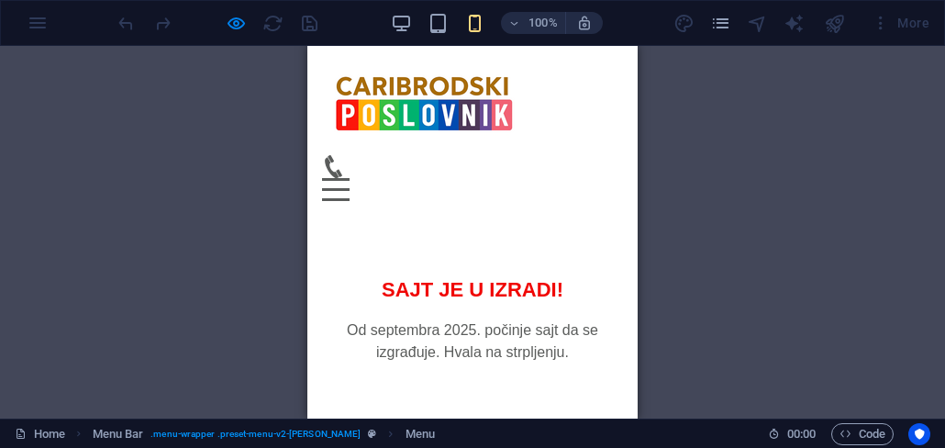
click at [580, 155] on div "Menu" at bounding box center [472, 178] width 301 height 46
click at [350, 178] on button "Menu" at bounding box center [336, 179] width 28 height 3
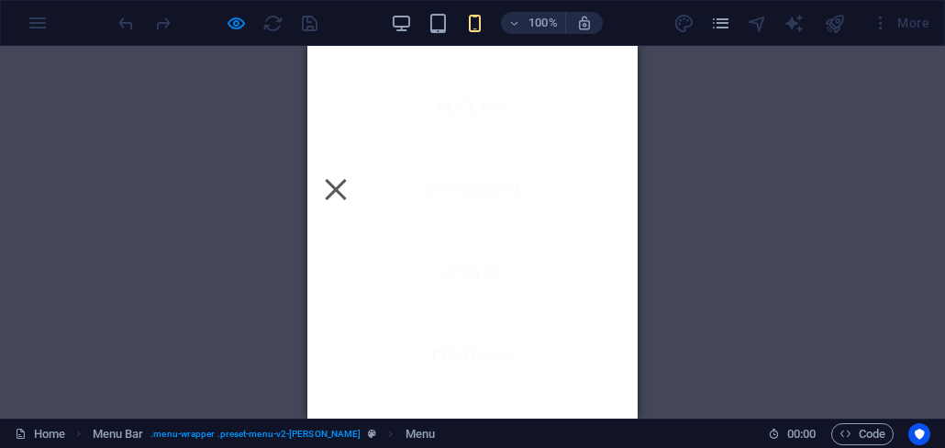
click at [350, 178] on div "Menu" at bounding box center [336, 189] width 28 height 23
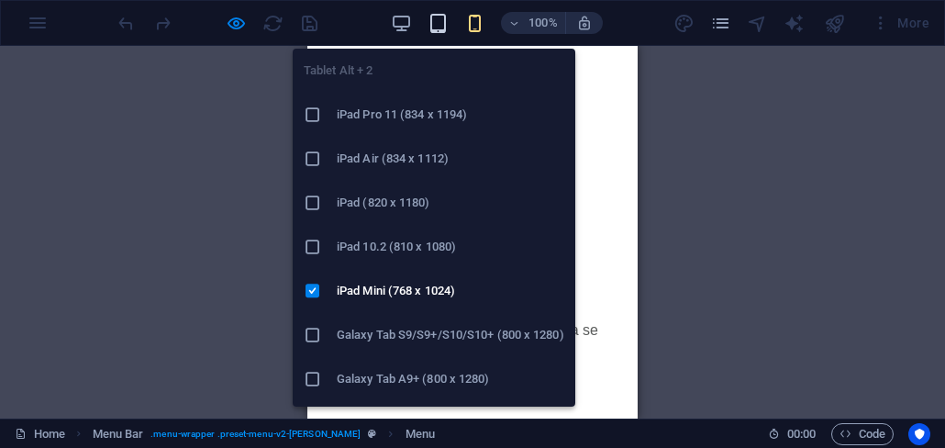
click at [449, 25] on icon "button" at bounding box center [438, 23] width 21 height 21
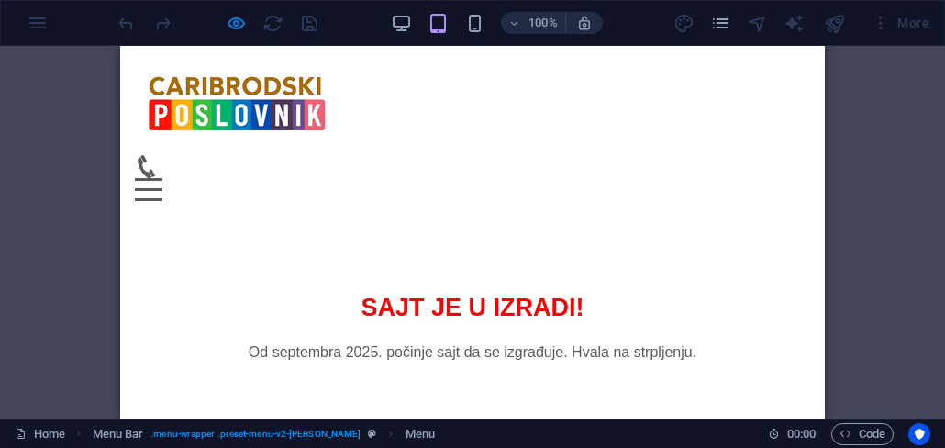
click at [162, 178] on div "Menu" at bounding box center [149, 189] width 28 height 23
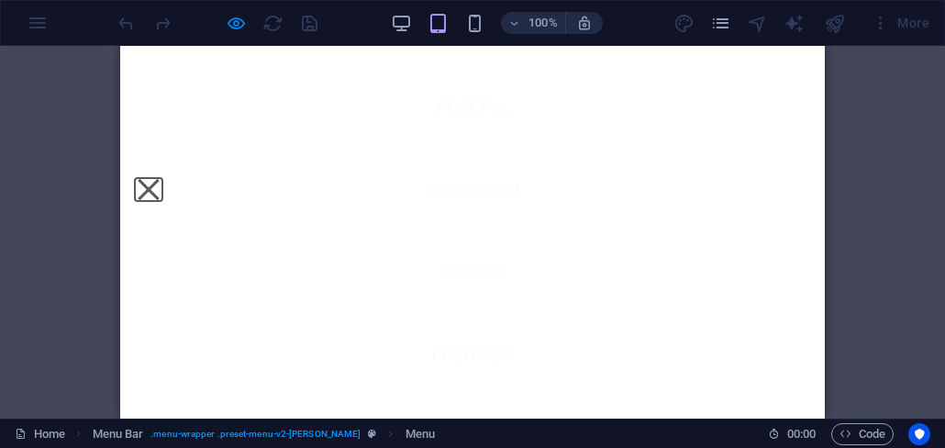
click at [159, 179] on button "Menu" at bounding box center [148, 189] width 21 height 21
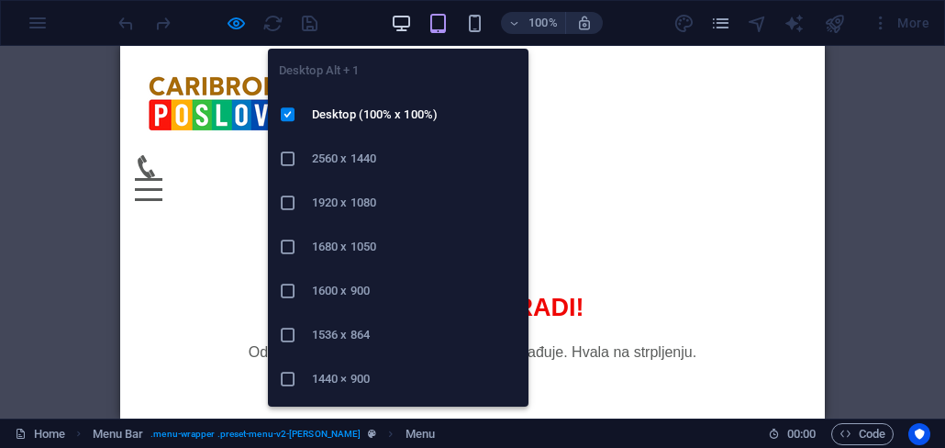
click at [407, 26] on icon "button" at bounding box center [401, 23] width 21 height 21
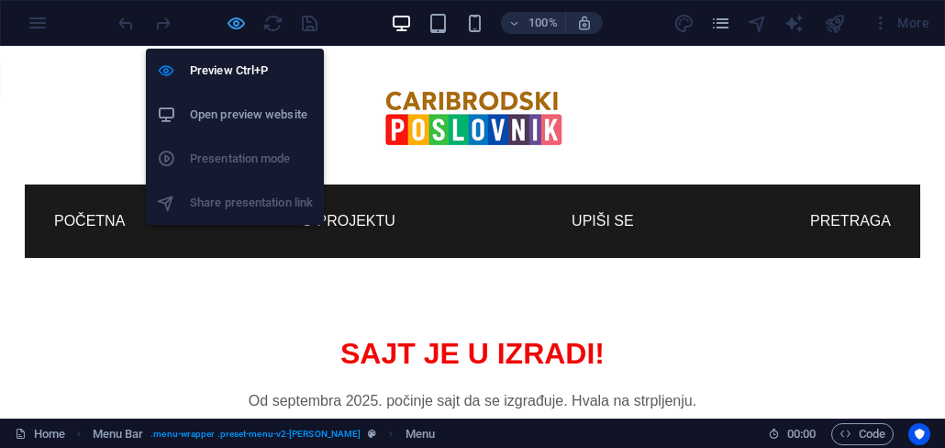
click at [238, 31] on icon "button" at bounding box center [236, 23] width 21 height 21
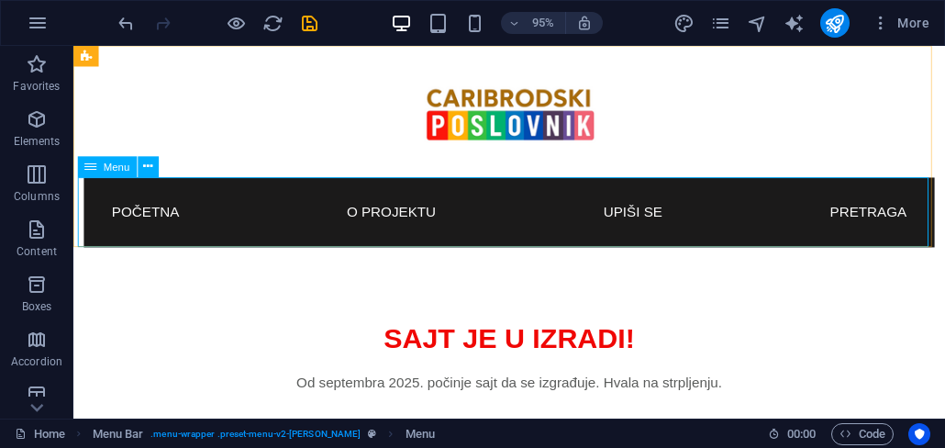
click at [128, 168] on span "Menu" at bounding box center [117, 167] width 27 height 10
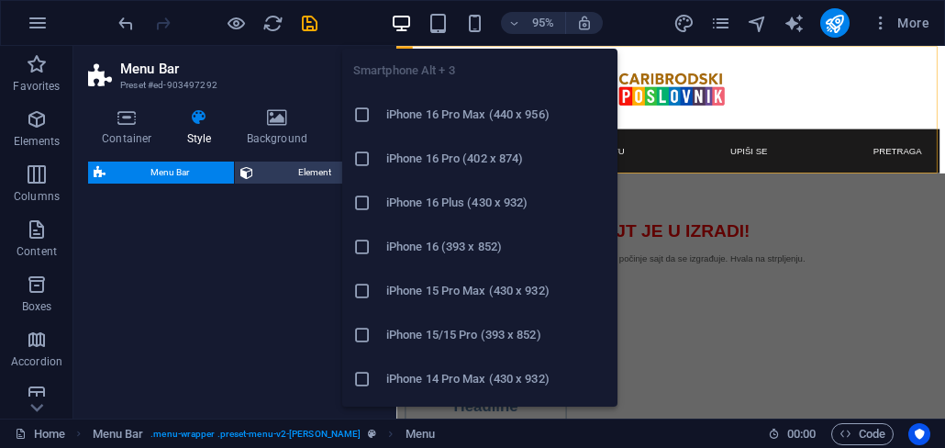
click at [476, 28] on icon "button" at bounding box center [474, 23] width 21 height 21
click at [478, 20] on icon "button" at bounding box center [474, 23] width 21 height 21
click at [477, 23] on icon "button" at bounding box center [474, 23] width 21 height 21
click at [900, 189] on div "Drag here to replace the existing content. Press “Ctrl” if you want to create a…" at bounding box center [670, 232] width 549 height 373
select select "rem"
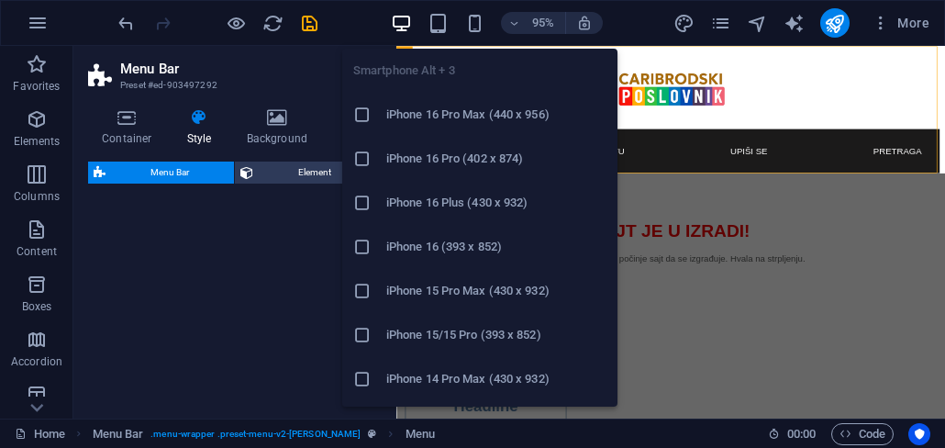
select select "rem"
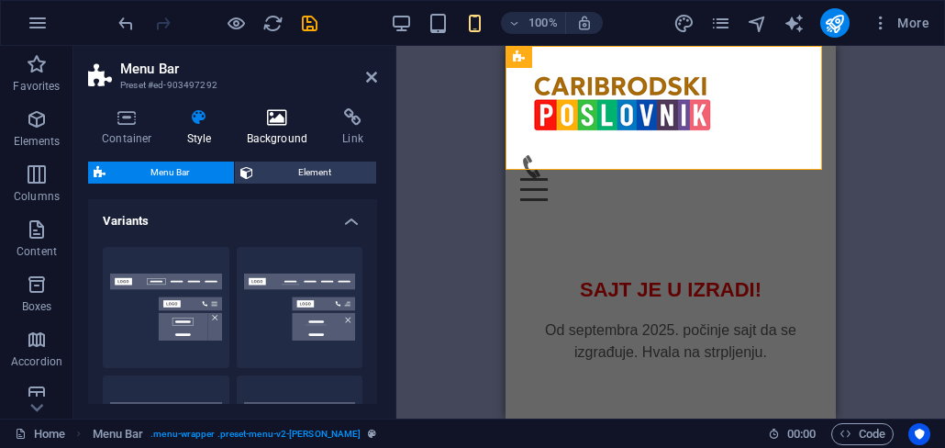
click at [284, 117] on icon at bounding box center [277, 117] width 89 height 18
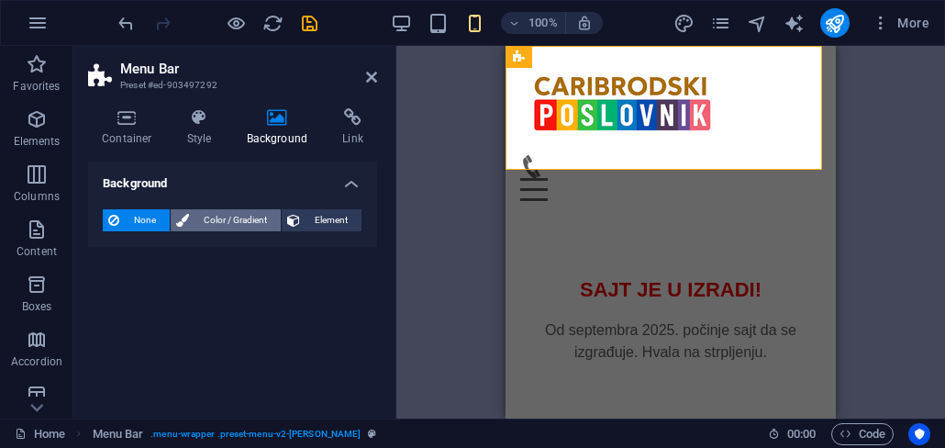
click at [231, 218] on span "Color / Gradient" at bounding box center [235, 220] width 81 height 22
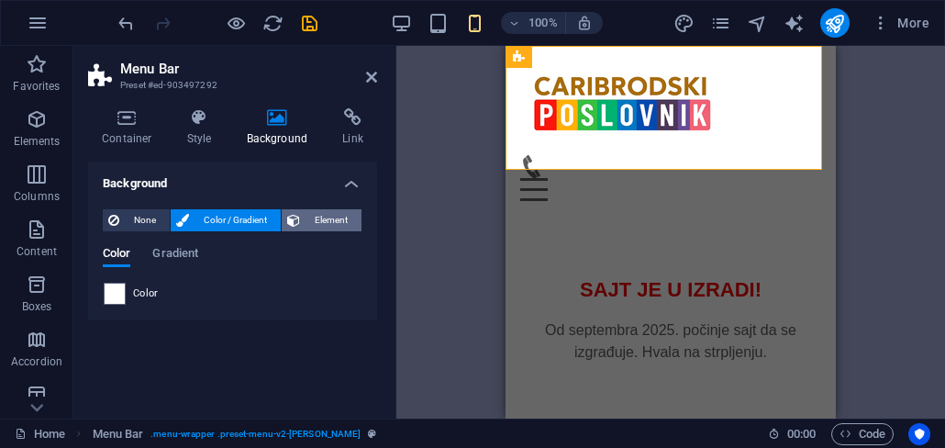
click at [315, 221] on span "Element" at bounding box center [331, 220] width 50 height 22
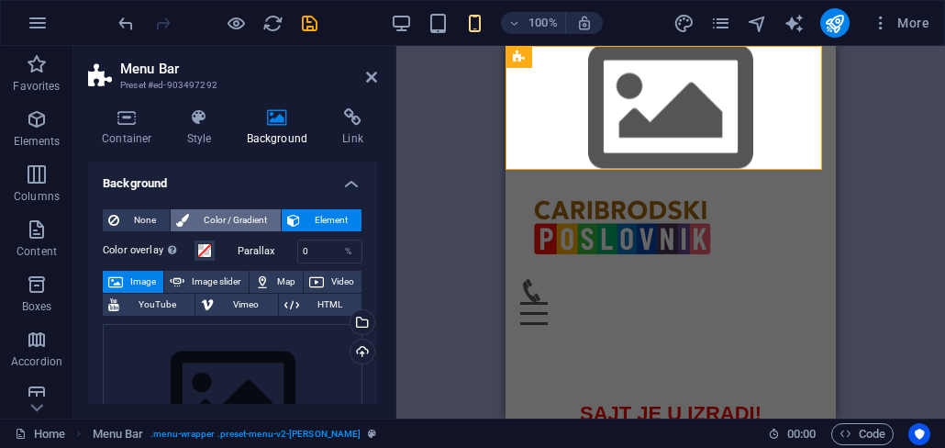
click at [224, 230] on span "Color / Gradient" at bounding box center [235, 220] width 81 height 22
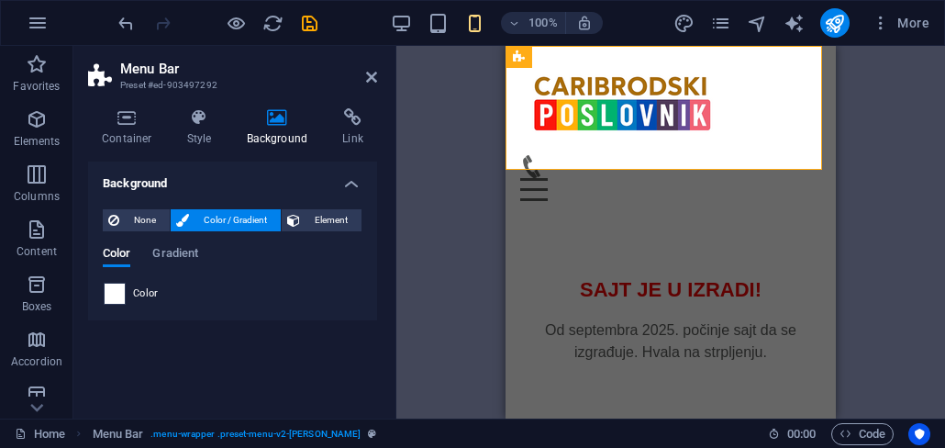
click at [108, 293] on span at bounding box center [115, 294] width 20 height 20
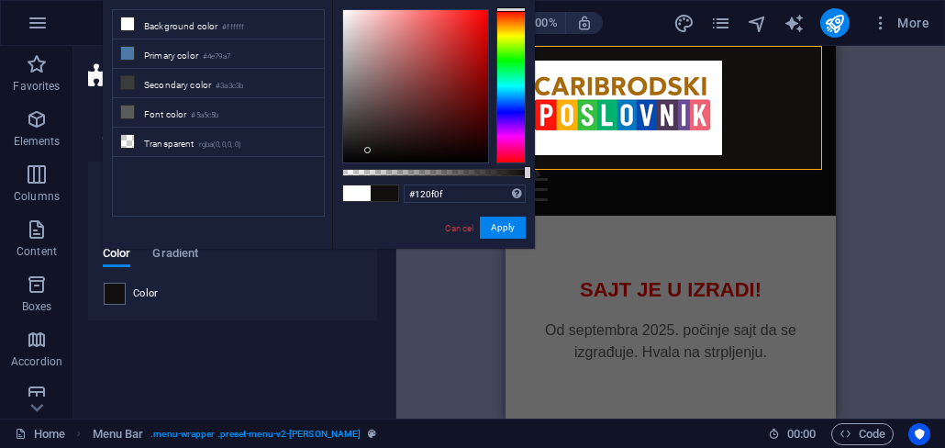
click at [368, 151] on div at bounding box center [415, 86] width 145 height 152
type input "#151212"
drag, startPoint x: 353, startPoint y: 152, endPoint x: 366, endPoint y: 149, distance: 13.4
click at [366, 149] on div at bounding box center [415, 86] width 145 height 152
click at [501, 234] on button "Apply" at bounding box center [503, 228] width 46 height 22
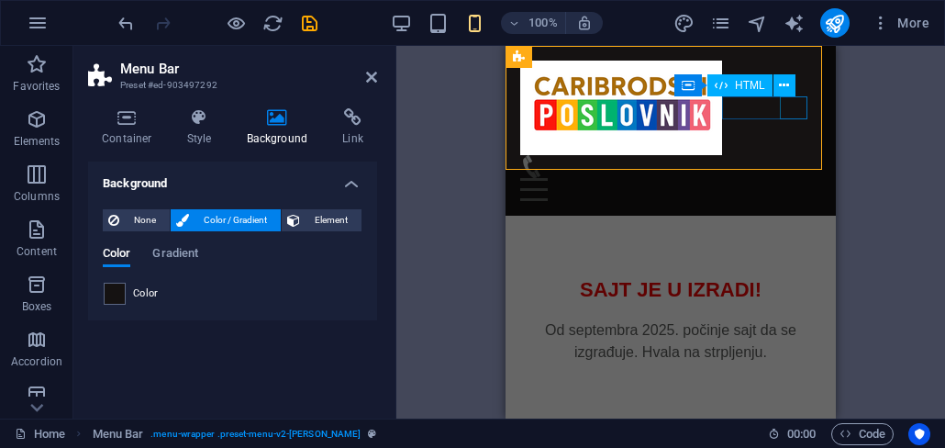
click at [799, 178] on div "Menu" at bounding box center [670, 189] width 301 height 23
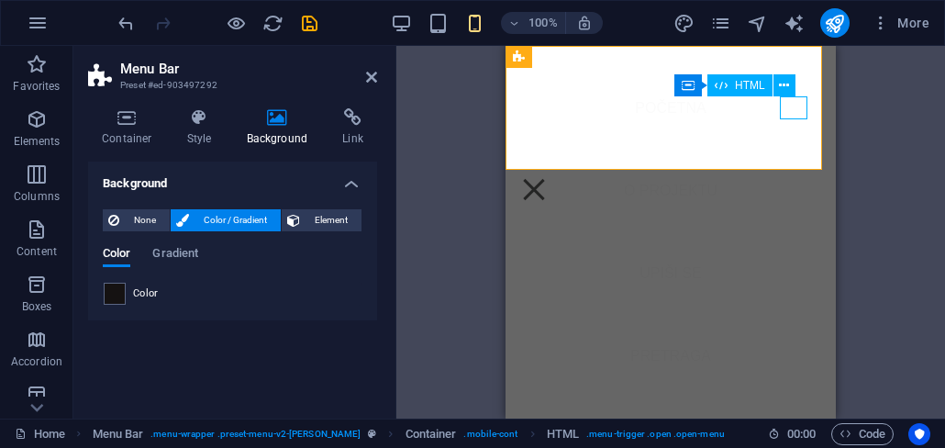
click at [548, 178] on div "Menu" at bounding box center [534, 189] width 28 height 23
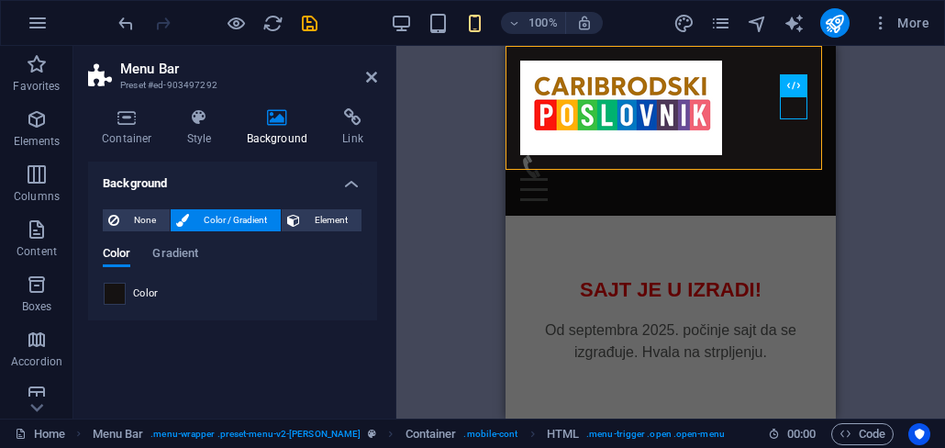
click at [121, 296] on span at bounding box center [115, 294] width 20 height 20
click at [117, 303] on span at bounding box center [115, 294] width 20 height 20
click at [119, 296] on span at bounding box center [115, 294] width 20 height 20
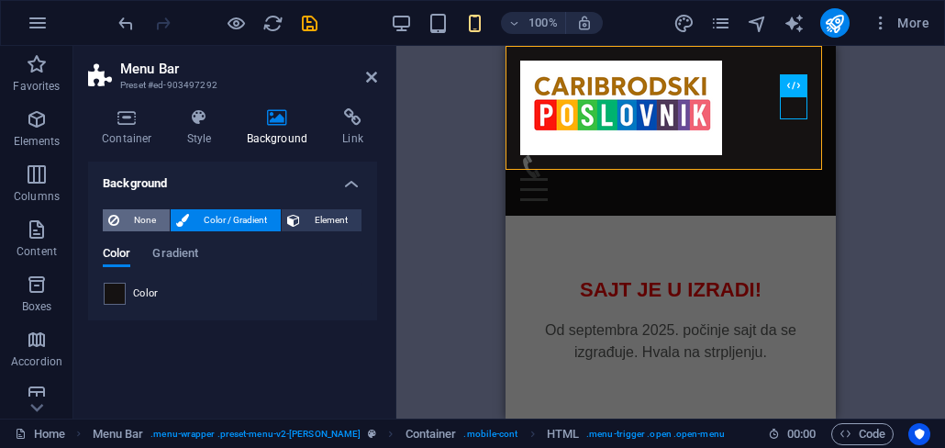
click at [159, 221] on span "None" at bounding box center [144, 220] width 39 height 22
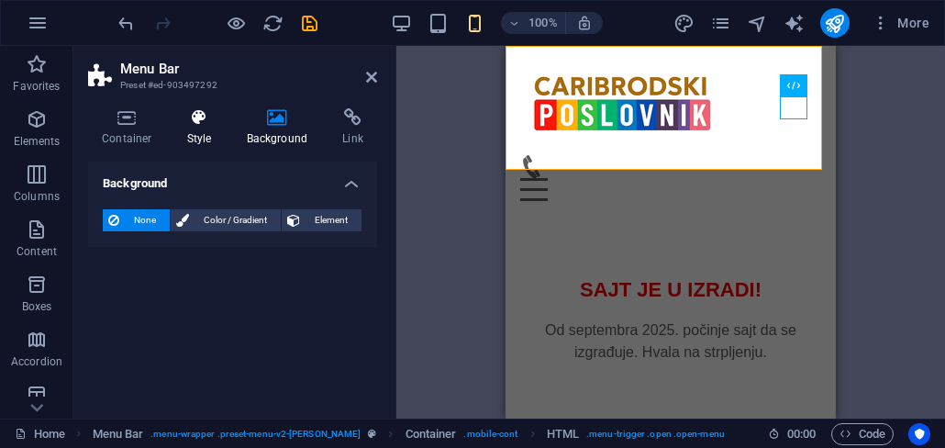
click at [203, 128] on h4 "Style" at bounding box center [203, 127] width 60 height 39
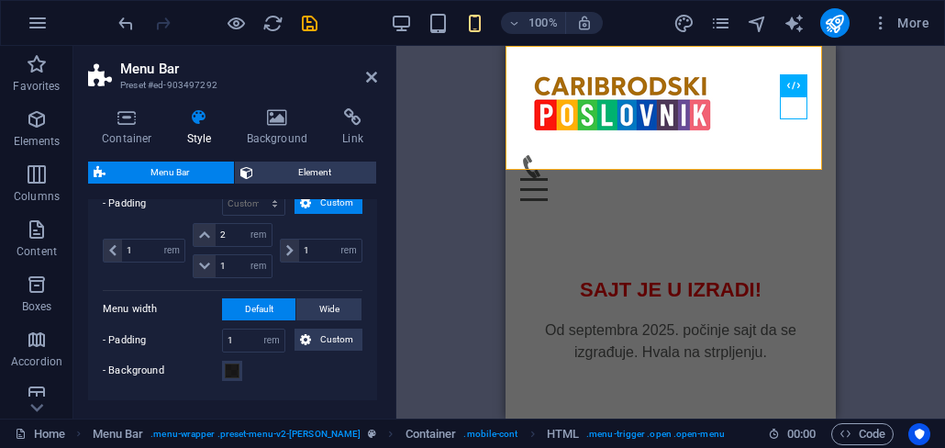
scroll to position [771, 0]
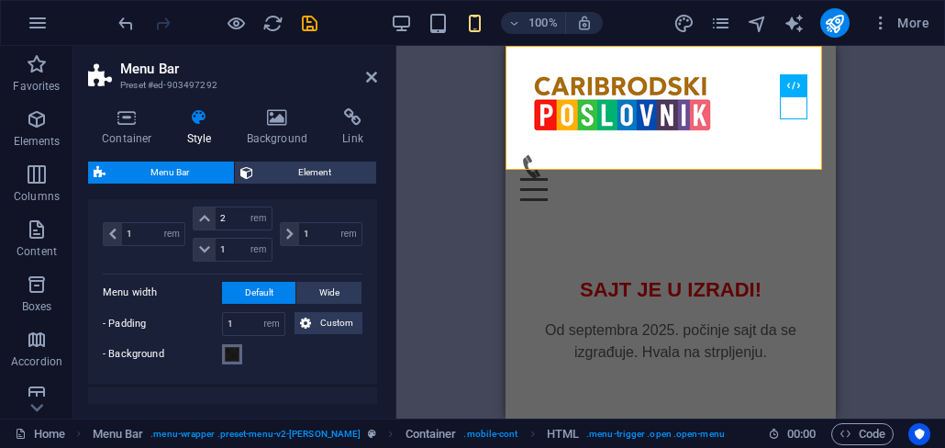
click at [239, 357] on span at bounding box center [232, 354] width 15 height 15
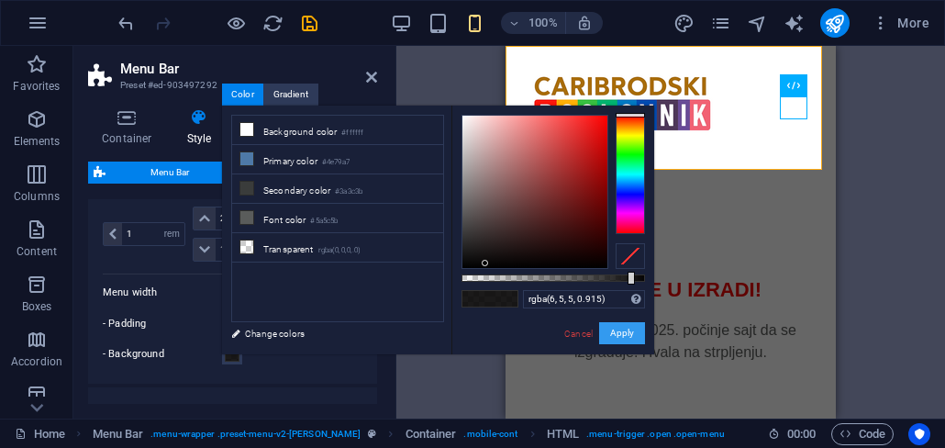
click at [625, 332] on button "Apply" at bounding box center [622, 333] width 46 height 22
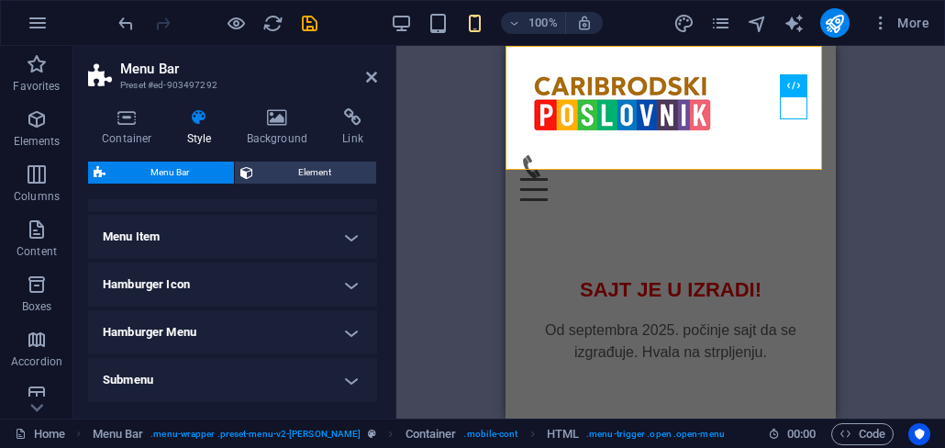
scroll to position [881, 0]
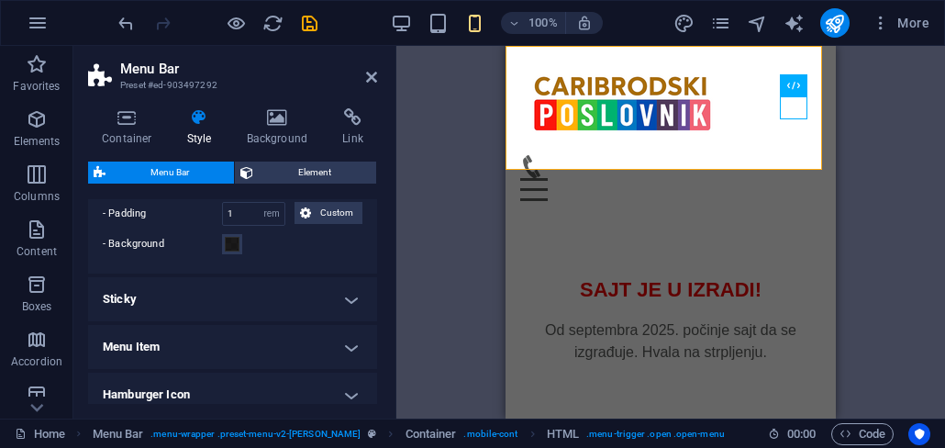
click at [363, 343] on h4 "Menu Item" at bounding box center [232, 347] width 289 height 44
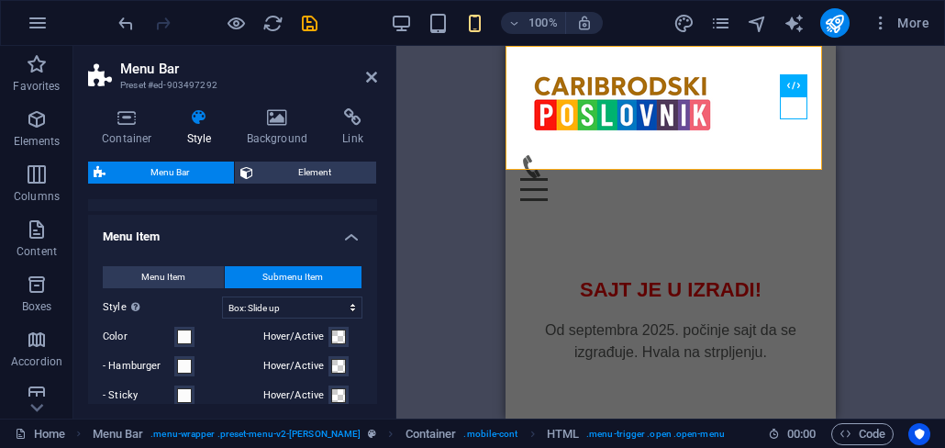
scroll to position [1101, 0]
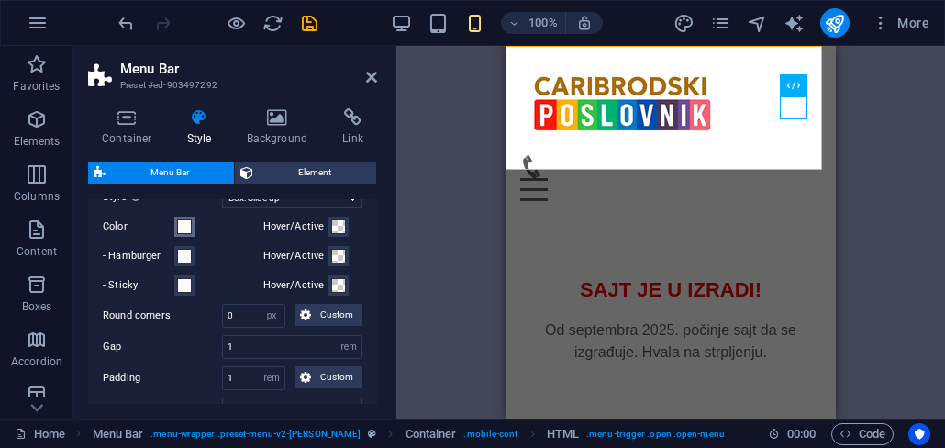
click at [183, 232] on span at bounding box center [184, 226] width 15 height 15
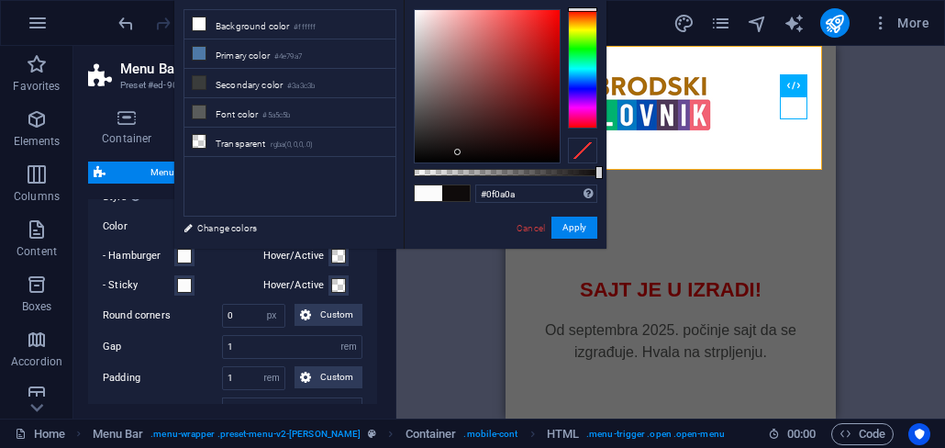
click at [452, 158] on div at bounding box center [487, 86] width 145 height 152
type input "#060404"
click at [460, 158] on div at bounding box center [487, 86] width 145 height 152
click at [594, 174] on div at bounding box center [506, 172] width 184 height 7
click at [586, 173] on div at bounding box center [506, 172] width 184 height 7
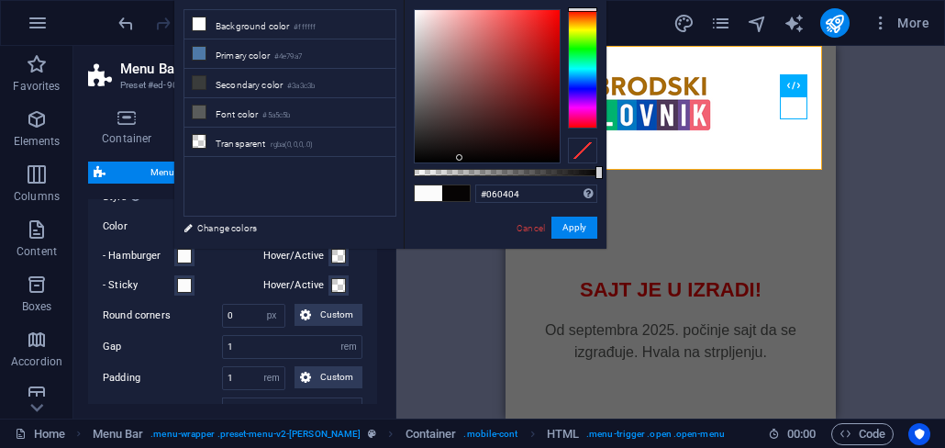
click at [596, 174] on div at bounding box center [599, 172] width 7 height 13
click at [581, 232] on button "Apply" at bounding box center [575, 228] width 46 height 22
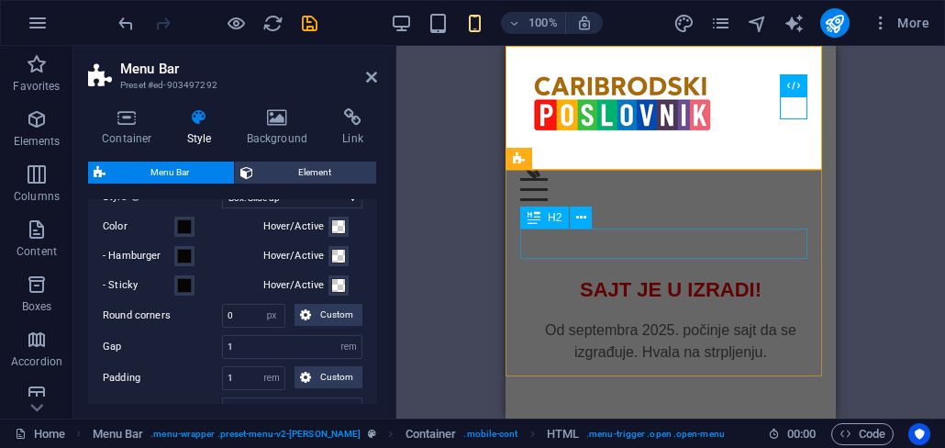
click at [789, 178] on div "Menu" at bounding box center [670, 189] width 301 height 23
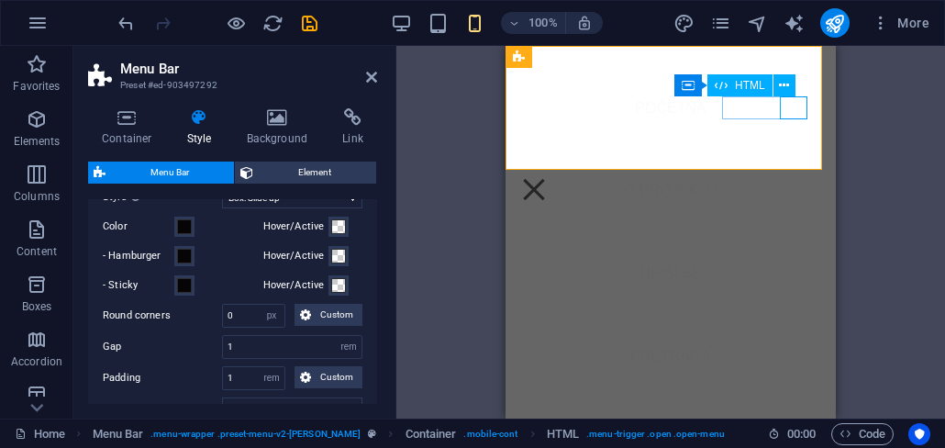
select select
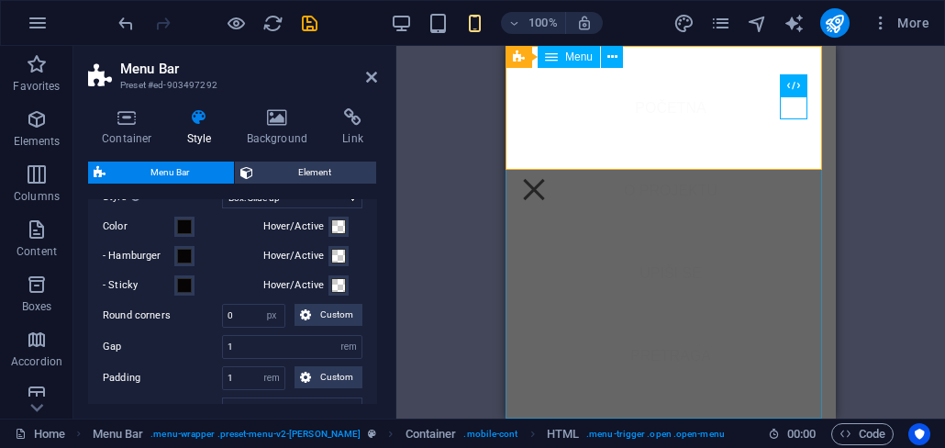
click at [548, 178] on div "Menu" at bounding box center [534, 189] width 28 height 23
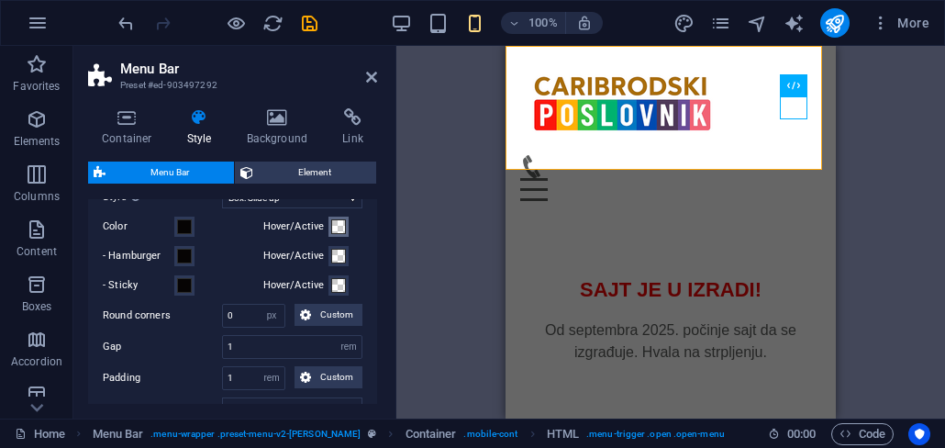
click at [338, 227] on span at bounding box center [338, 226] width 15 height 15
click at [0, 0] on link "Change colors" at bounding box center [0, 0] width 0 height 0
click at [336, 225] on span at bounding box center [338, 226] width 15 height 15
click at [221, 260] on div "- Hamburger" at bounding box center [179, 256] width 153 height 22
select select "px"
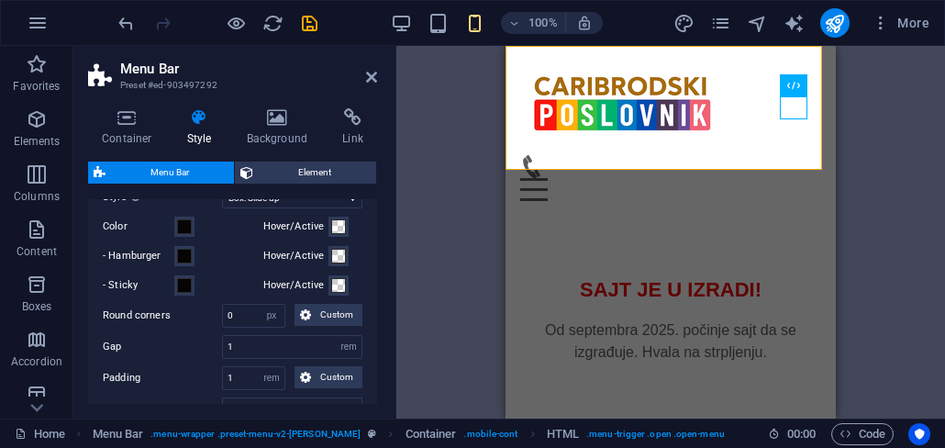
select select "400"
select select "px"
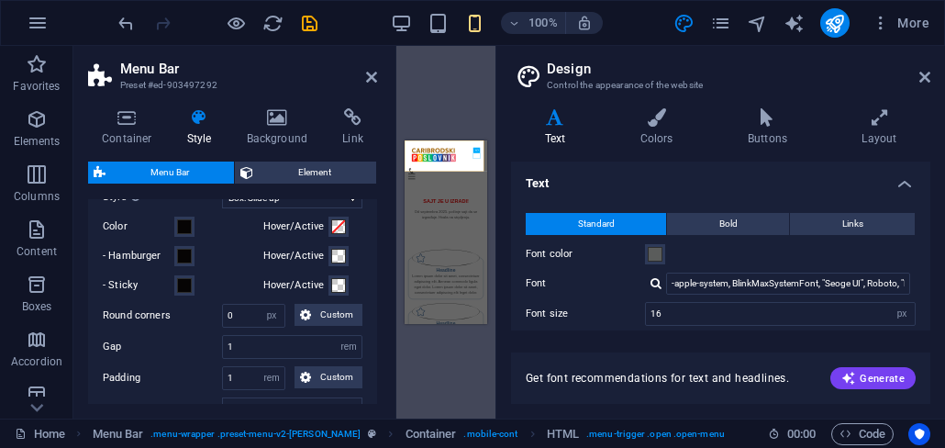
click at [926, 81] on icon at bounding box center [925, 77] width 11 height 15
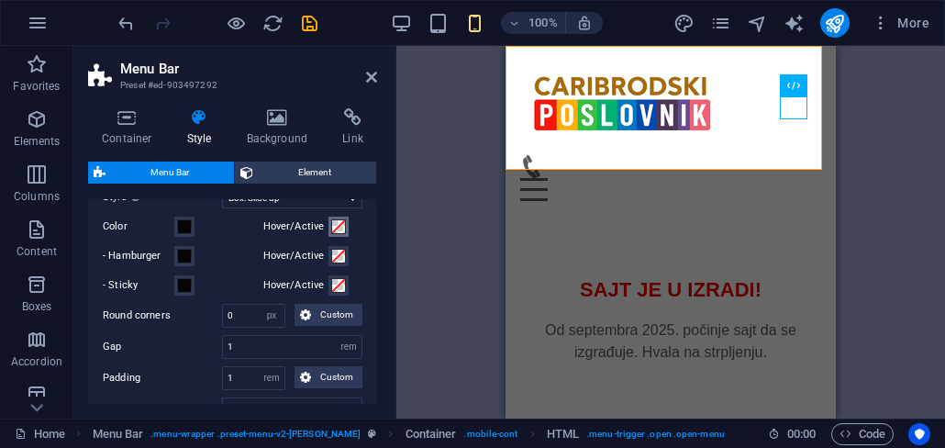
click at [337, 230] on span at bounding box center [338, 226] width 15 height 15
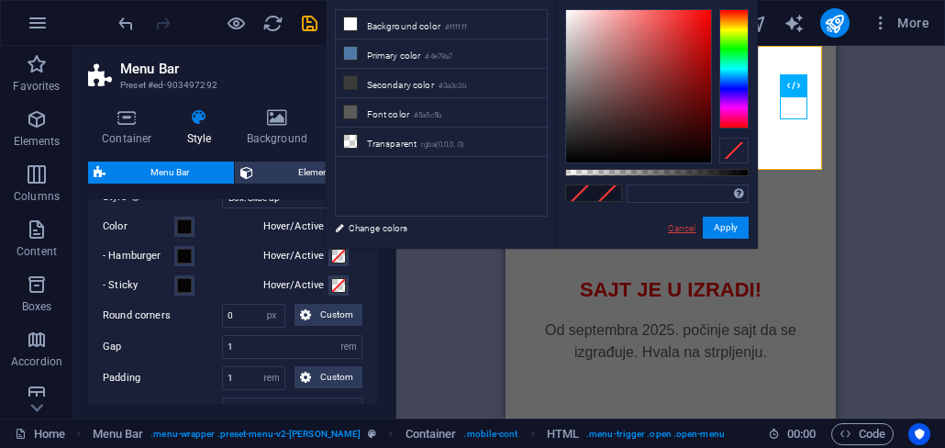
select select
click at [692, 230] on link "Cancel" at bounding box center [682, 228] width 32 height 14
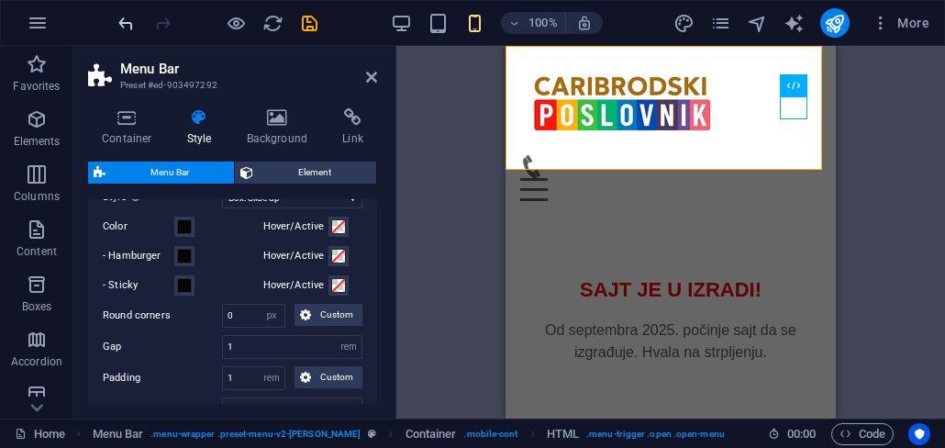
click at [133, 29] on icon "undo" at bounding box center [126, 23] width 21 height 21
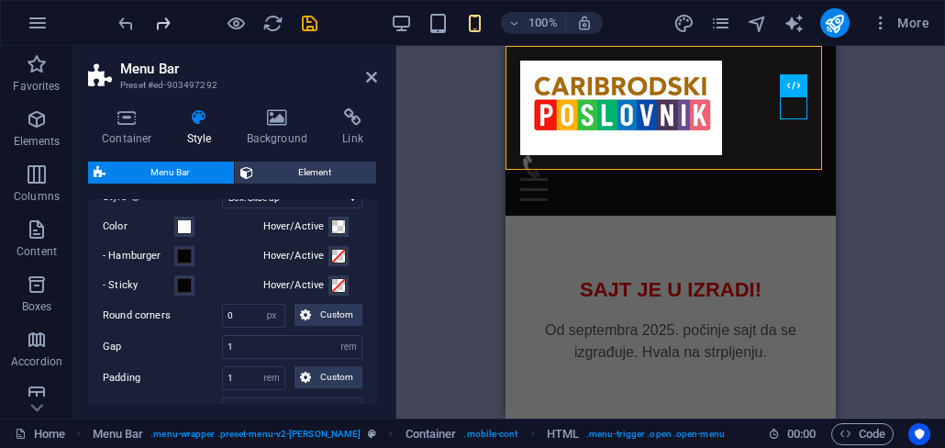
drag, startPoint x: 169, startPoint y: 29, endPoint x: 46, endPoint y: 102, distance: 142.8
click at [169, 29] on icon "redo" at bounding box center [162, 23] width 21 height 21
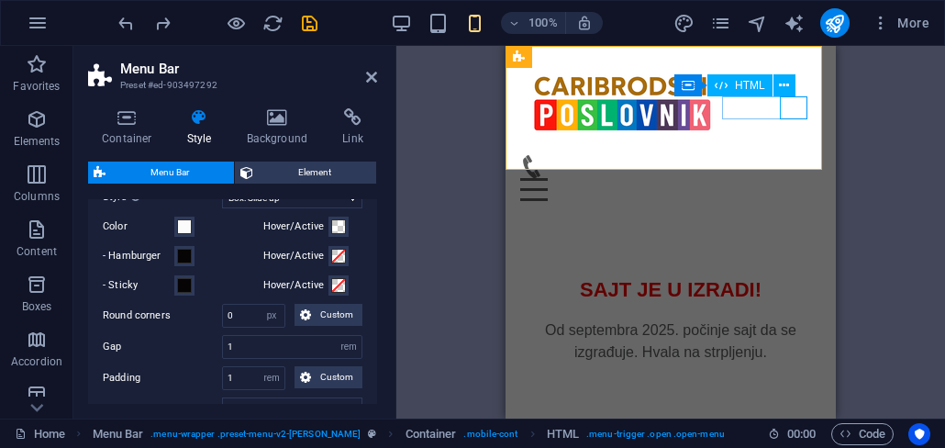
drag, startPoint x: 793, startPoint y: 108, endPoint x: 731, endPoint y: 267, distance: 170.3
click at [793, 178] on div "Menu" at bounding box center [670, 189] width 301 height 23
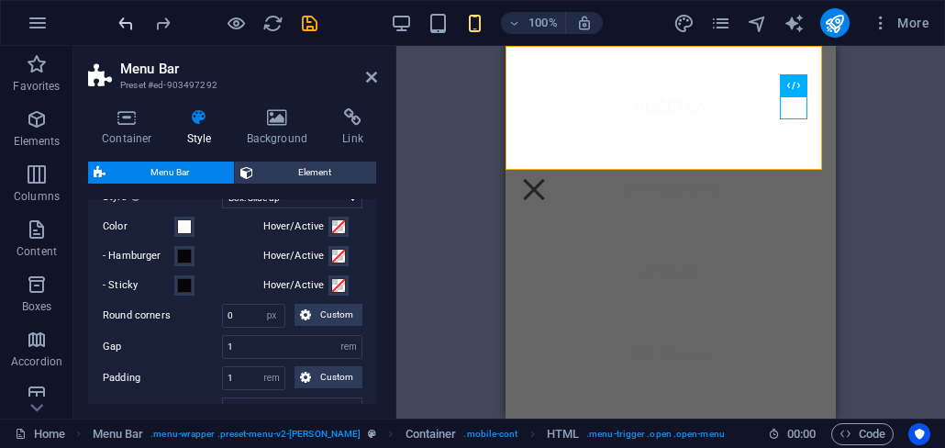
click at [132, 26] on icon "undo" at bounding box center [126, 23] width 21 height 21
click at [376, 74] on icon at bounding box center [371, 77] width 11 height 15
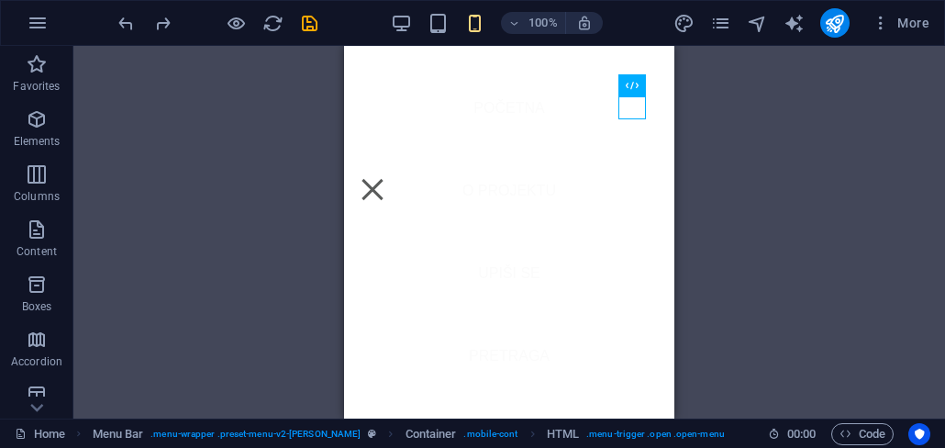
click at [407, 30] on icon "button" at bounding box center [401, 23] width 21 height 21
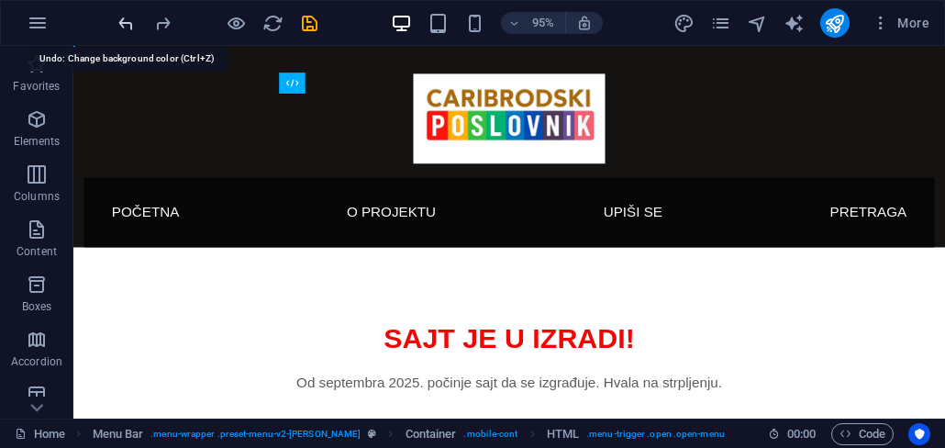
click at [129, 28] on icon "undo" at bounding box center [126, 23] width 21 height 21
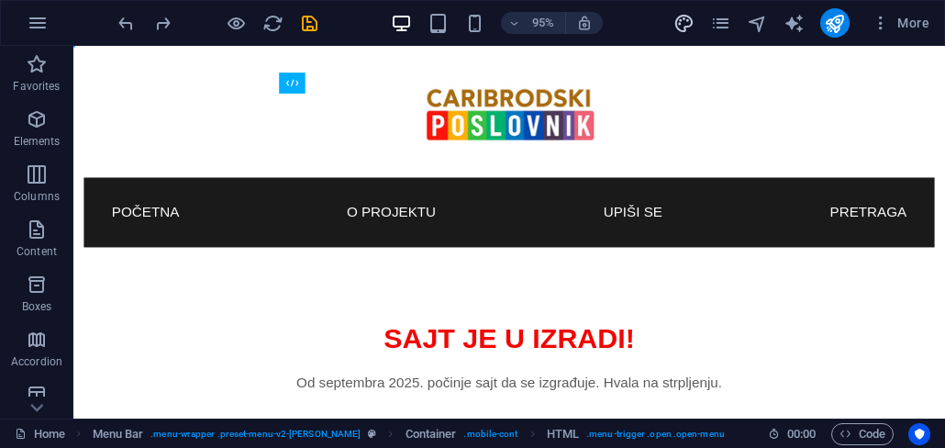
click at [687, 26] on icon "design" at bounding box center [684, 23] width 21 height 21
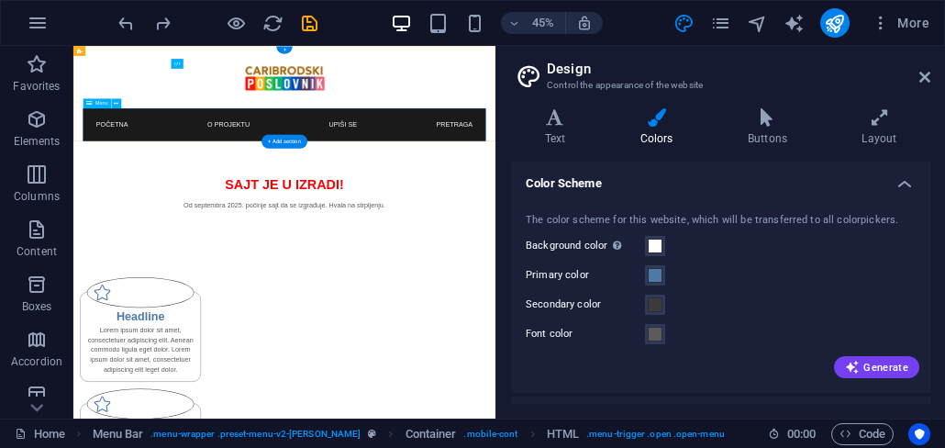
click at [754, 231] on nav "Početna O PROJEKTU UPIŠI SE PRETRAGA" at bounding box center [543, 220] width 896 height 73
click at [758, 223] on nav "Početna O PROJEKTU UPIŠI SE PRETRAGA" at bounding box center [543, 220] width 896 height 73
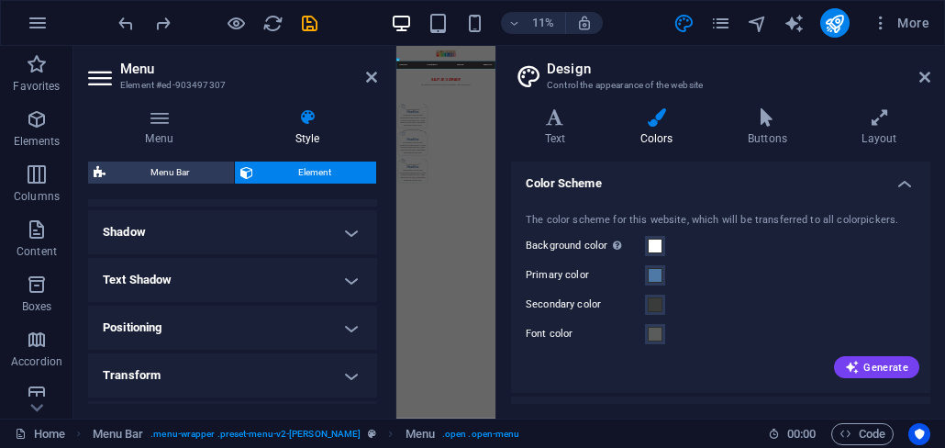
scroll to position [220, 0]
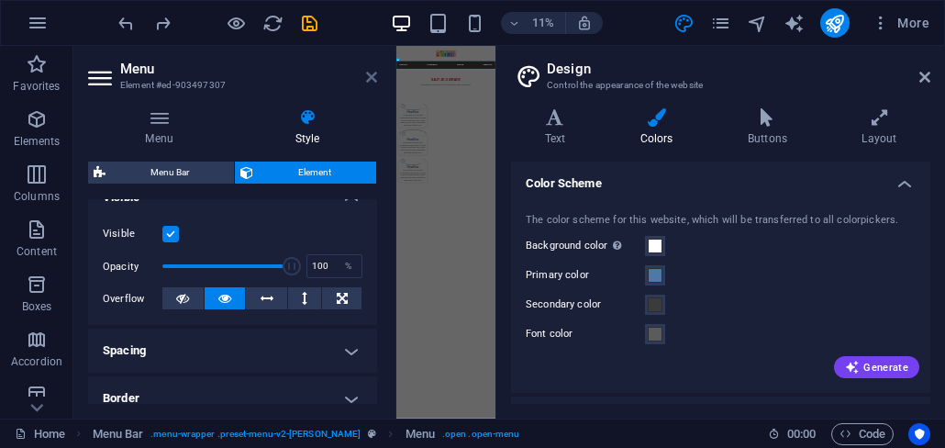
click at [371, 78] on icon at bounding box center [371, 77] width 11 height 15
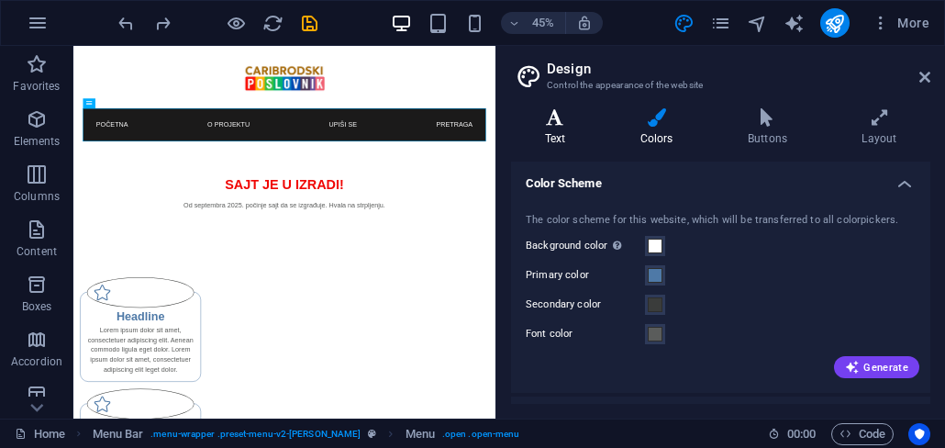
click at [565, 131] on h4 "Text" at bounding box center [558, 127] width 95 height 39
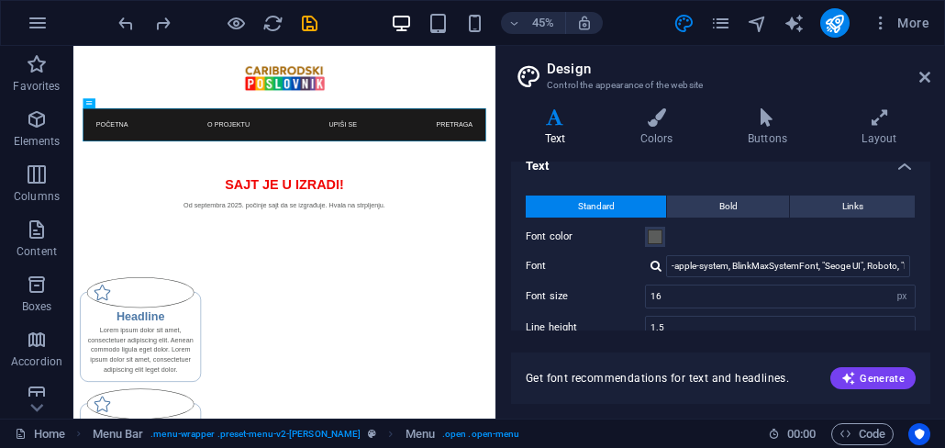
scroll to position [0, 0]
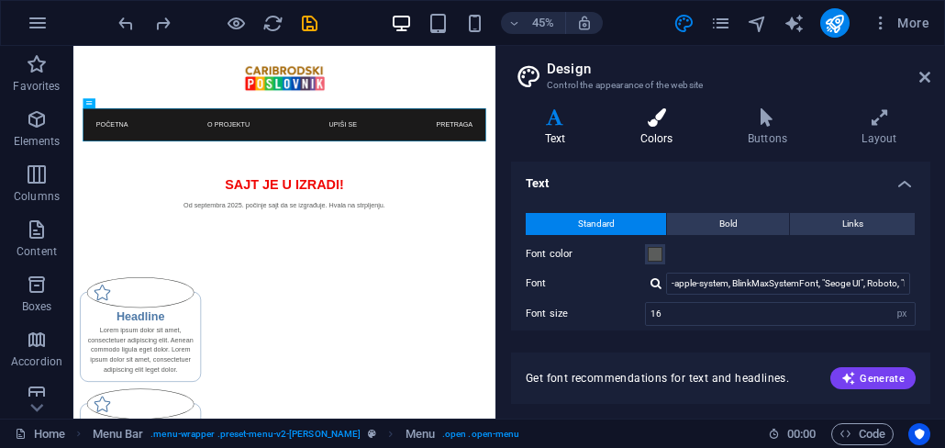
click at [662, 124] on icon at bounding box center [657, 117] width 100 height 18
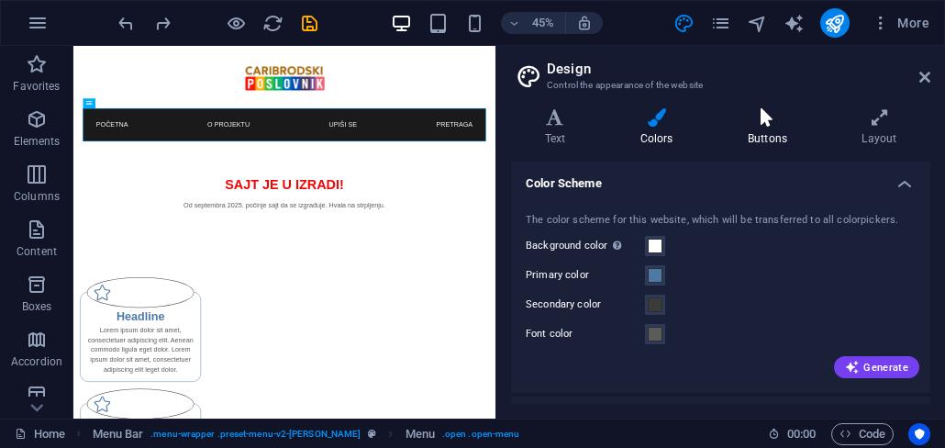
click at [775, 129] on h4 "Buttons" at bounding box center [771, 127] width 114 height 39
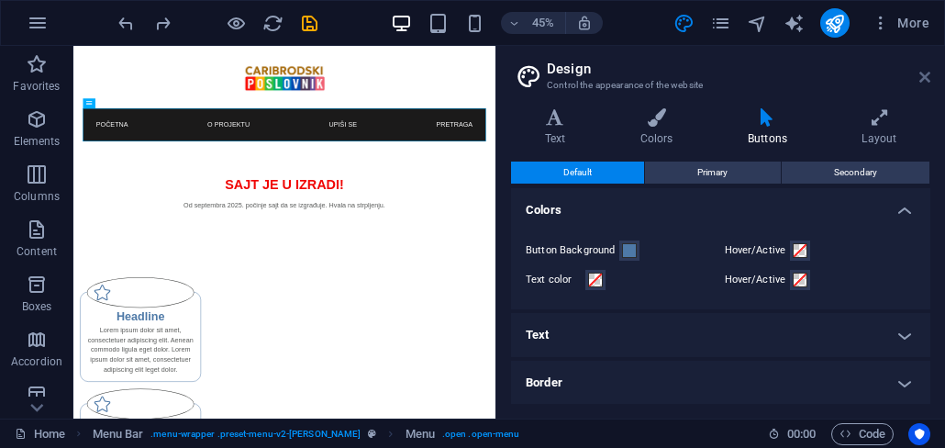
click at [929, 74] on icon at bounding box center [925, 77] width 11 height 15
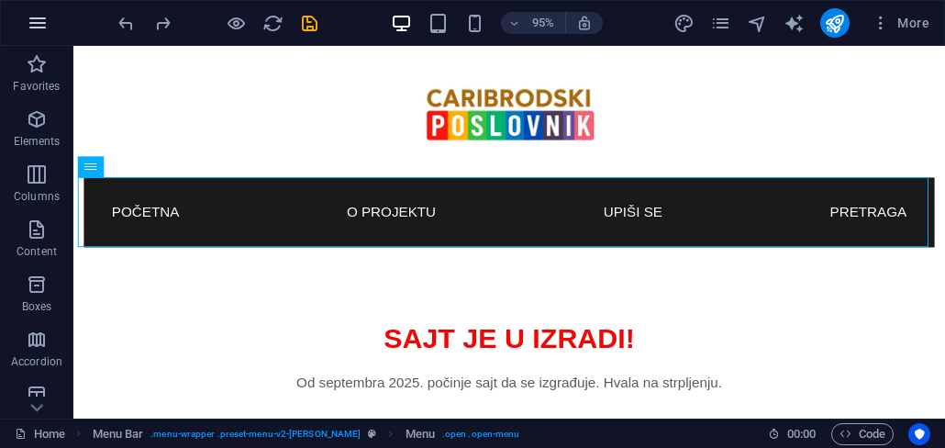
click at [43, 23] on icon "button" at bounding box center [38, 23] width 22 height 22
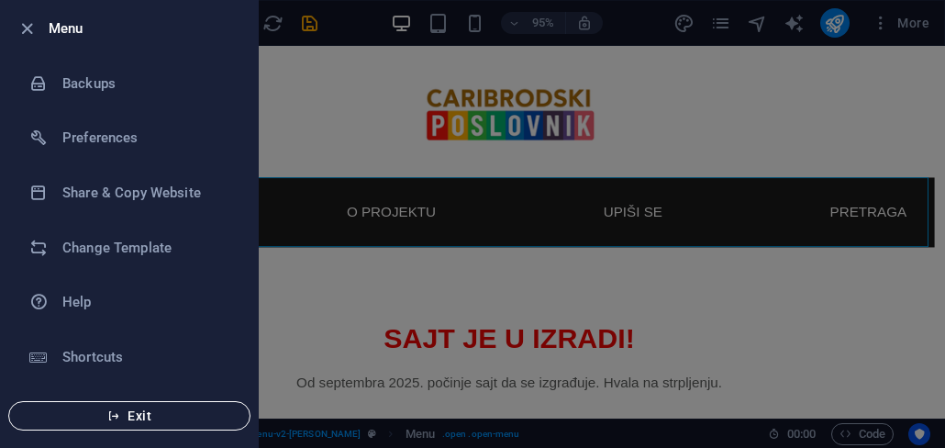
click at [127, 421] on span "Exit" at bounding box center [129, 415] width 211 height 15
